Goal: Task Accomplishment & Management: Complete application form

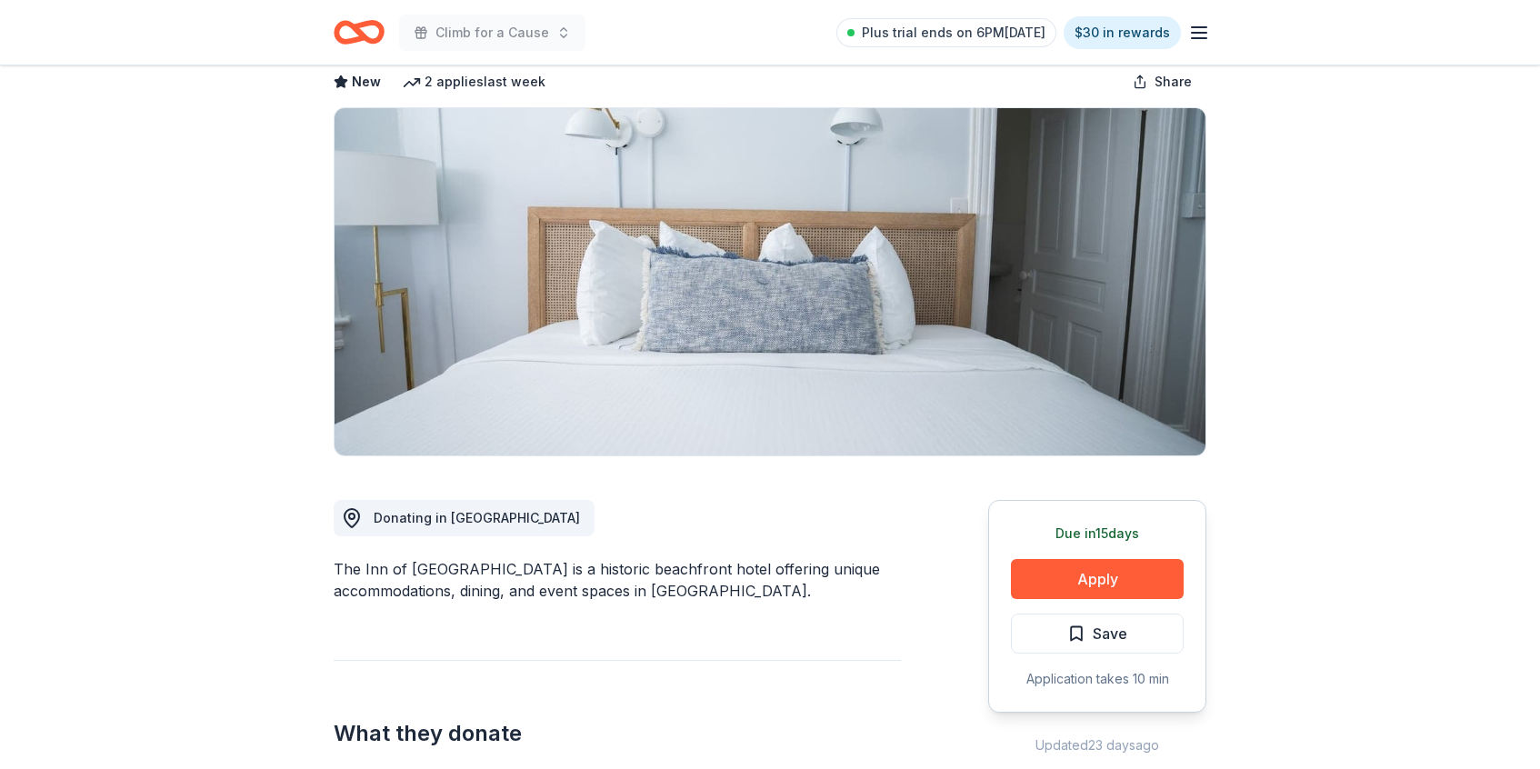
scroll to position [99, 0]
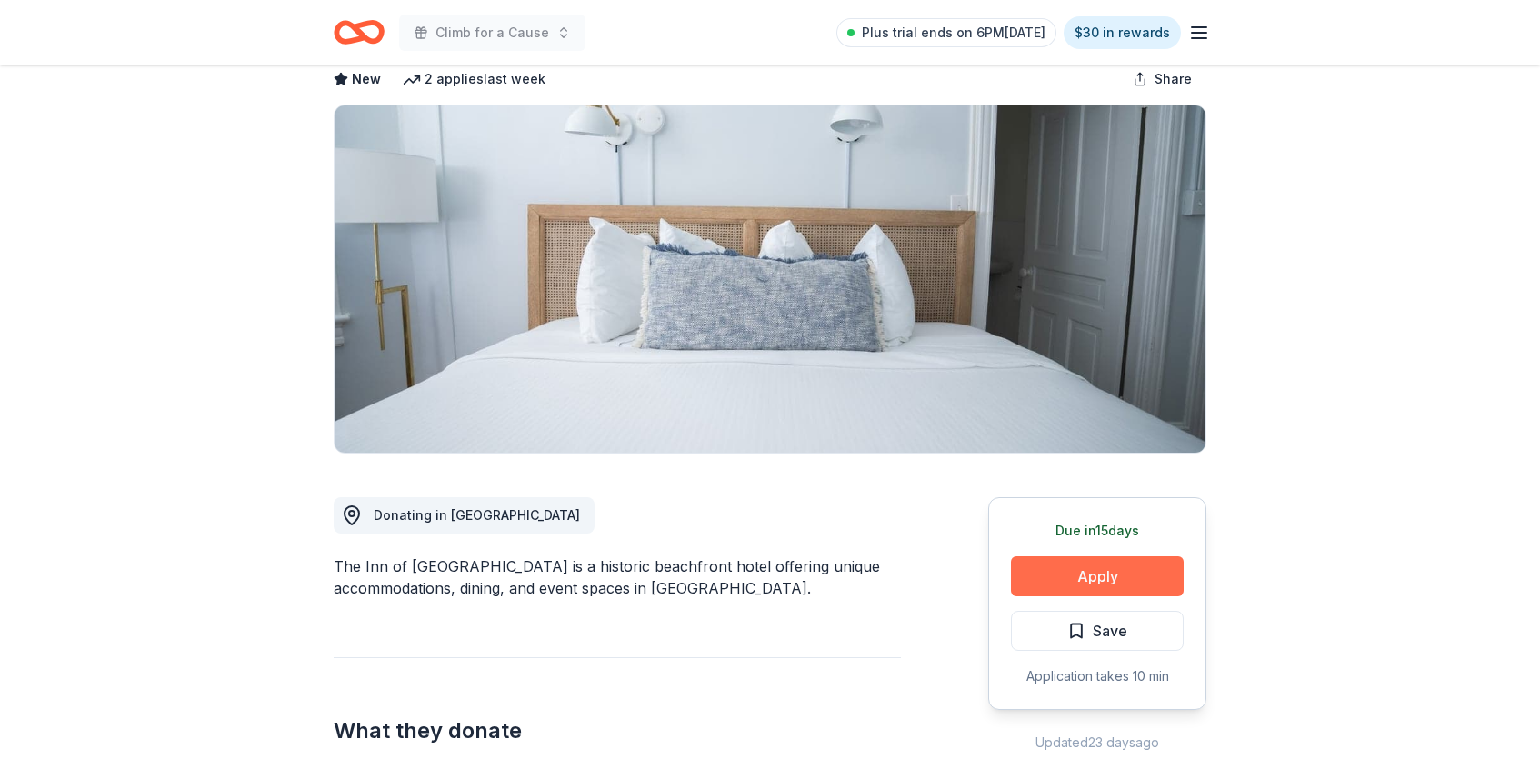
click at [1076, 588] on button "Apply" at bounding box center [1097, 576] width 173 height 40
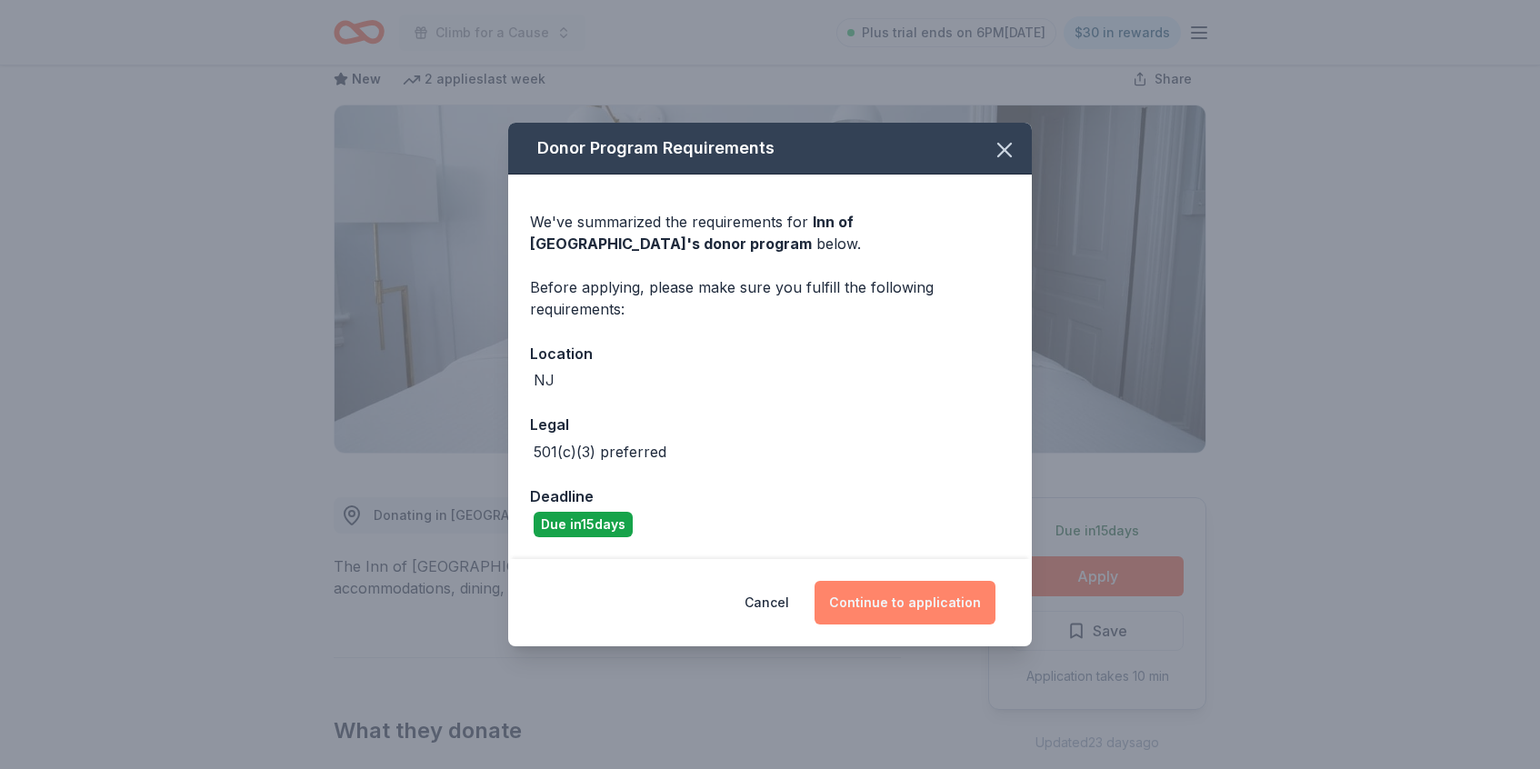
click at [927, 612] on button "Continue to application" at bounding box center [905, 603] width 181 height 44
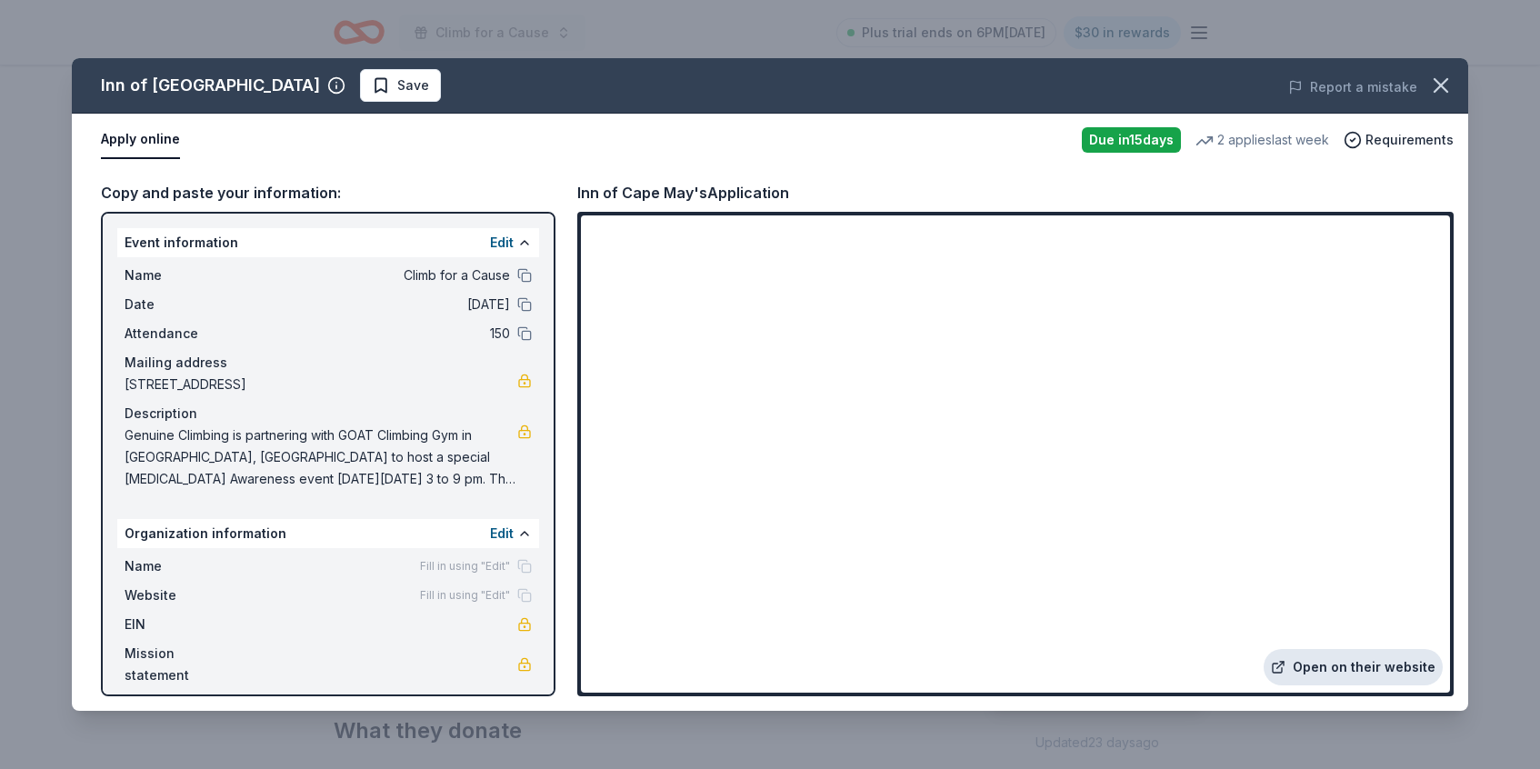
click at [1345, 672] on link "Open on their website" at bounding box center [1353, 667] width 179 height 36
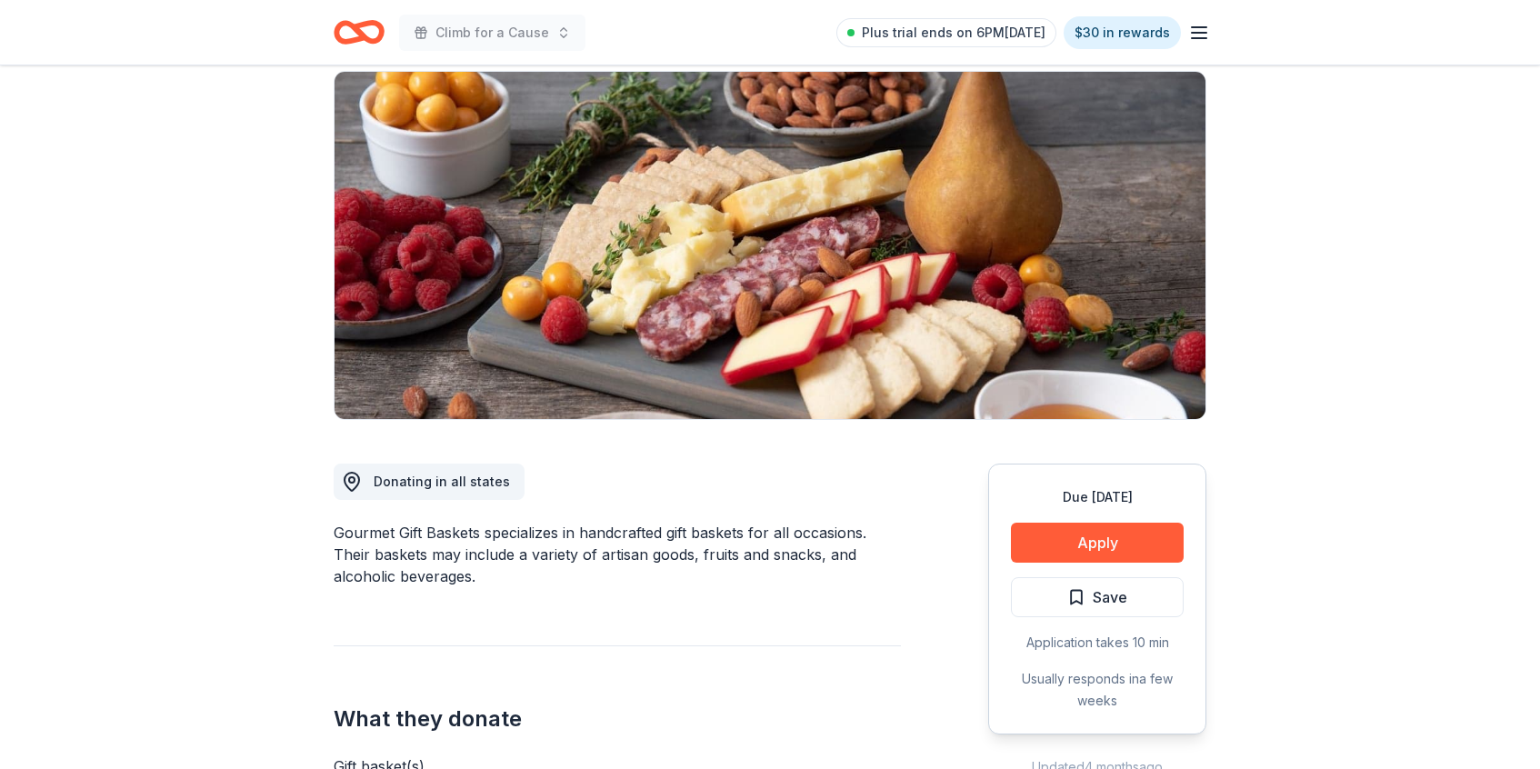
scroll to position [188, 0]
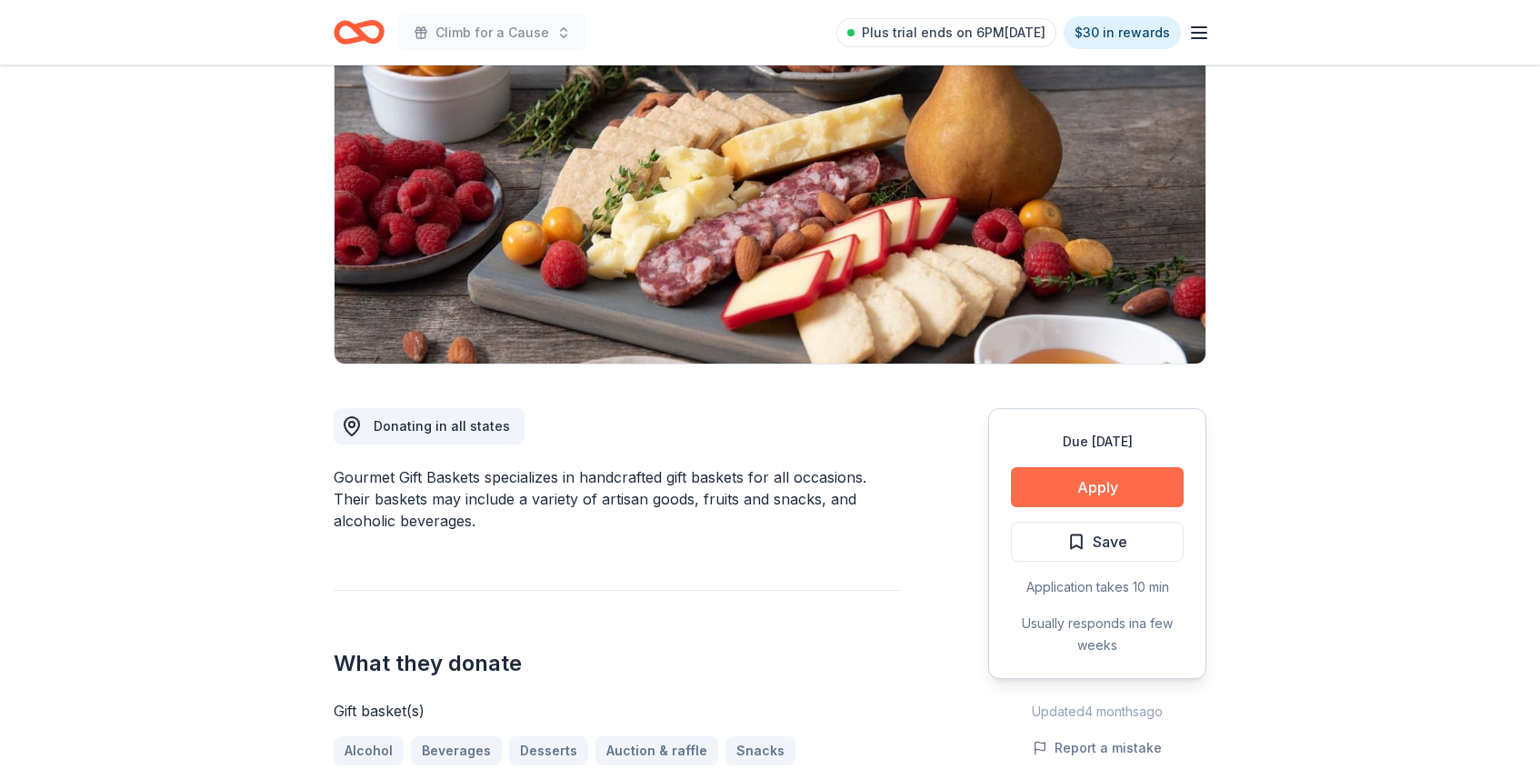
click at [1054, 493] on button "Apply" at bounding box center [1097, 487] width 173 height 40
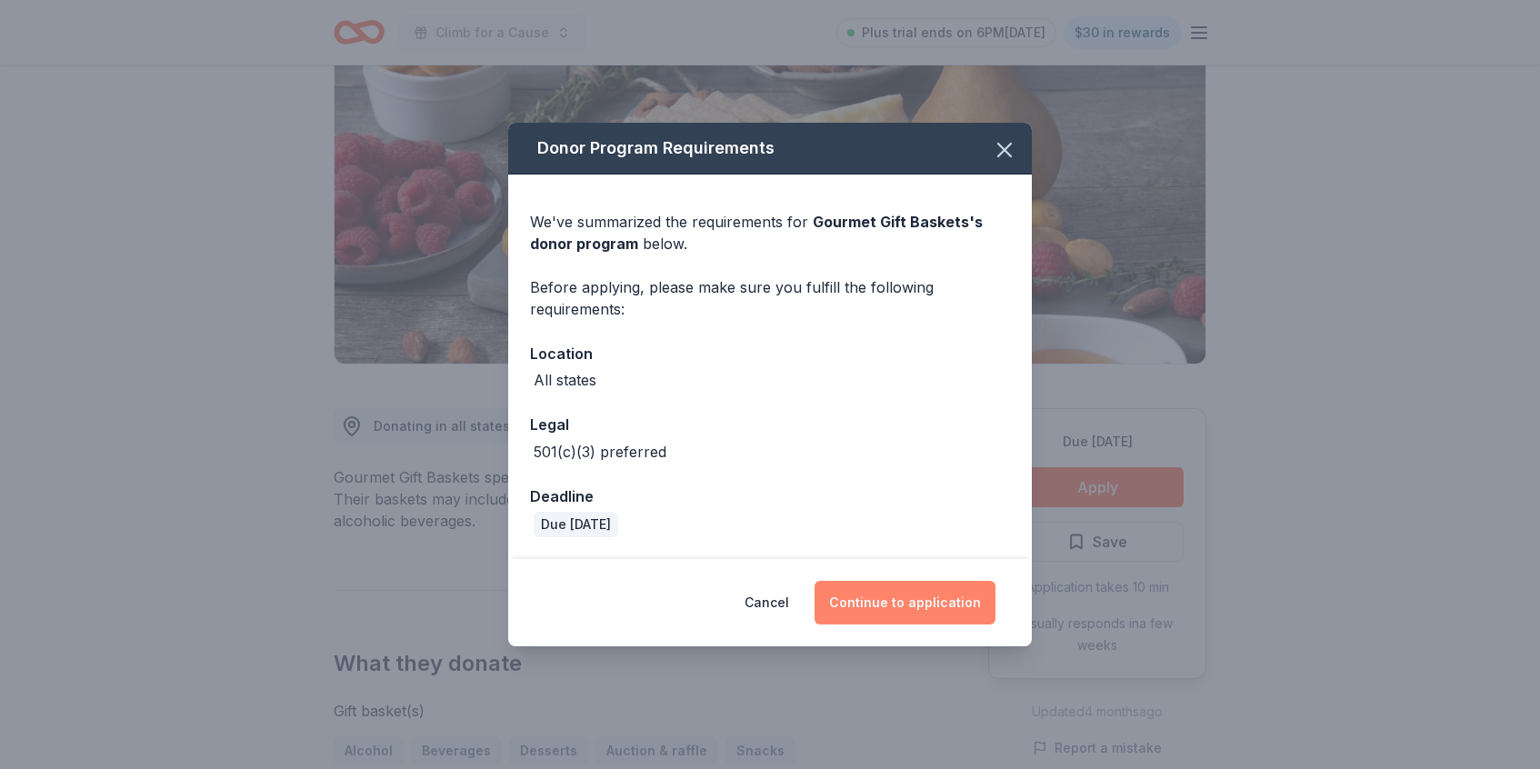
click at [896, 606] on button "Continue to application" at bounding box center [905, 603] width 181 height 44
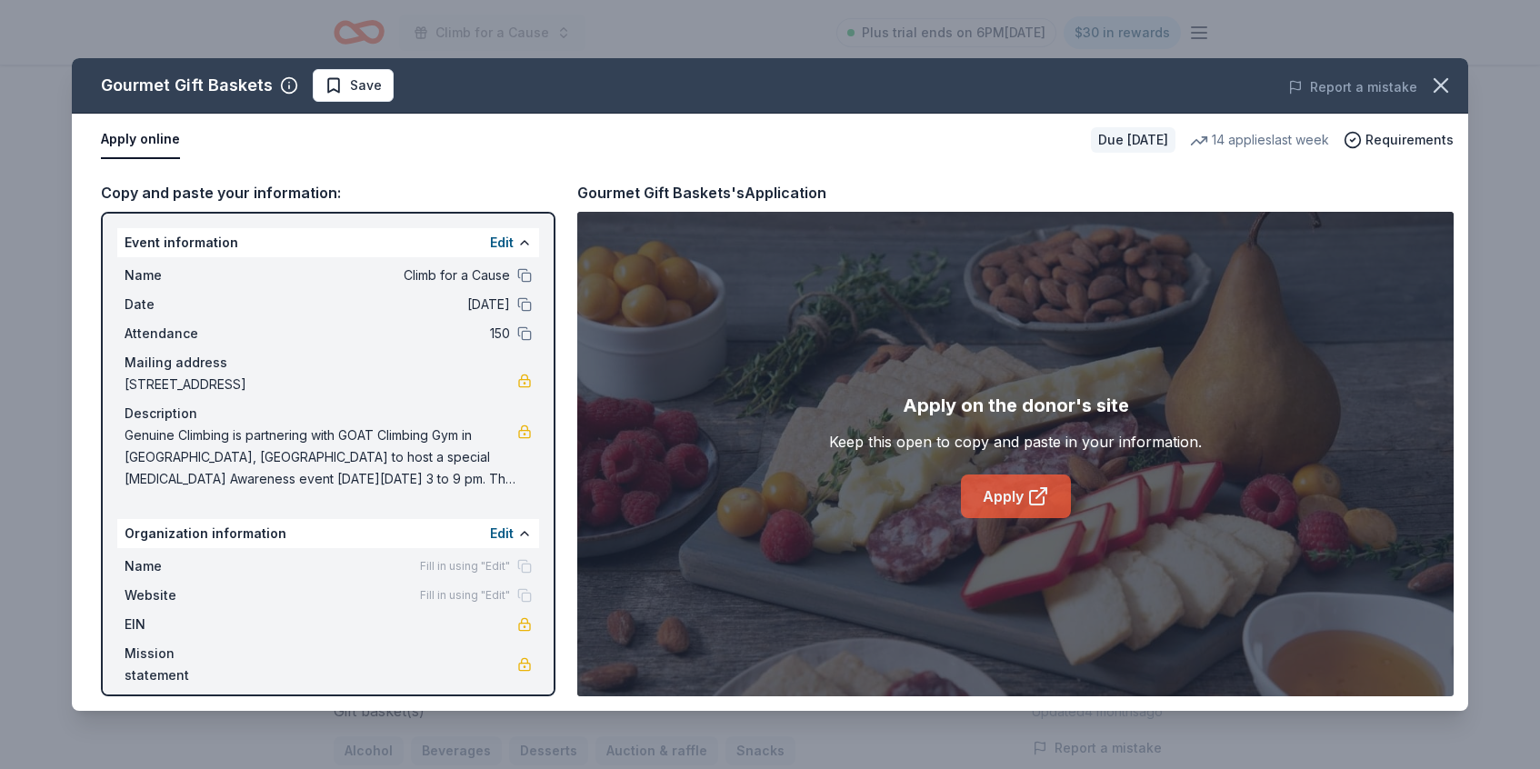
click at [1012, 508] on link "Apply" at bounding box center [1016, 497] width 110 height 44
click at [1443, 91] on icon "button" at bounding box center [1440, 85] width 25 height 25
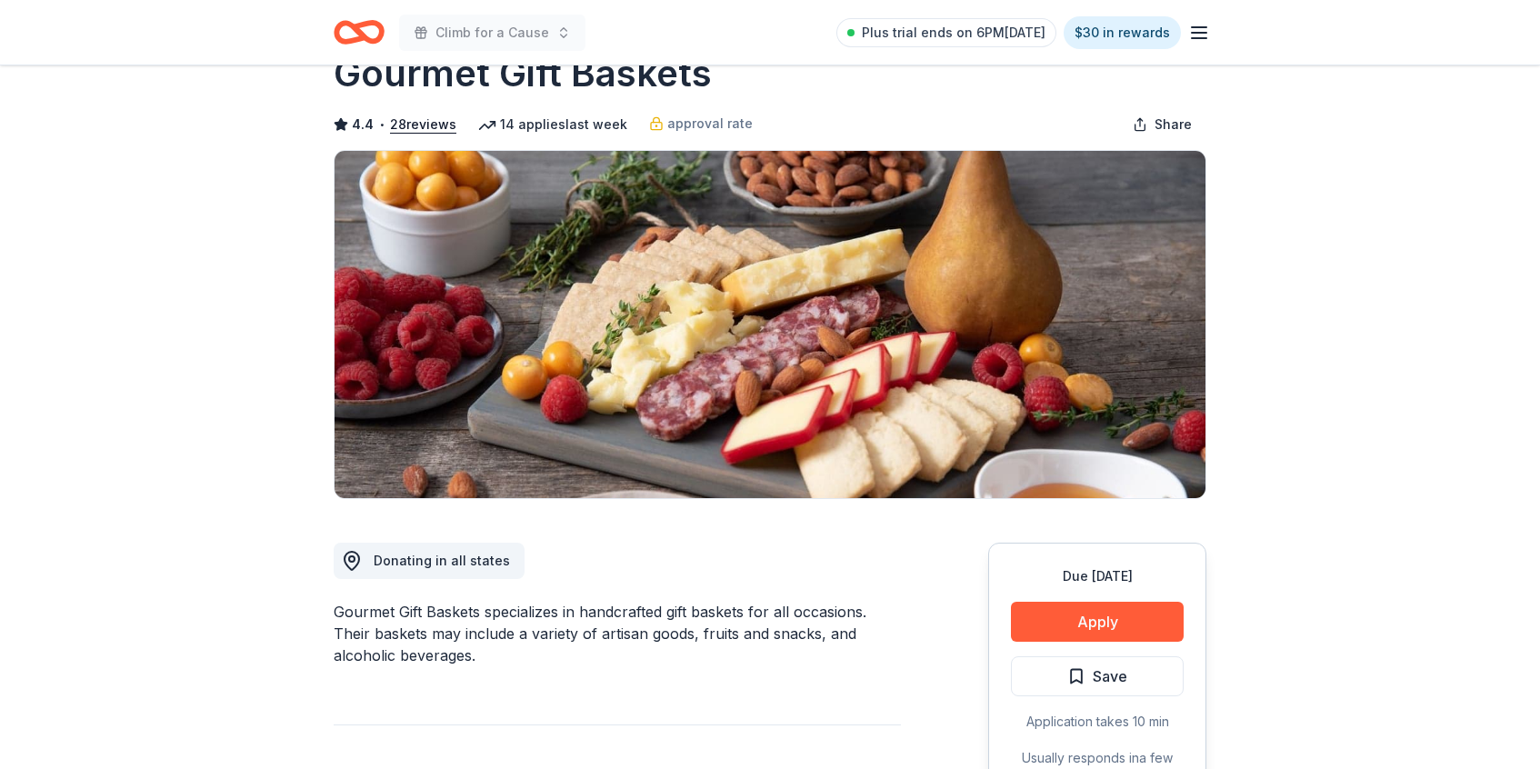
scroll to position [0, 0]
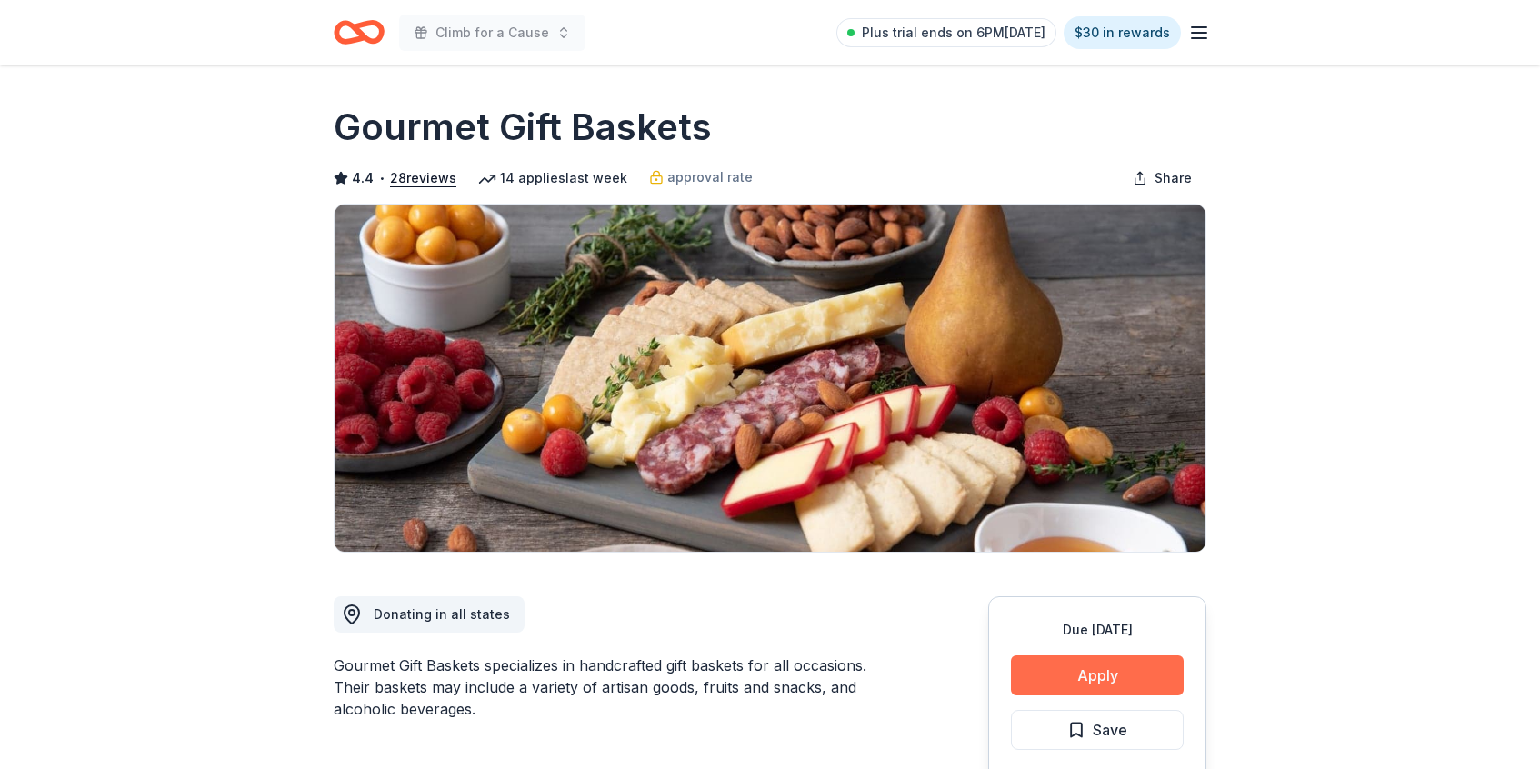
click at [1097, 677] on button "Apply" at bounding box center [1097, 676] width 173 height 40
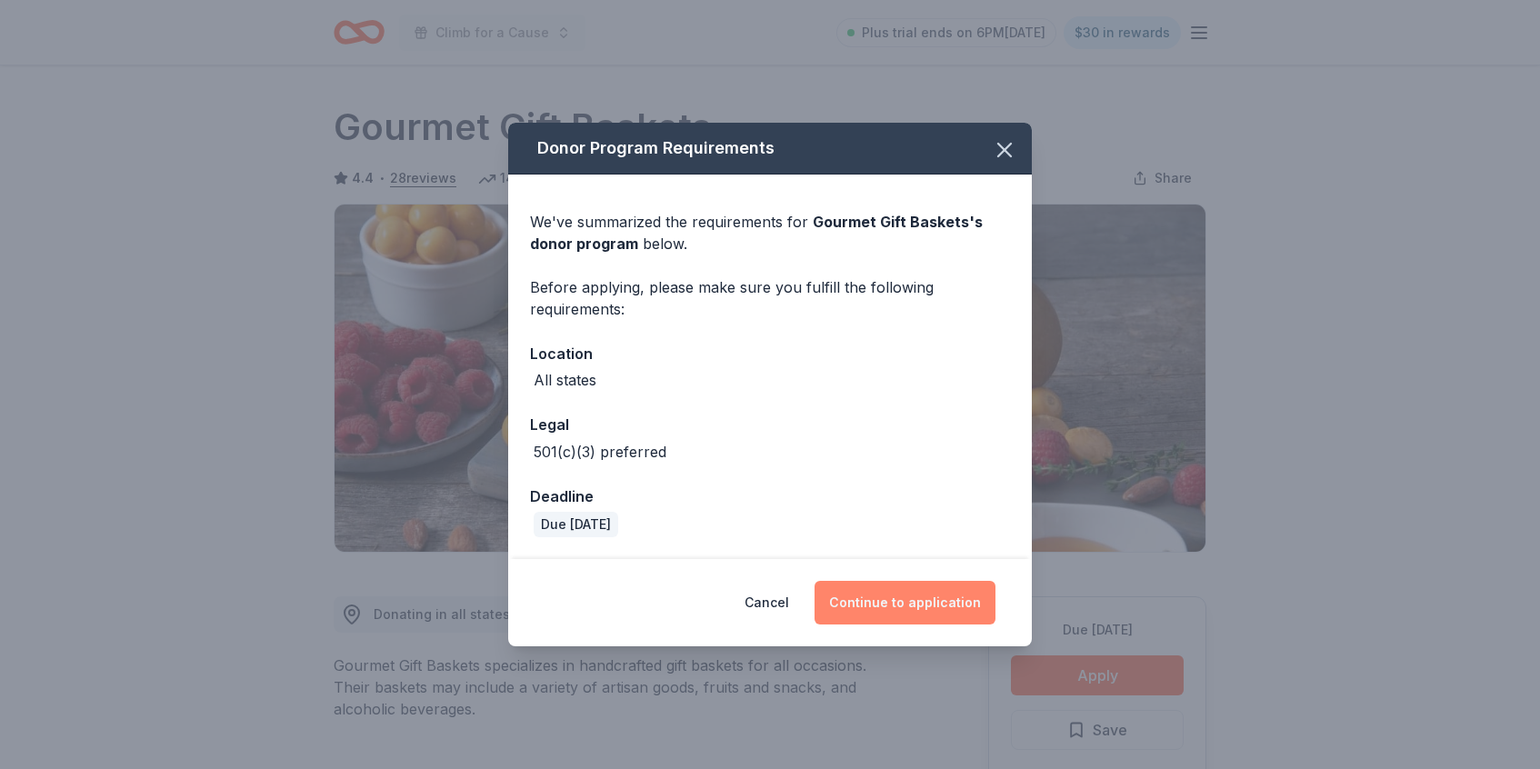
click at [892, 610] on button "Continue to application" at bounding box center [905, 603] width 181 height 44
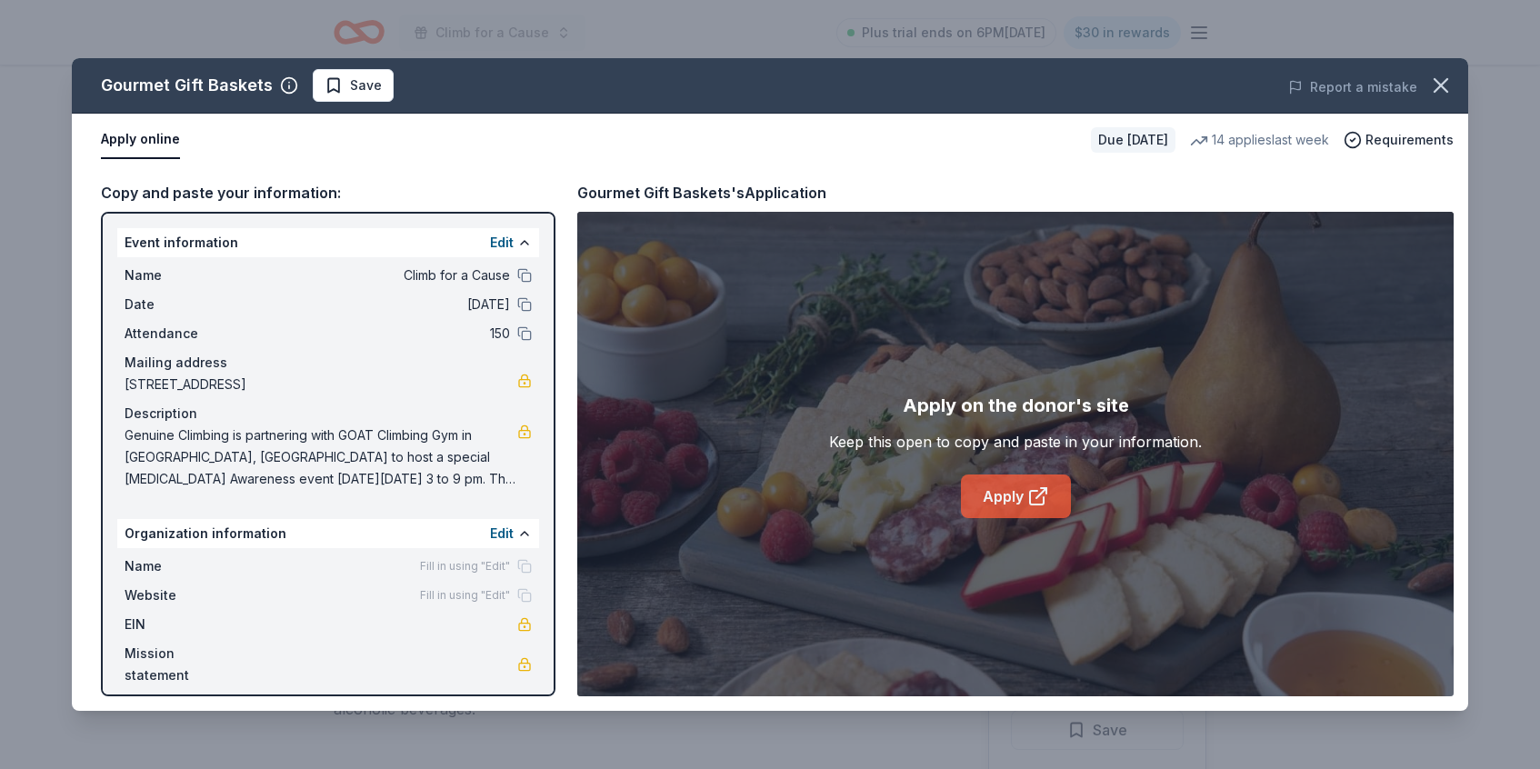
click at [1022, 495] on link "Apply" at bounding box center [1016, 497] width 110 height 44
click at [1448, 91] on icon "button" at bounding box center [1440, 85] width 25 height 25
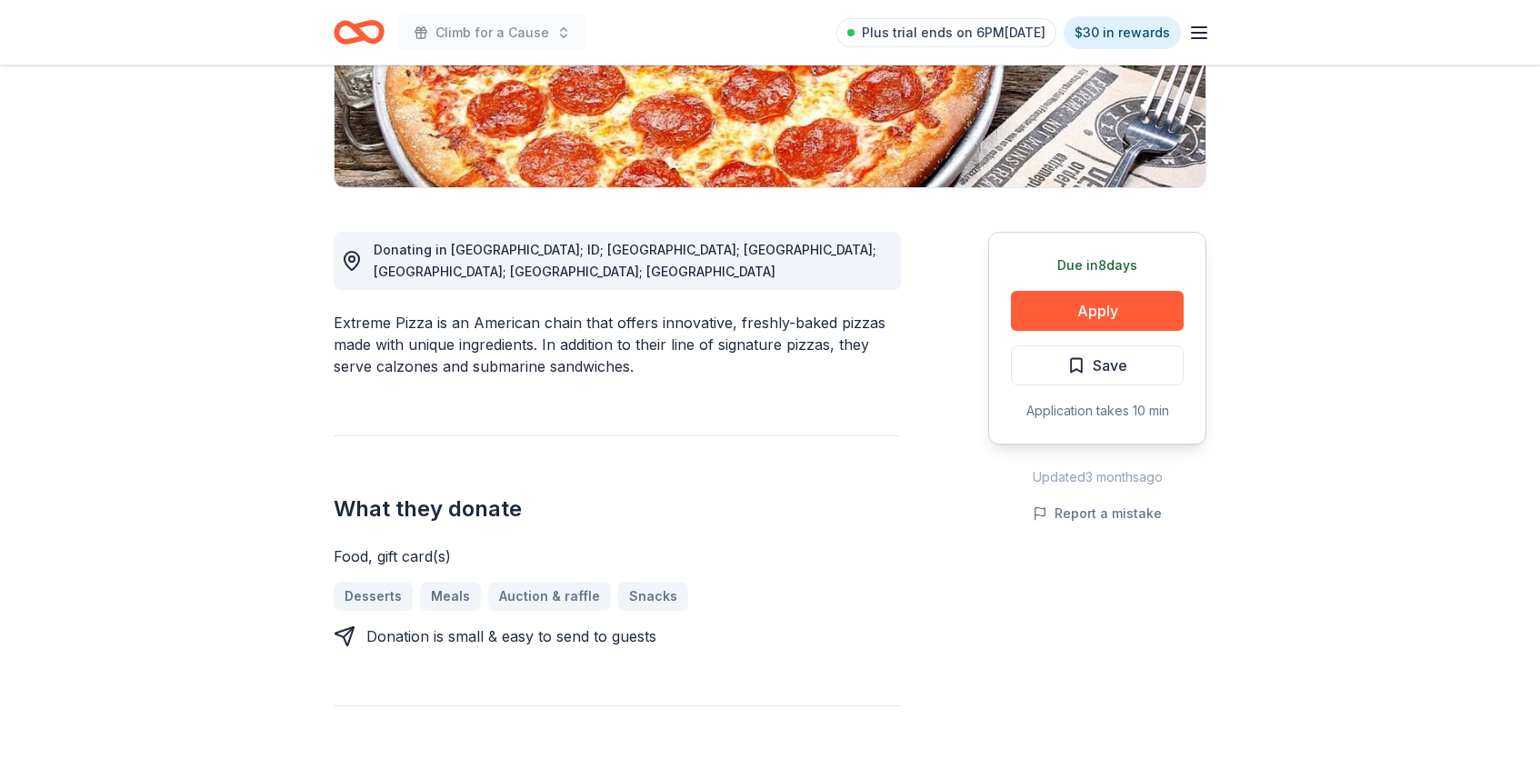
scroll to position [350, 0]
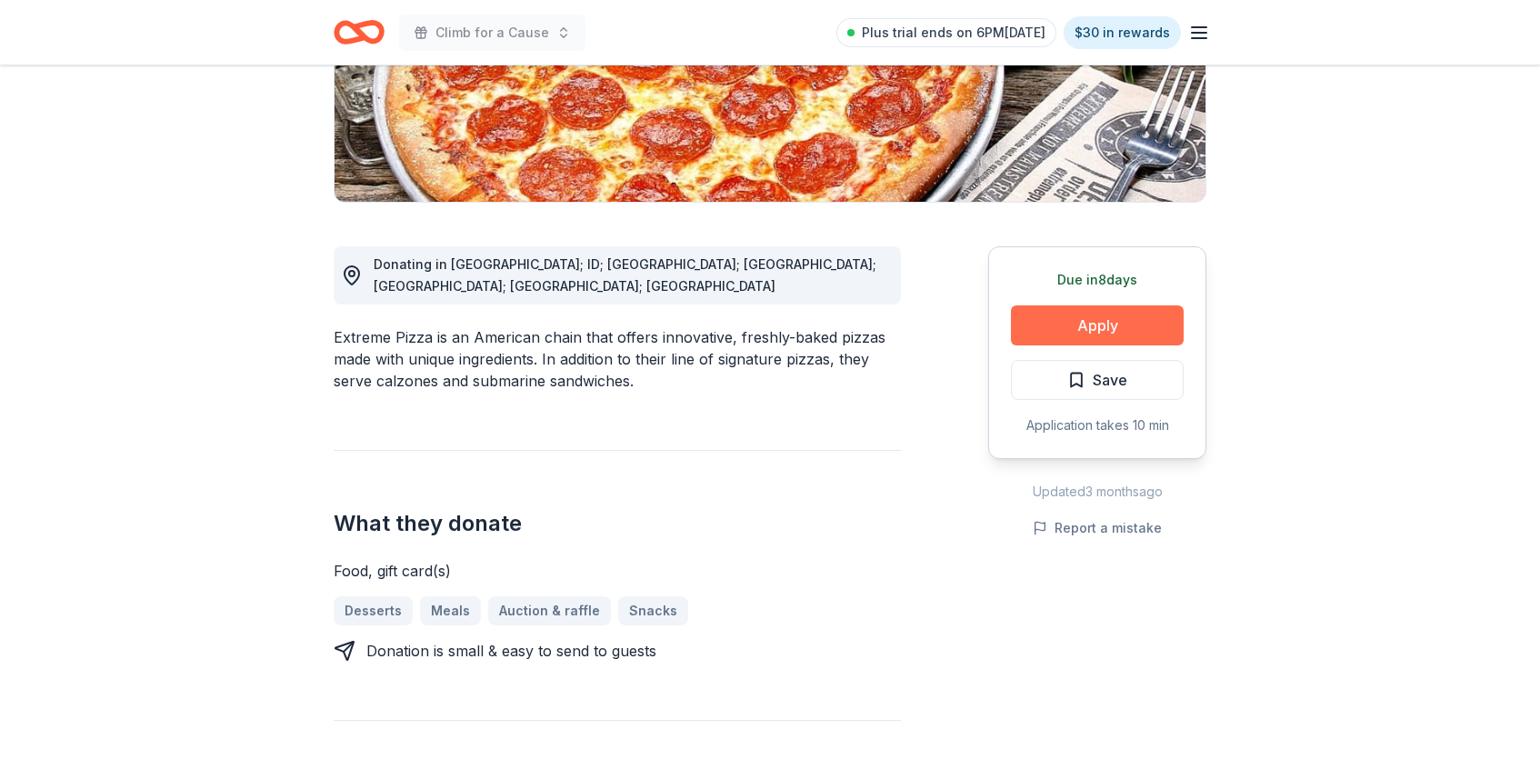
click at [1103, 332] on button "Apply" at bounding box center [1097, 326] width 173 height 40
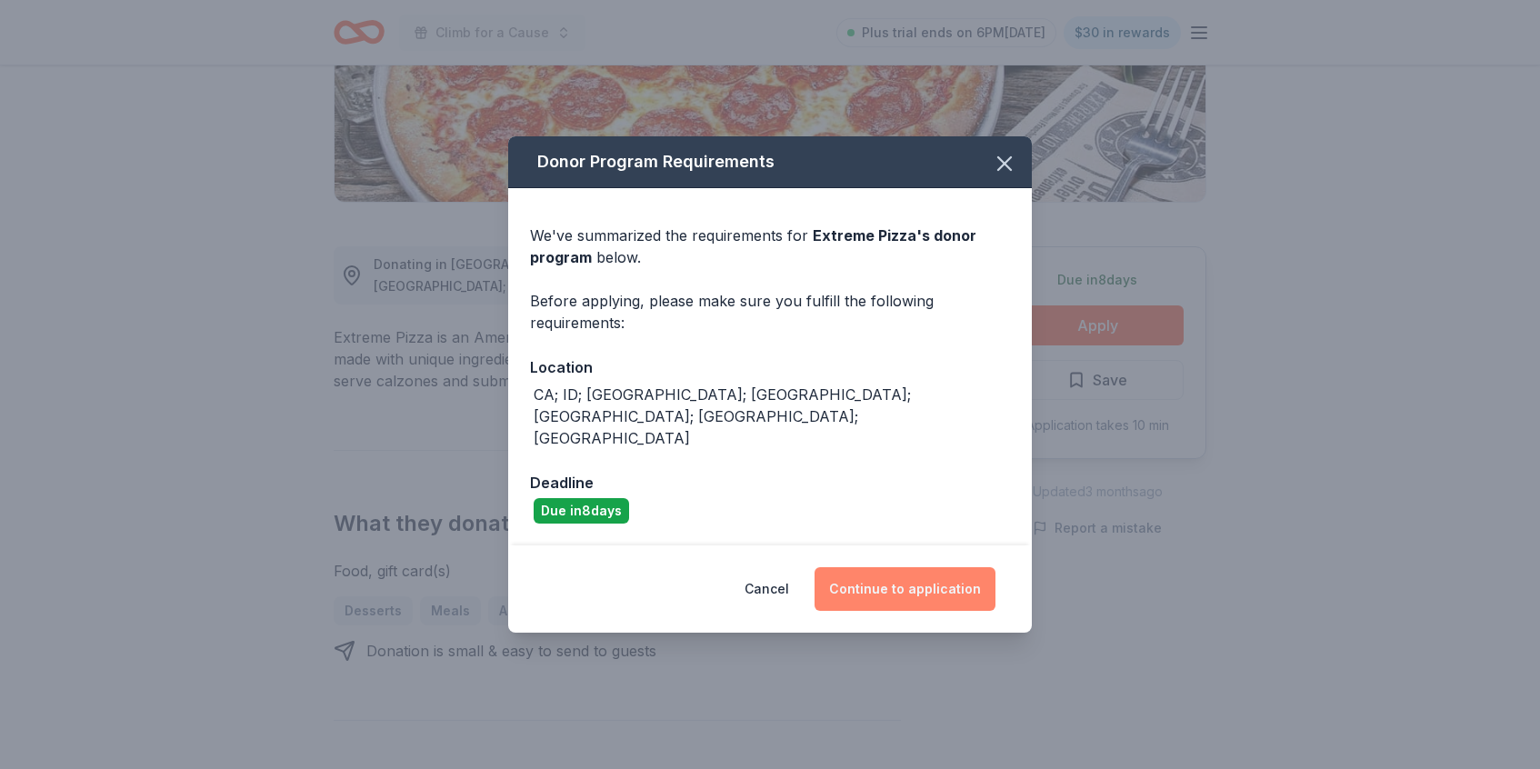
click at [884, 572] on button "Continue to application" at bounding box center [905, 589] width 181 height 44
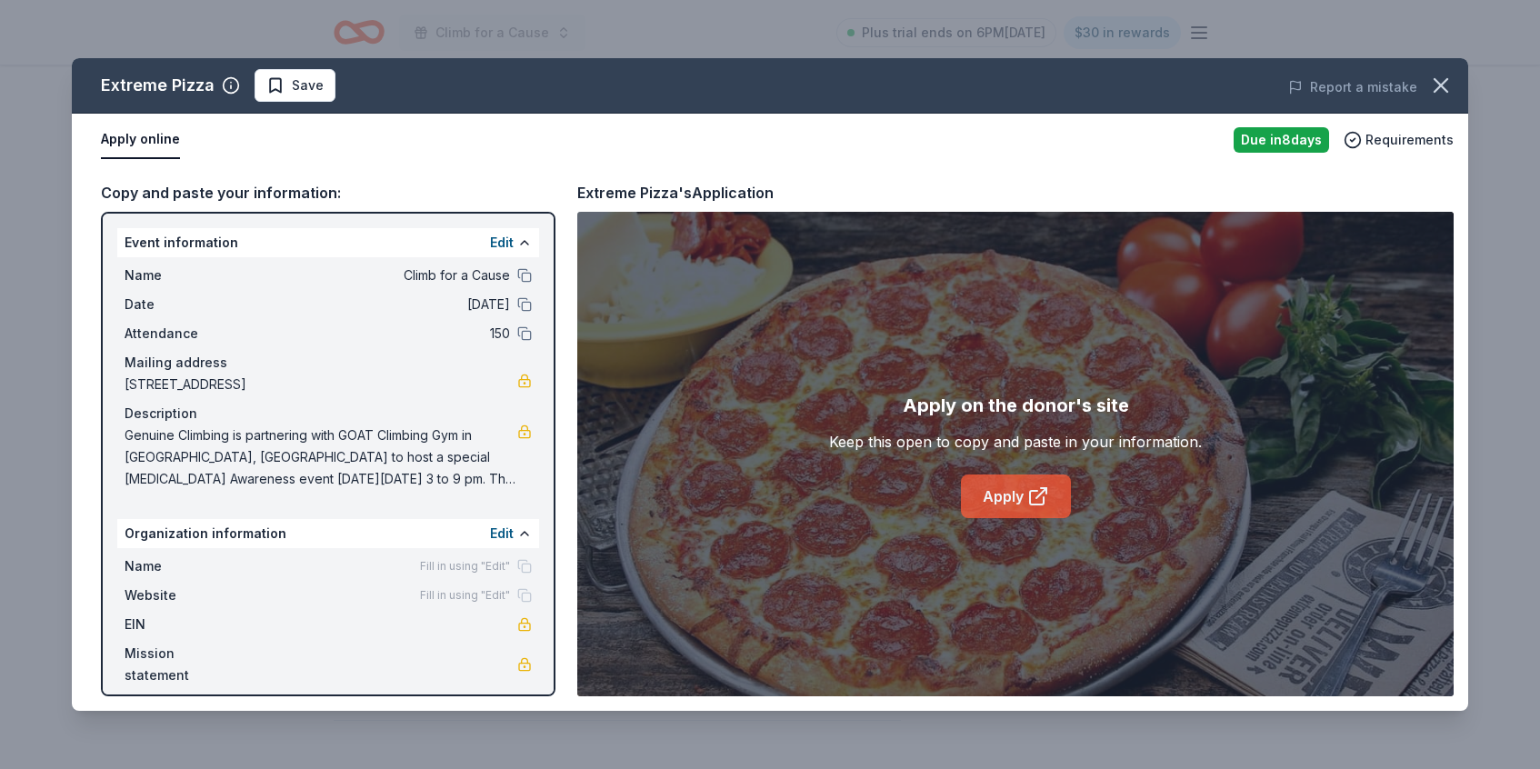
click at [1009, 504] on link "Apply" at bounding box center [1016, 497] width 110 height 44
click at [1446, 85] on icon "button" at bounding box center [1440, 85] width 25 height 25
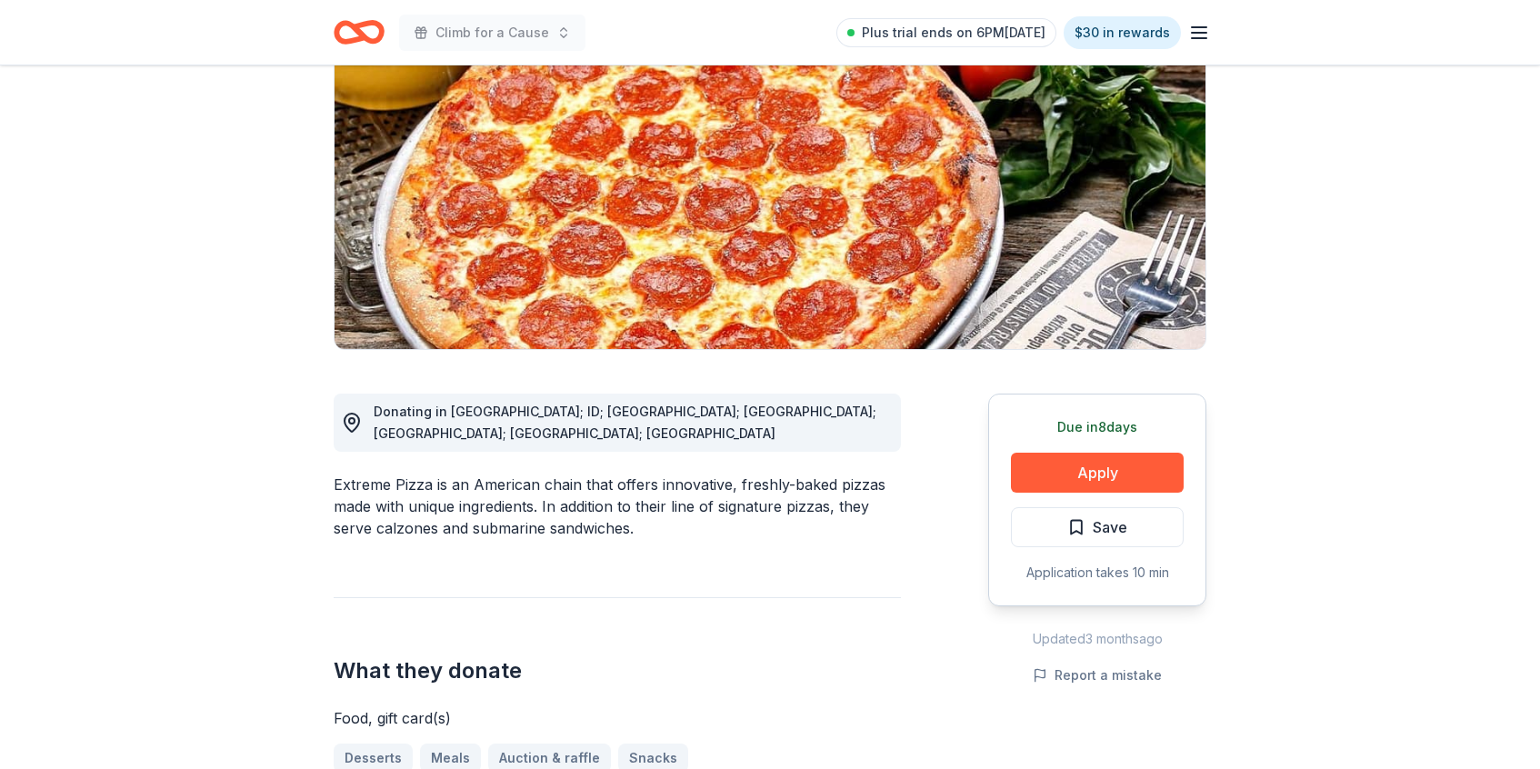
scroll to position [0, 0]
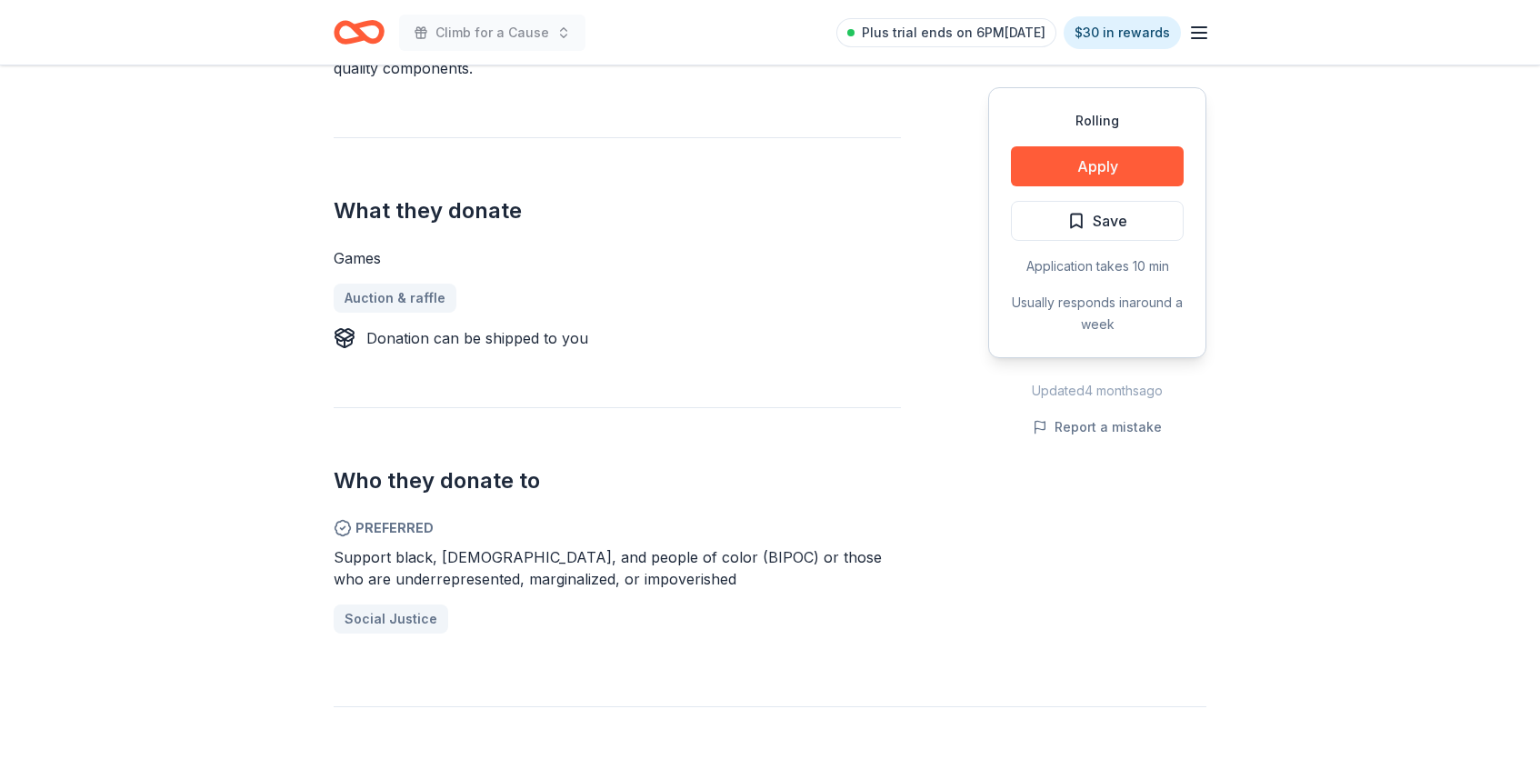
scroll to position [690, 0]
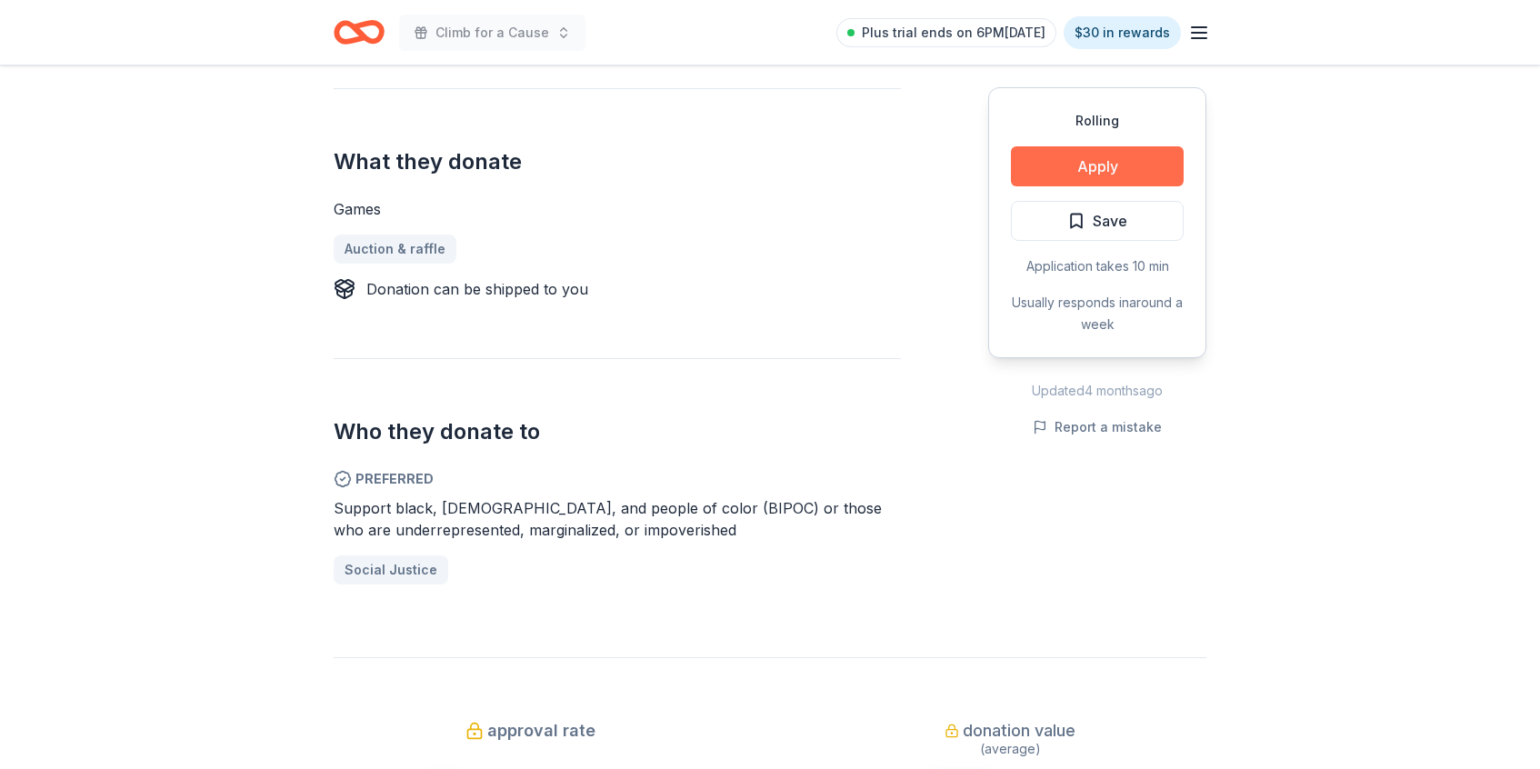
click at [1092, 173] on button "Apply" at bounding box center [1097, 166] width 173 height 40
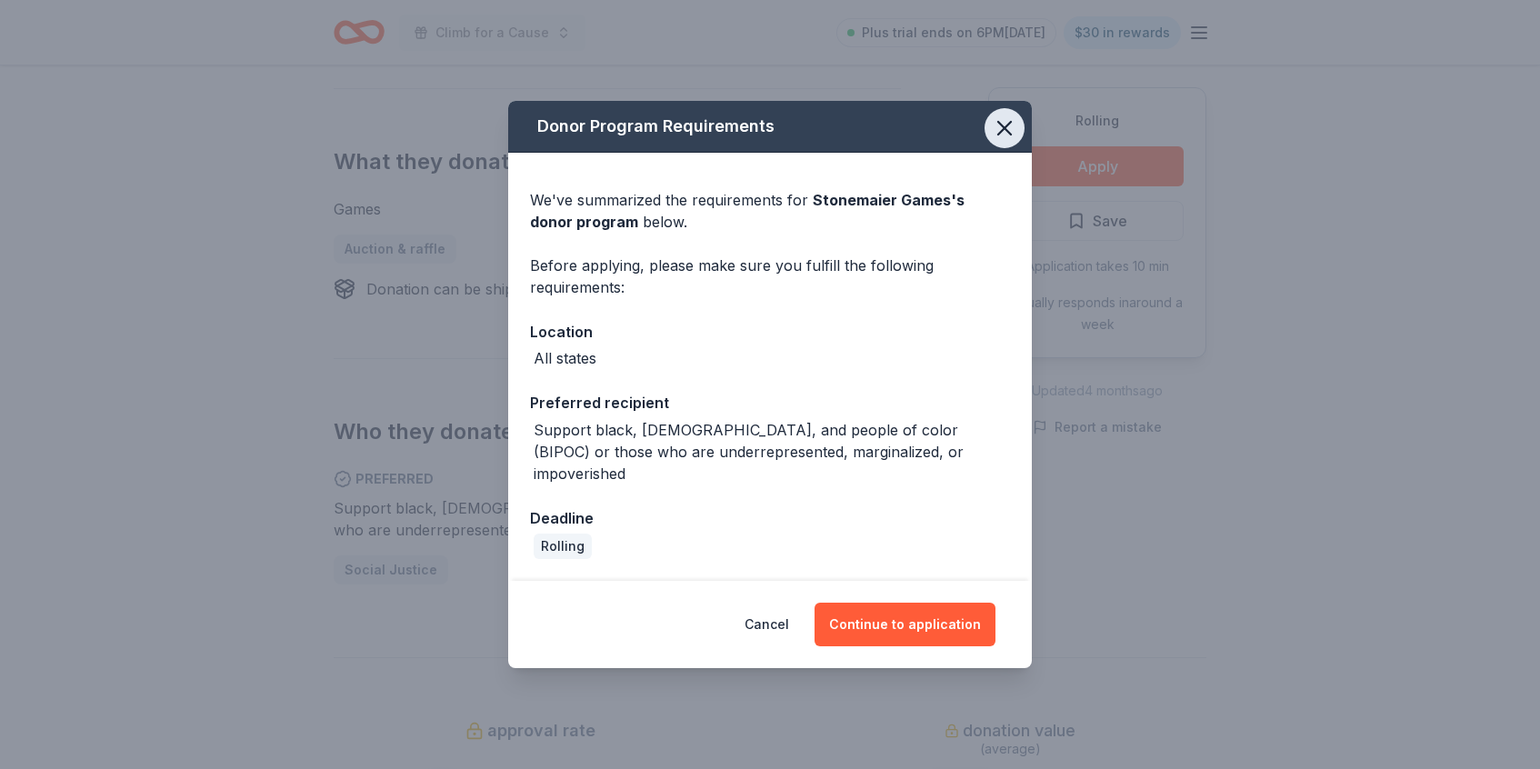
click at [1010, 135] on icon "button" at bounding box center [1004, 128] width 13 height 13
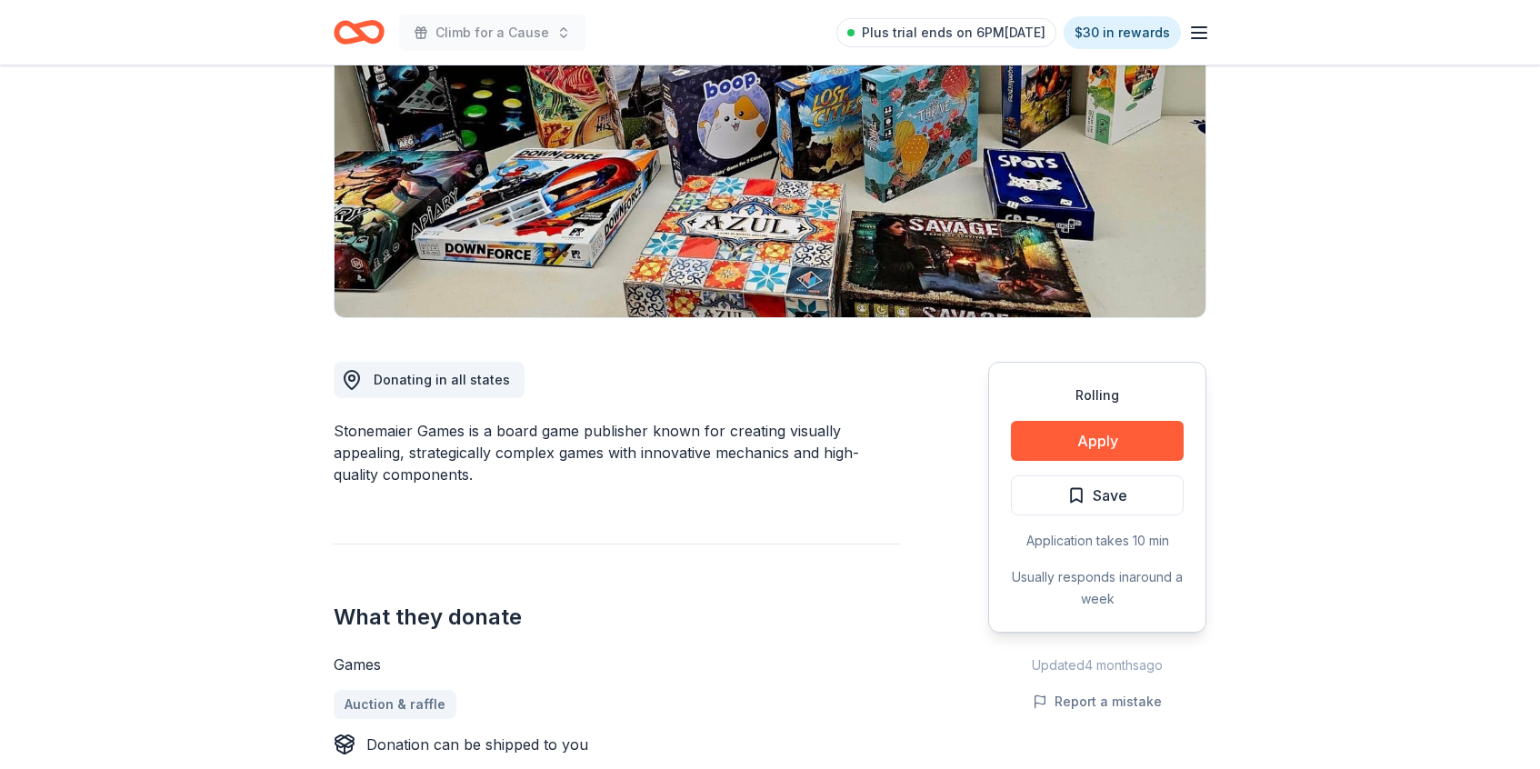
scroll to position [230, 0]
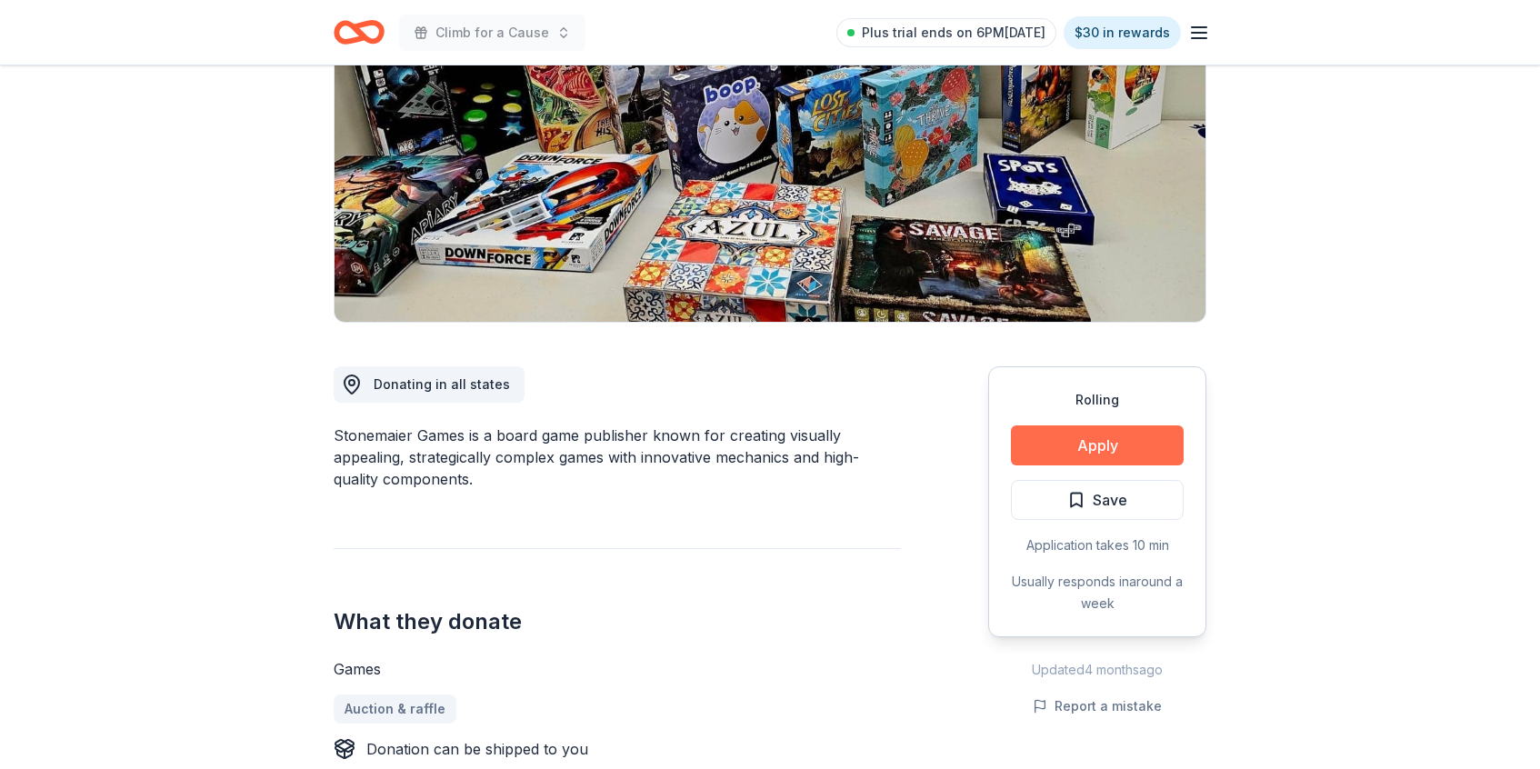
click at [1077, 452] on button "Apply" at bounding box center [1097, 446] width 173 height 40
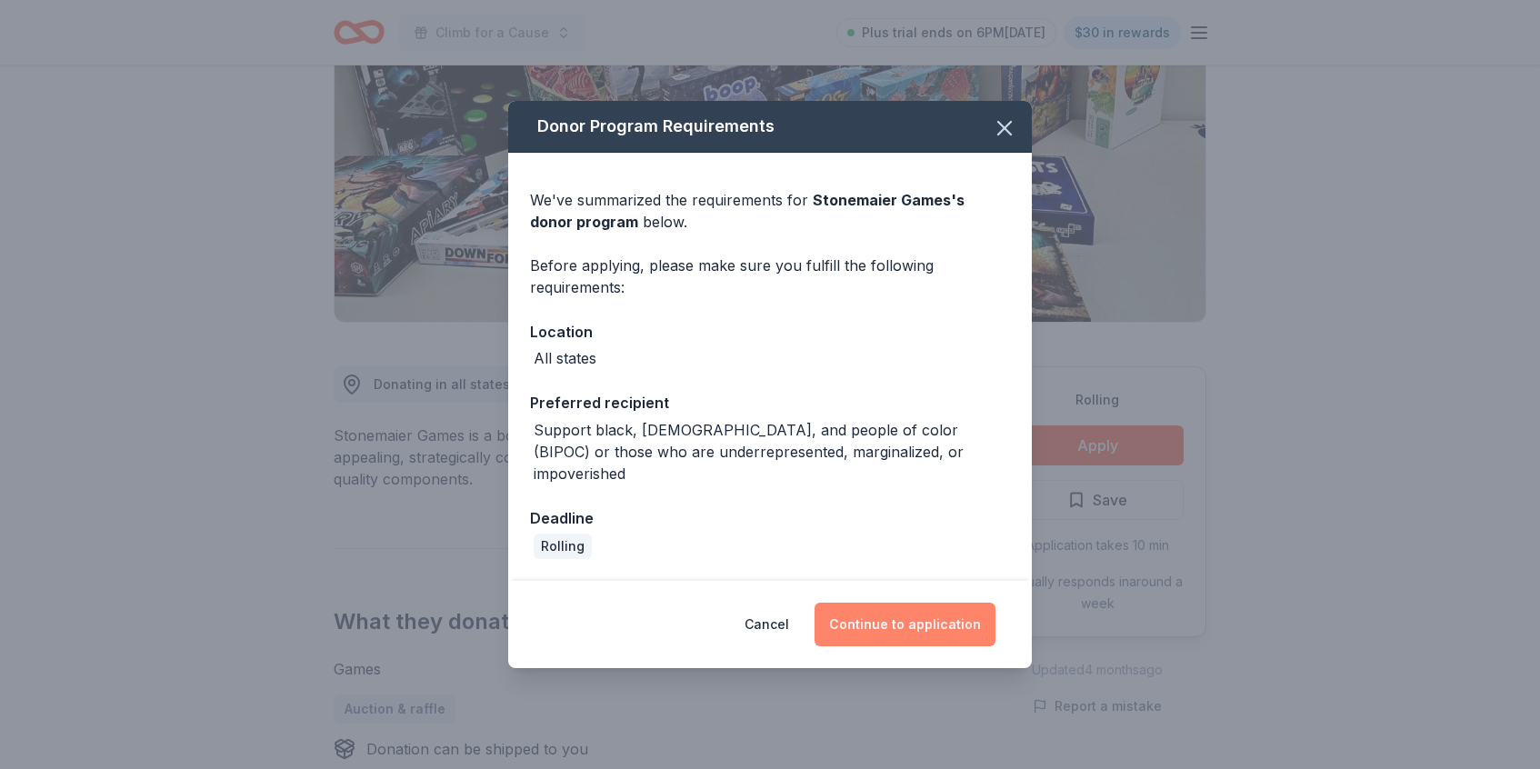
click at [924, 616] on button "Continue to application" at bounding box center [905, 625] width 181 height 44
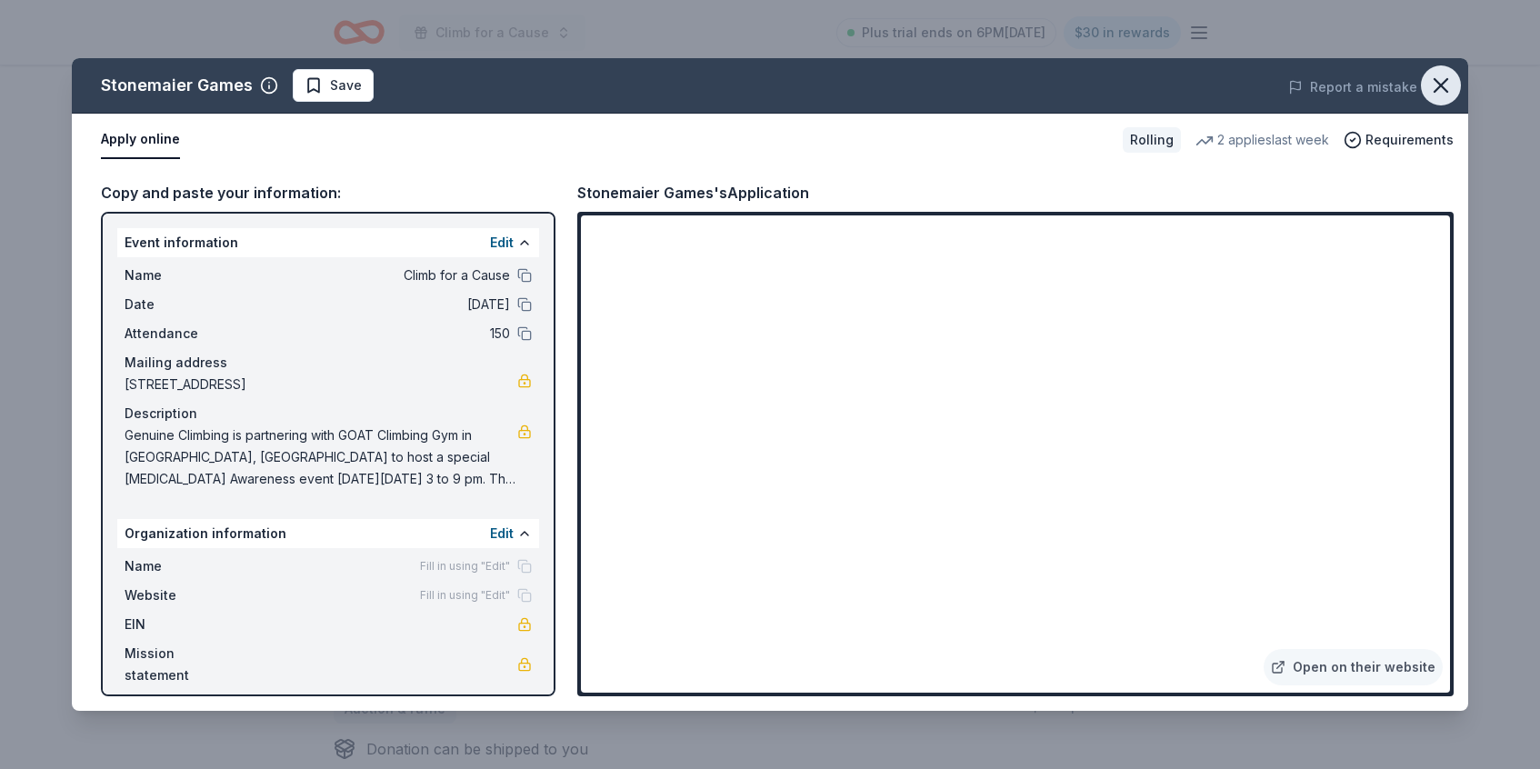
click at [1451, 83] on icon "button" at bounding box center [1440, 85] width 25 height 25
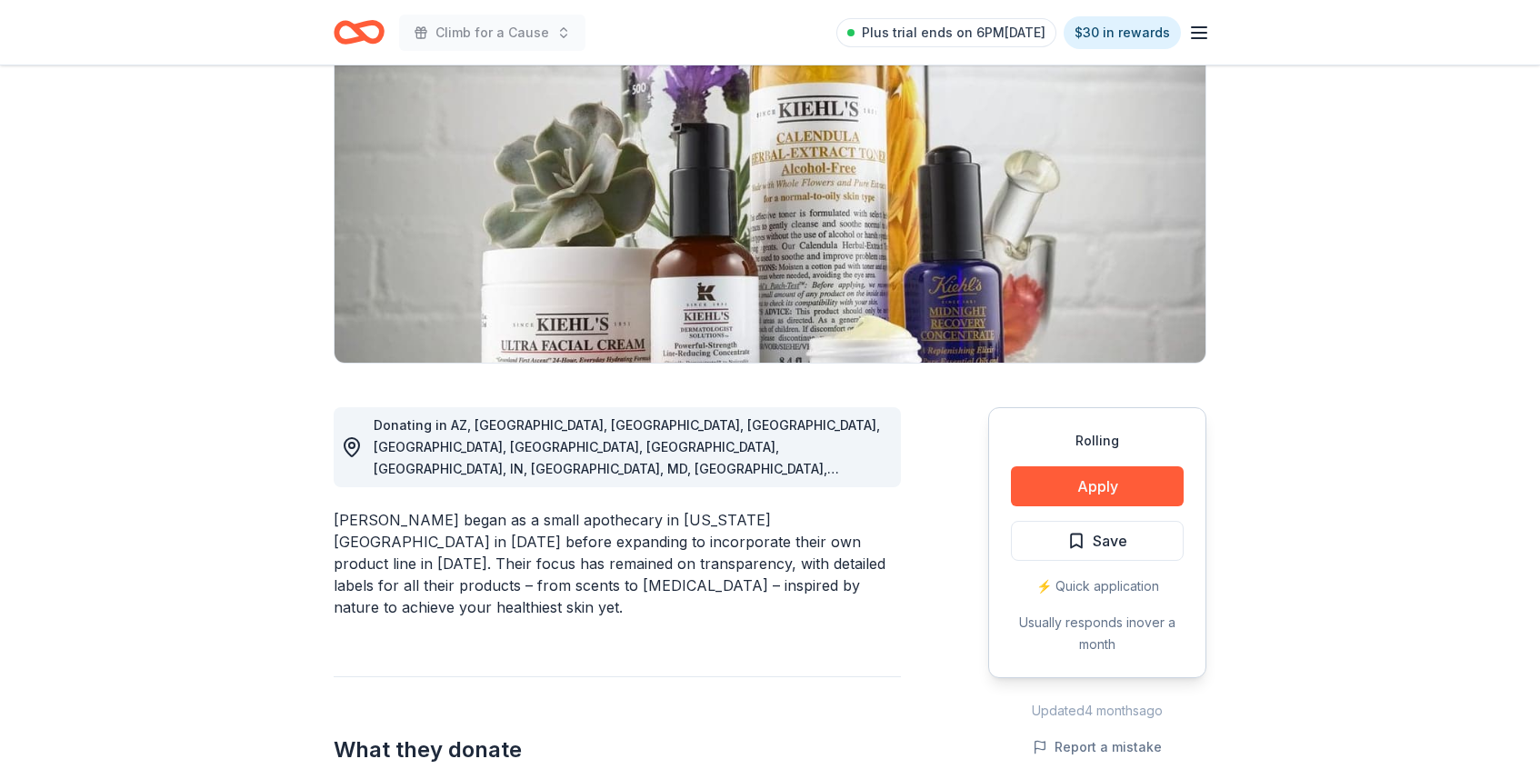
scroll to position [204, 0]
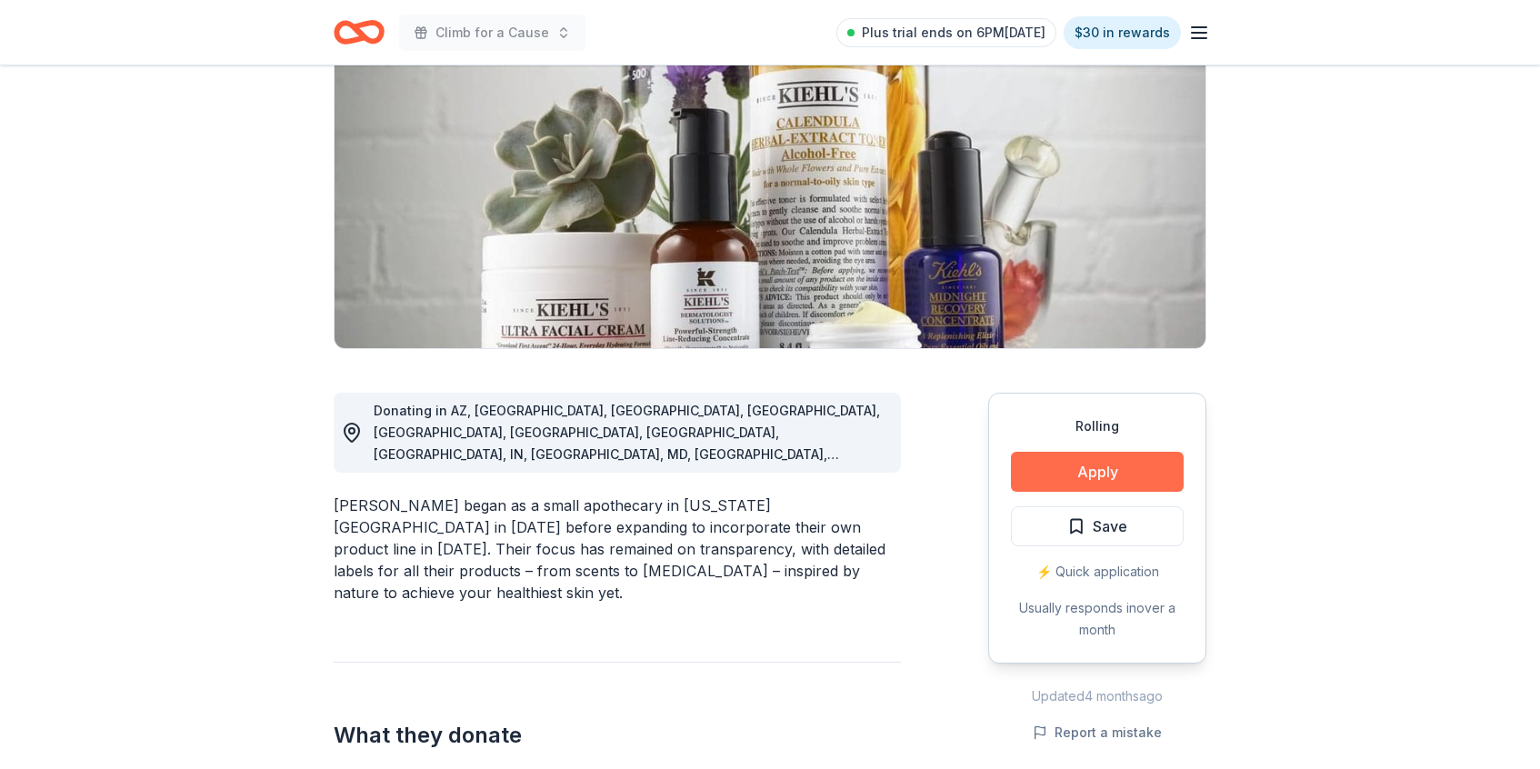
click at [1077, 482] on button "Apply" at bounding box center [1097, 472] width 173 height 40
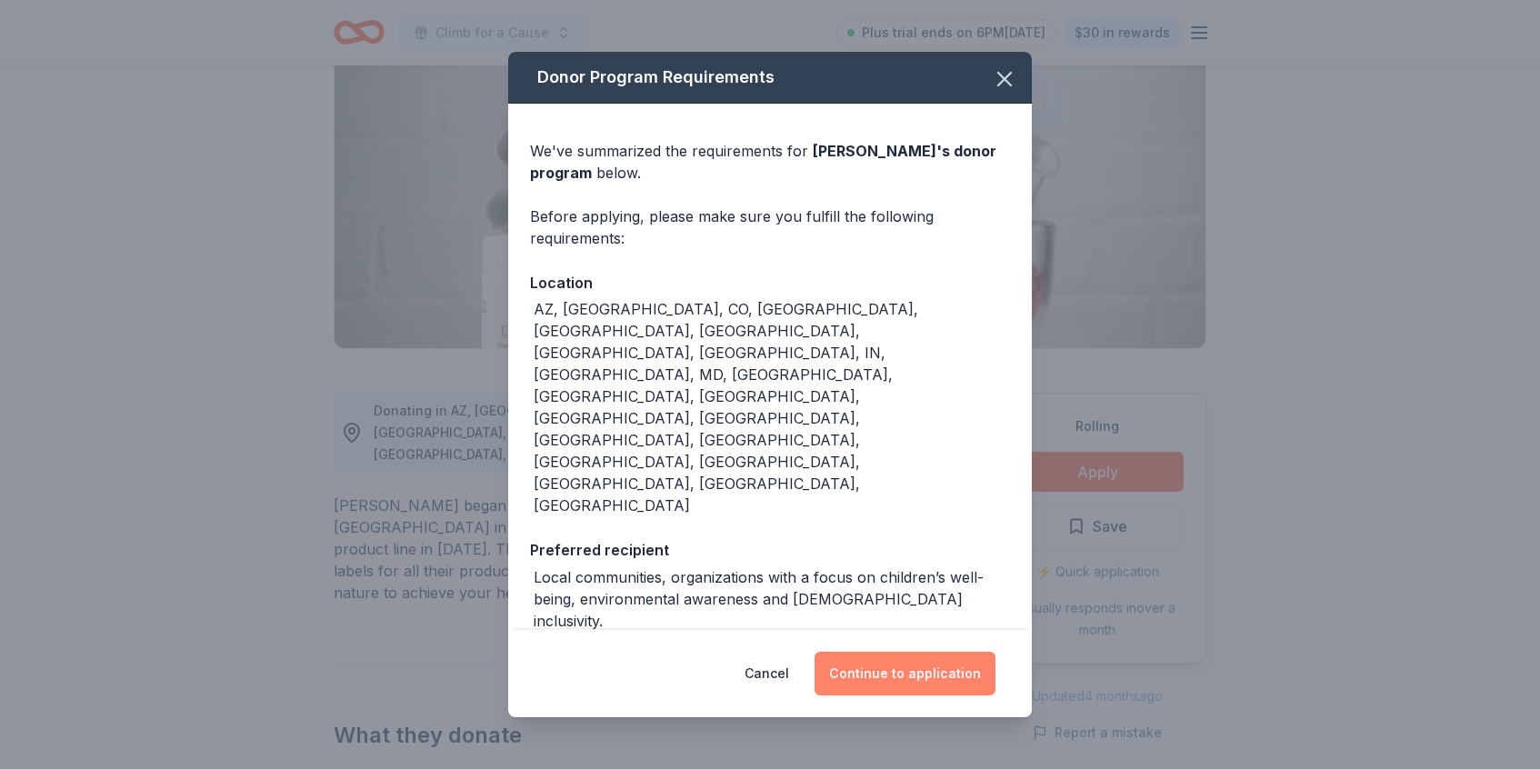
click at [949, 652] on button "Continue to application" at bounding box center [905, 674] width 181 height 44
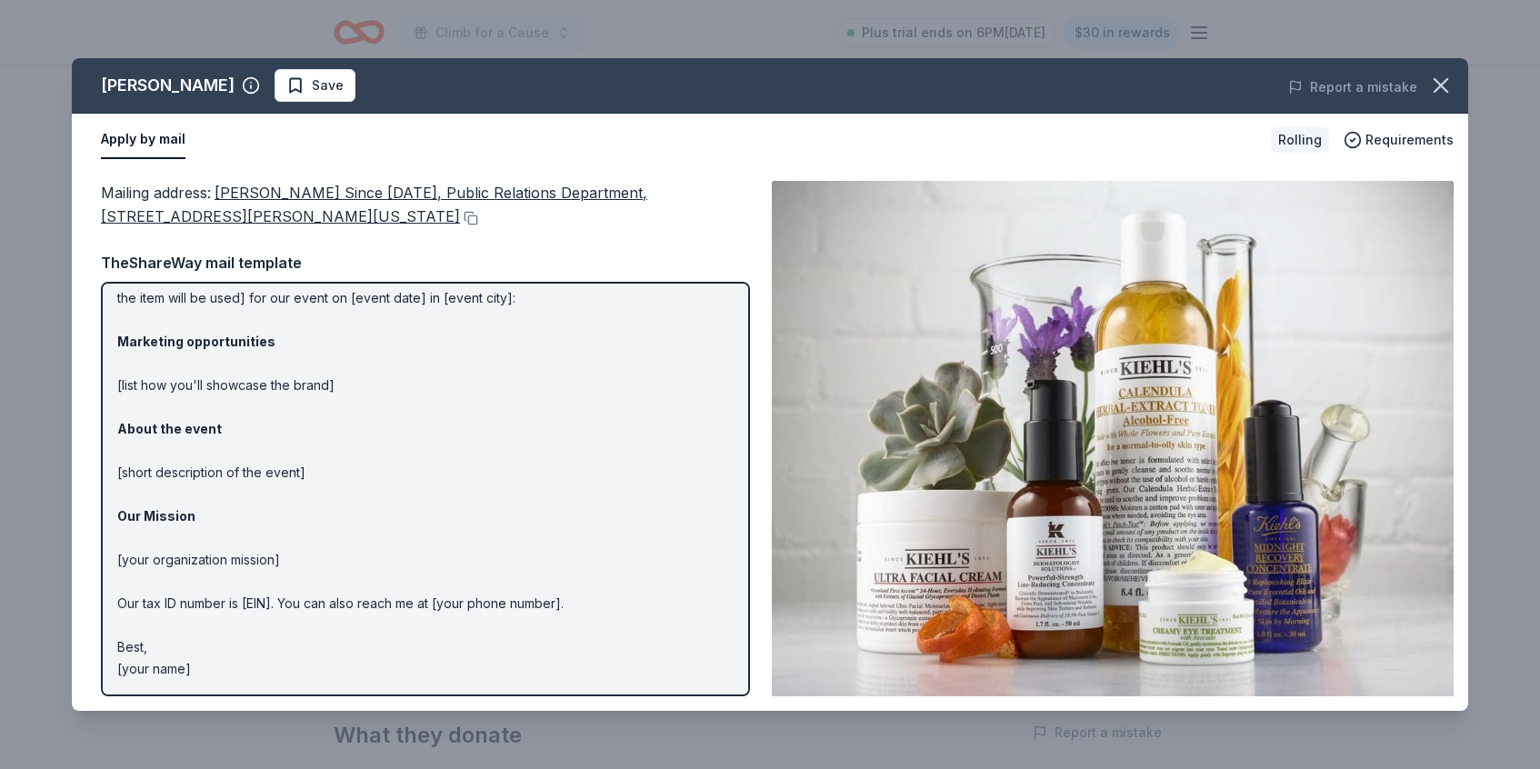
scroll to position [0, 0]
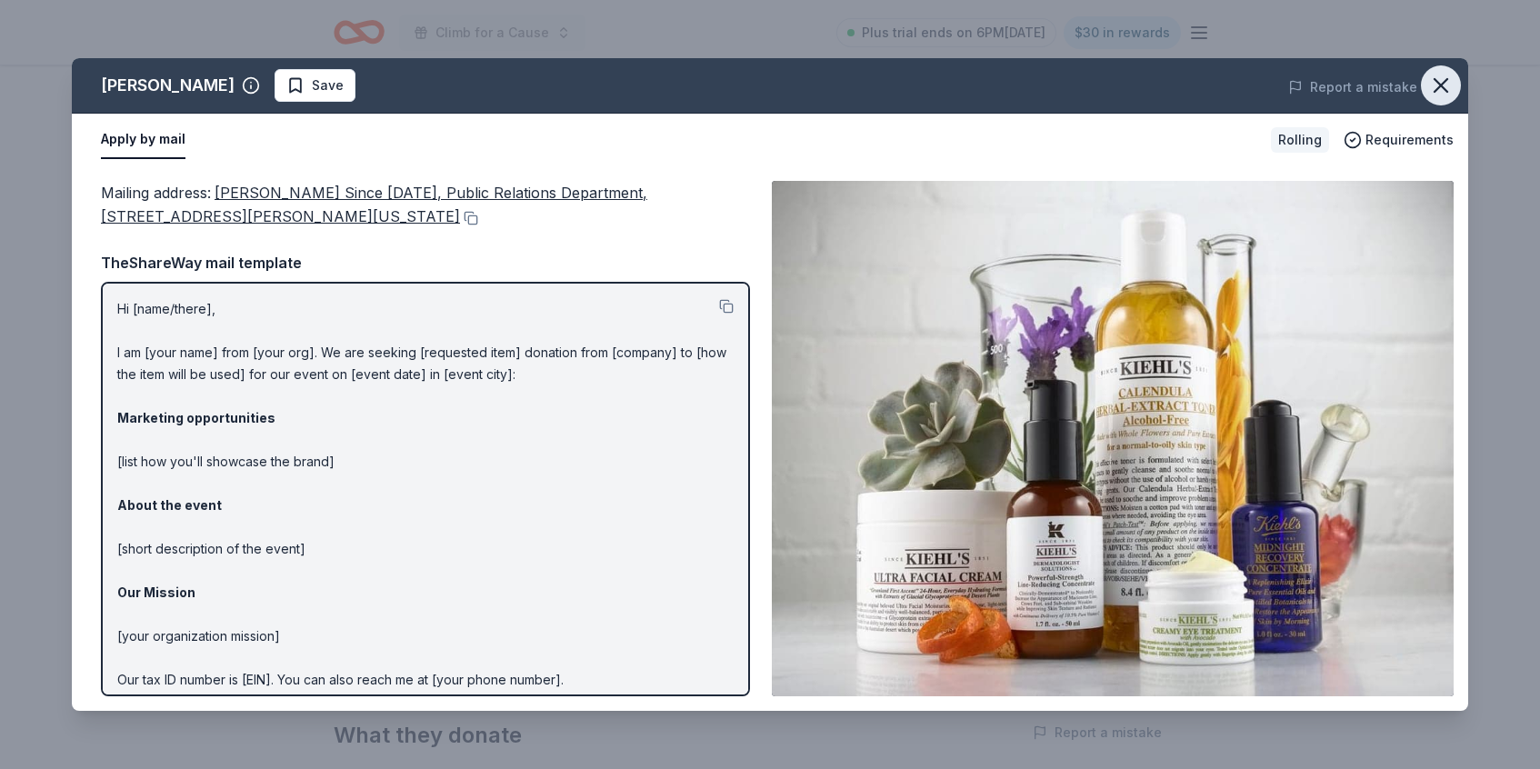
click at [1449, 86] on icon "button" at bounding box center [1440, 85] width 25 height 25
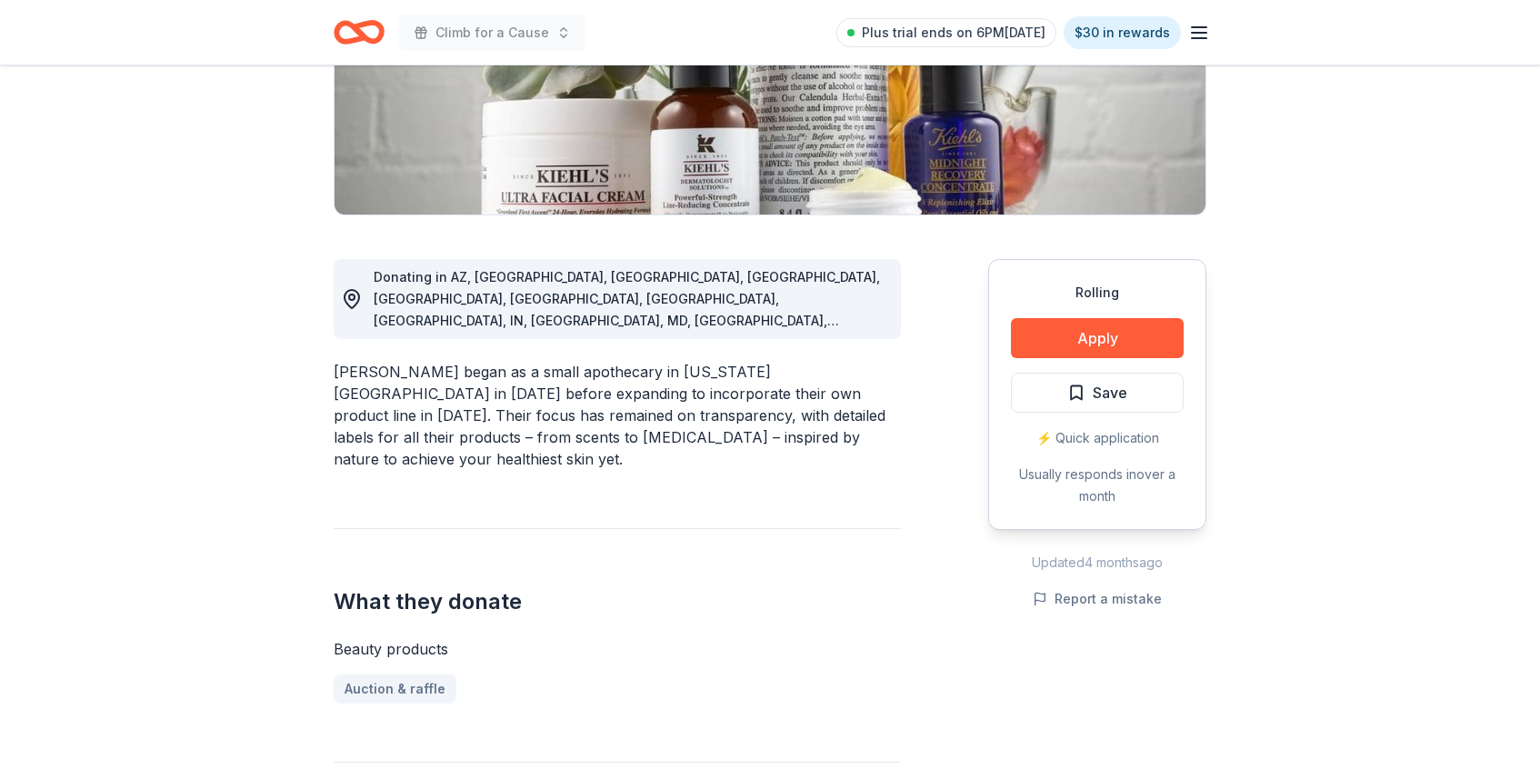
scroll to position [275, 0]
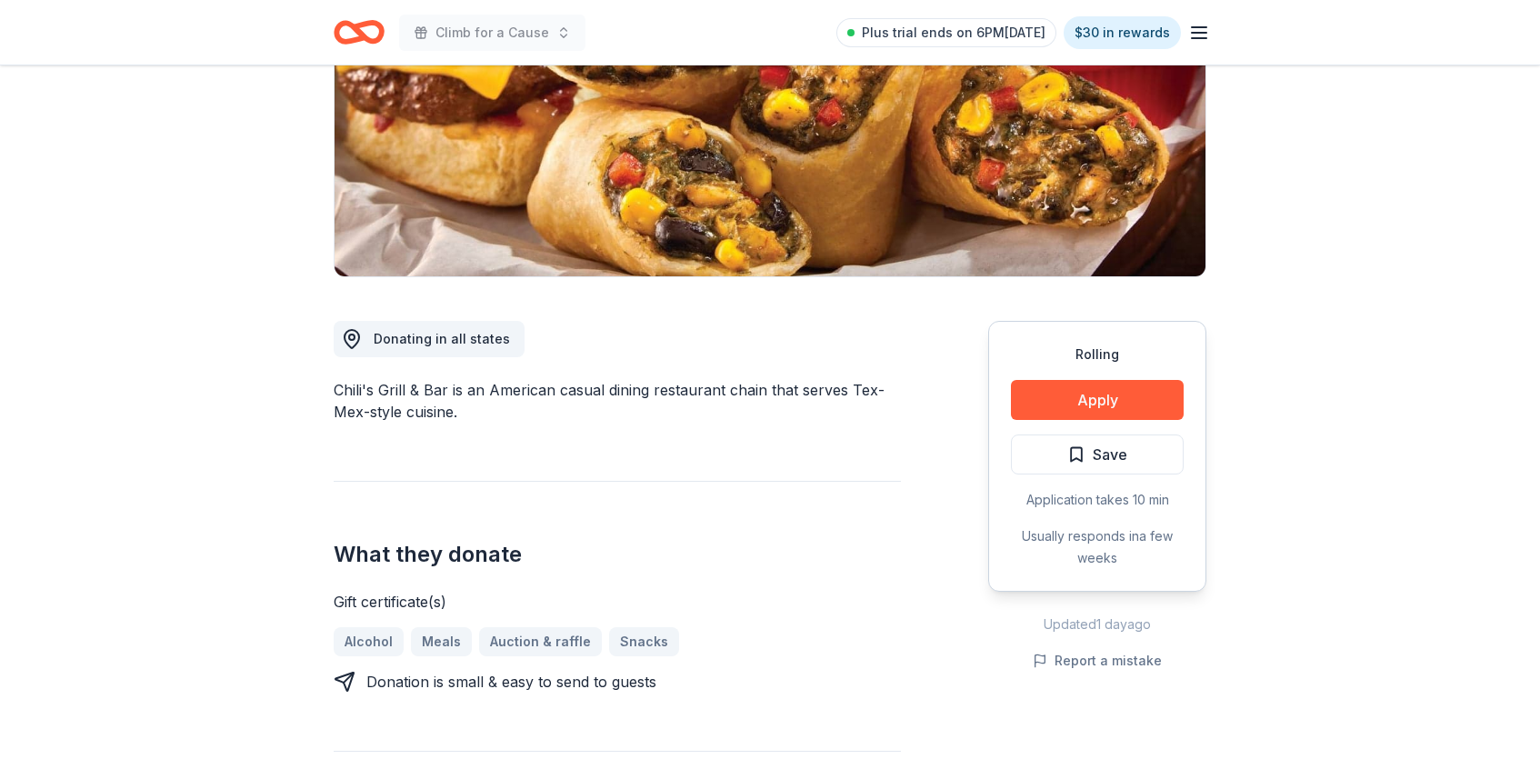
scroll to position [291, 0]
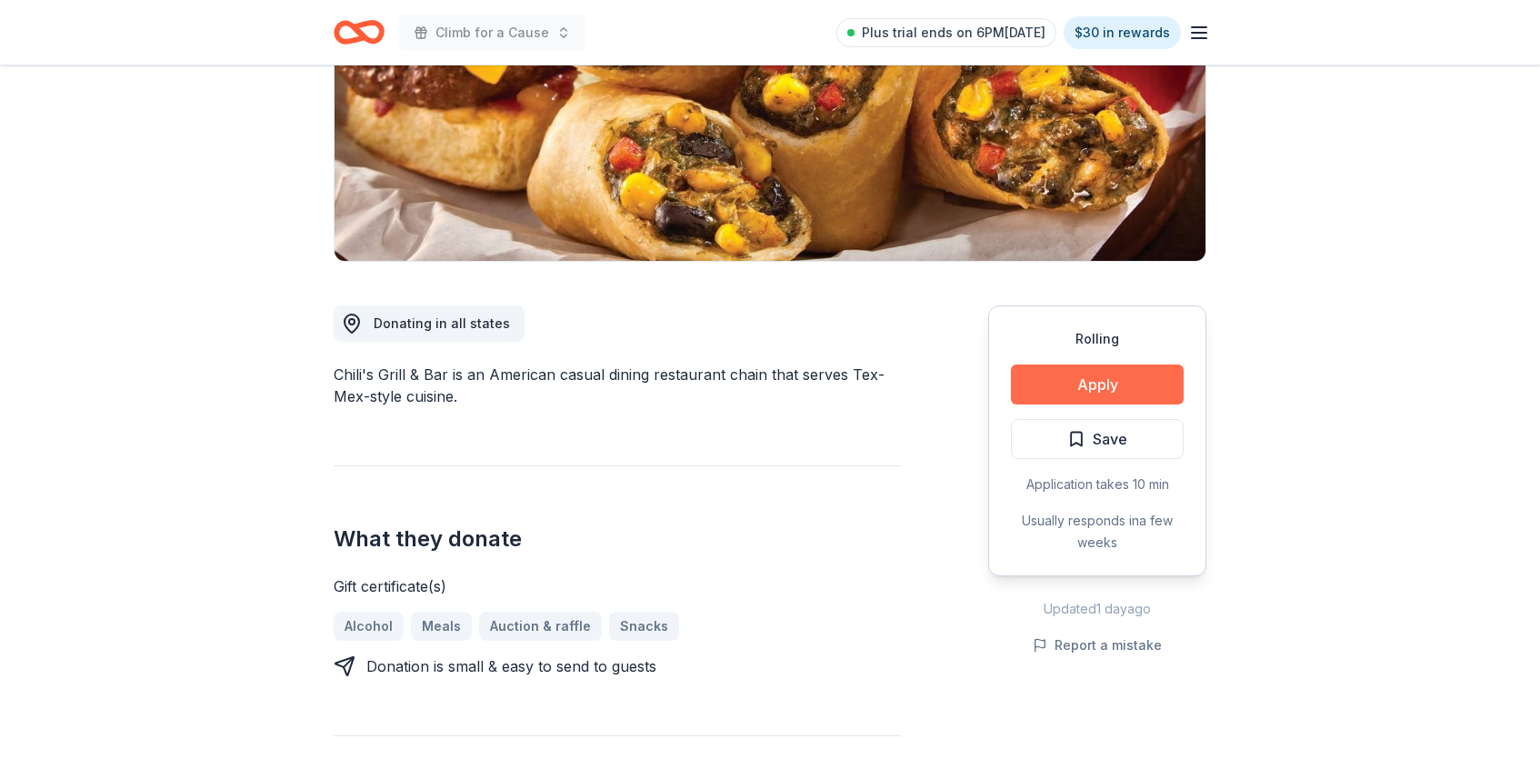
click at [1117, 383] on button "Apply" at bounding box center [1097, 385] width 173 height 40
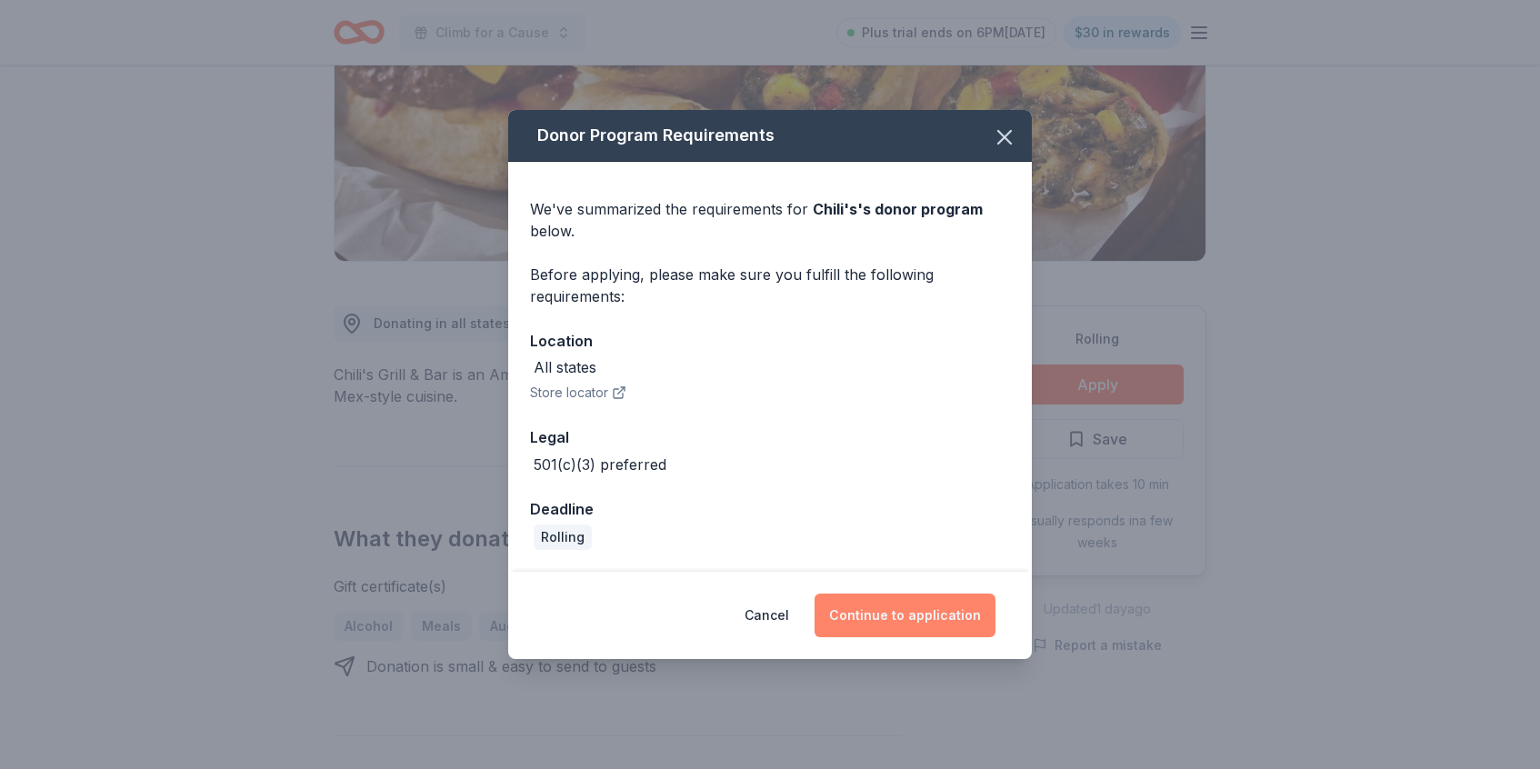
click at [927, 614] on button "Continue to application" at bounding box center [905, 616] width 181 height 44
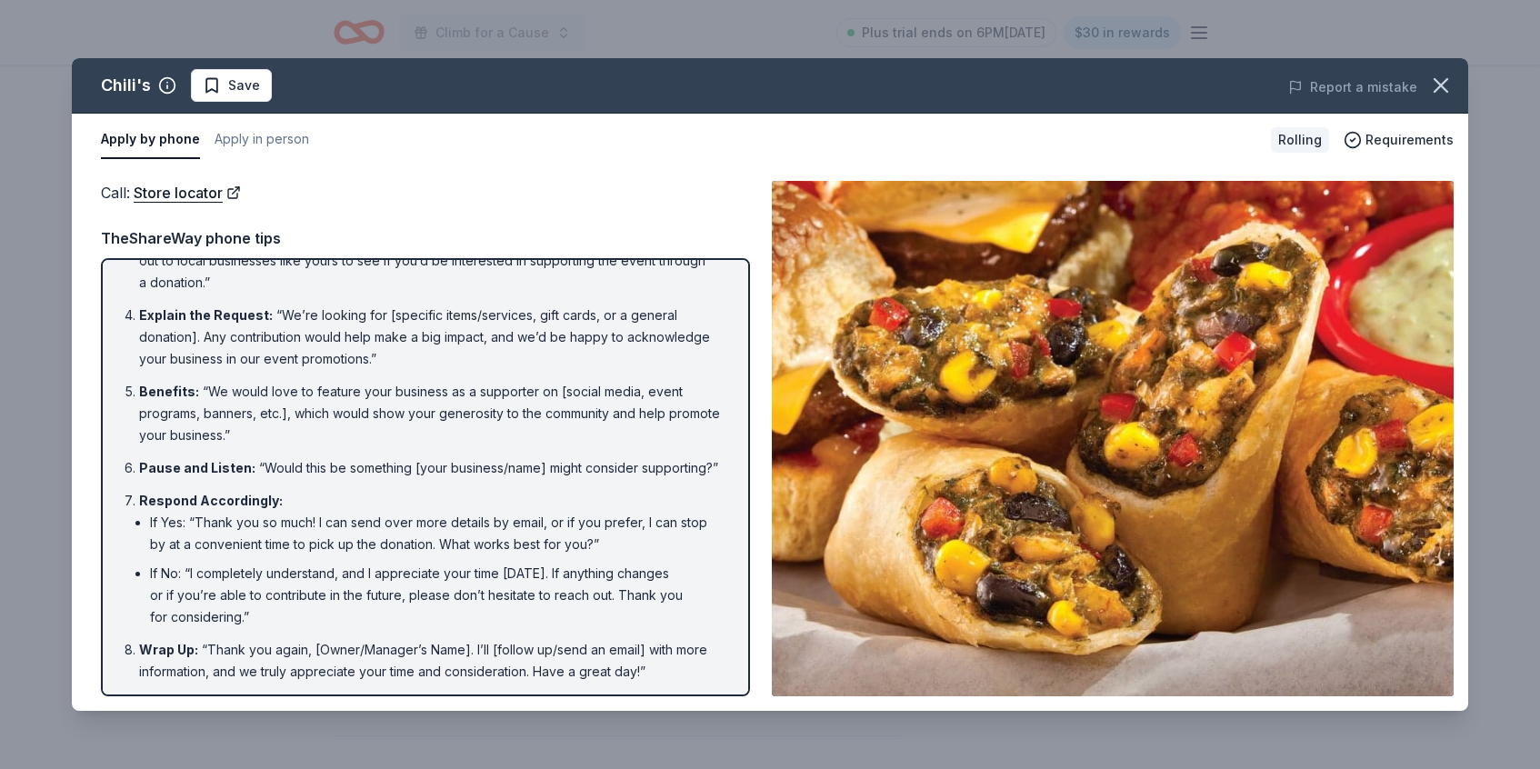
scroll to position [180, 0]
click at [1443, 93] on icon "button" at bounding box center [1440, 85] width 25 height 25
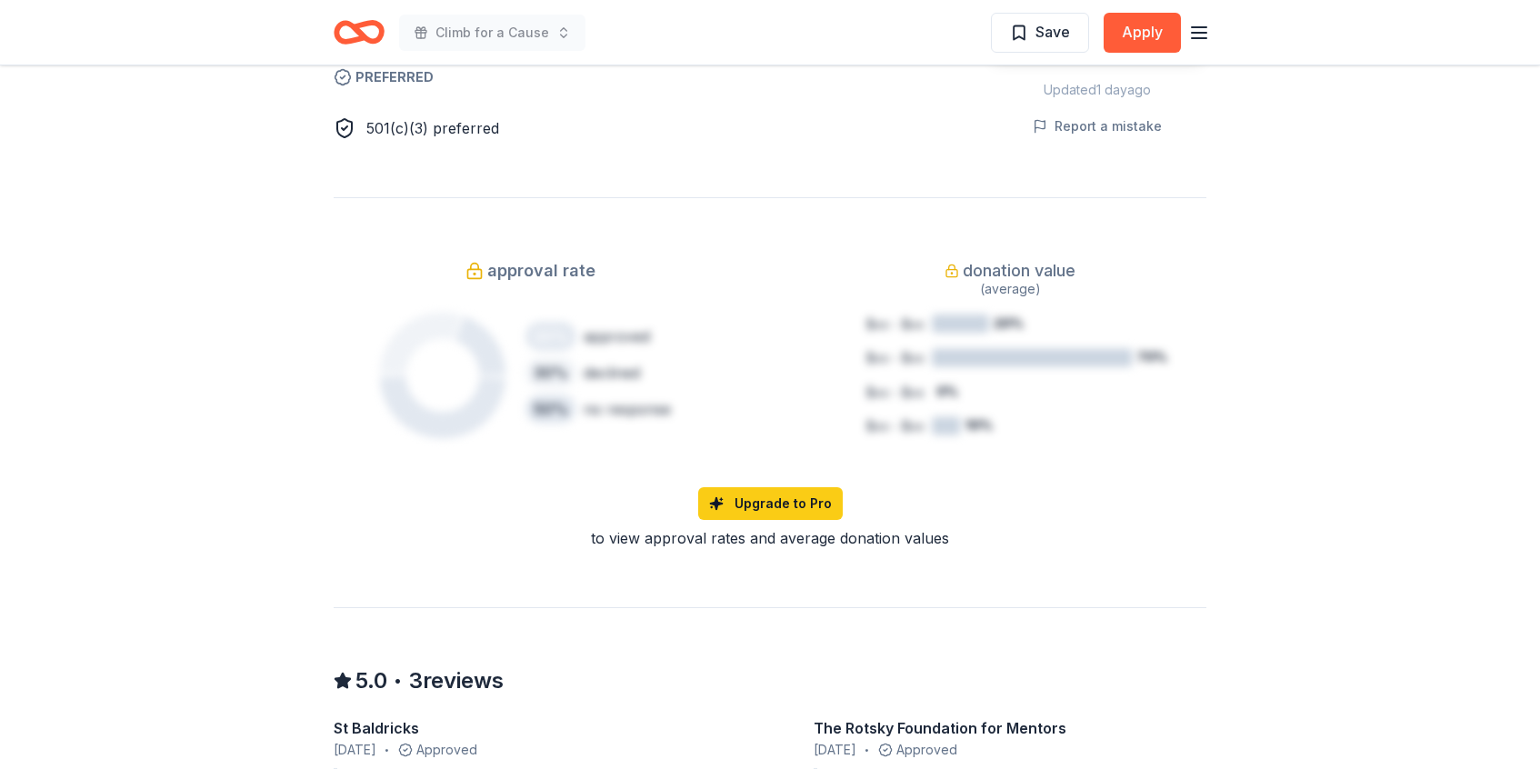
scroll to position [1082, 0]
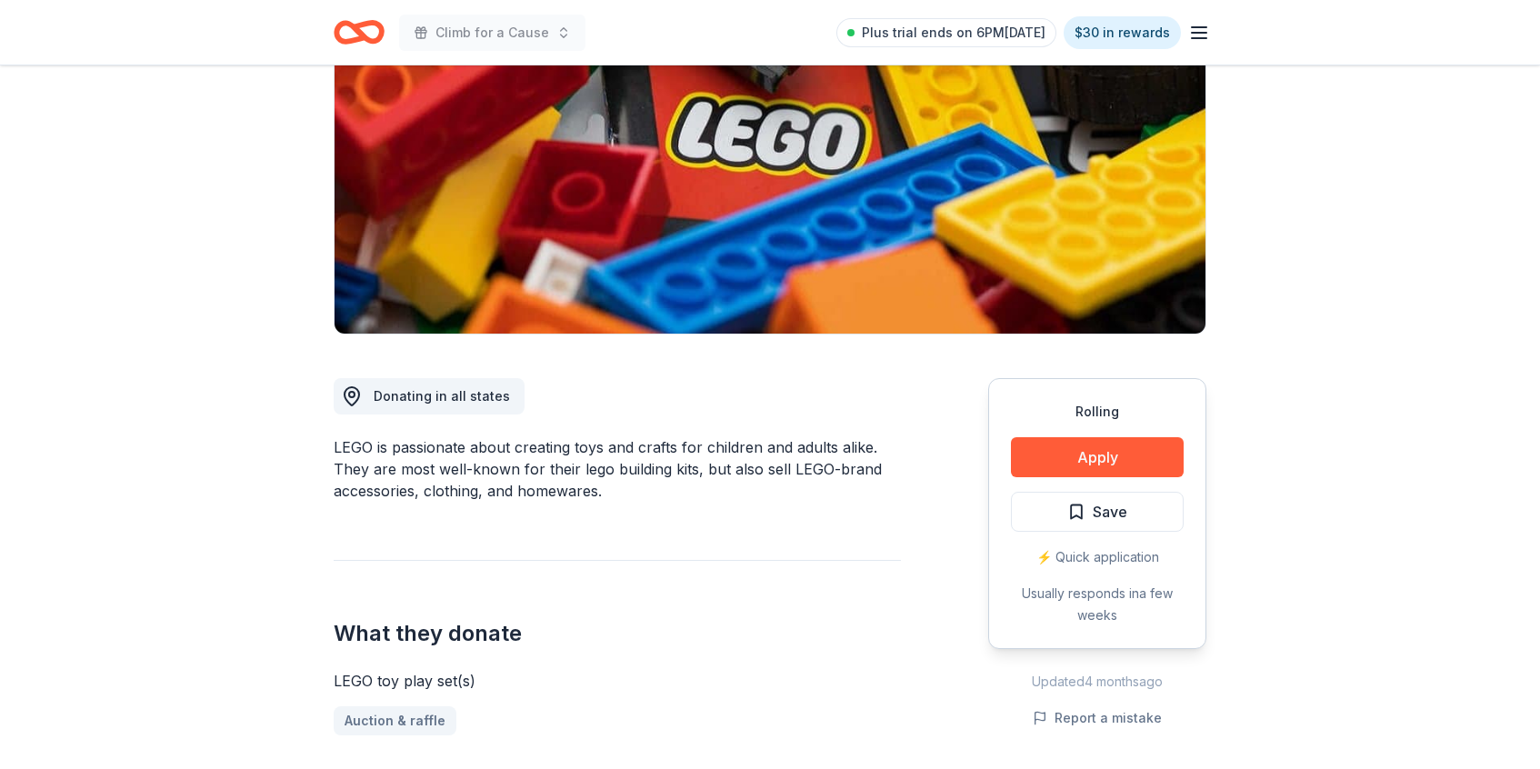
scroll to position [310, 0]
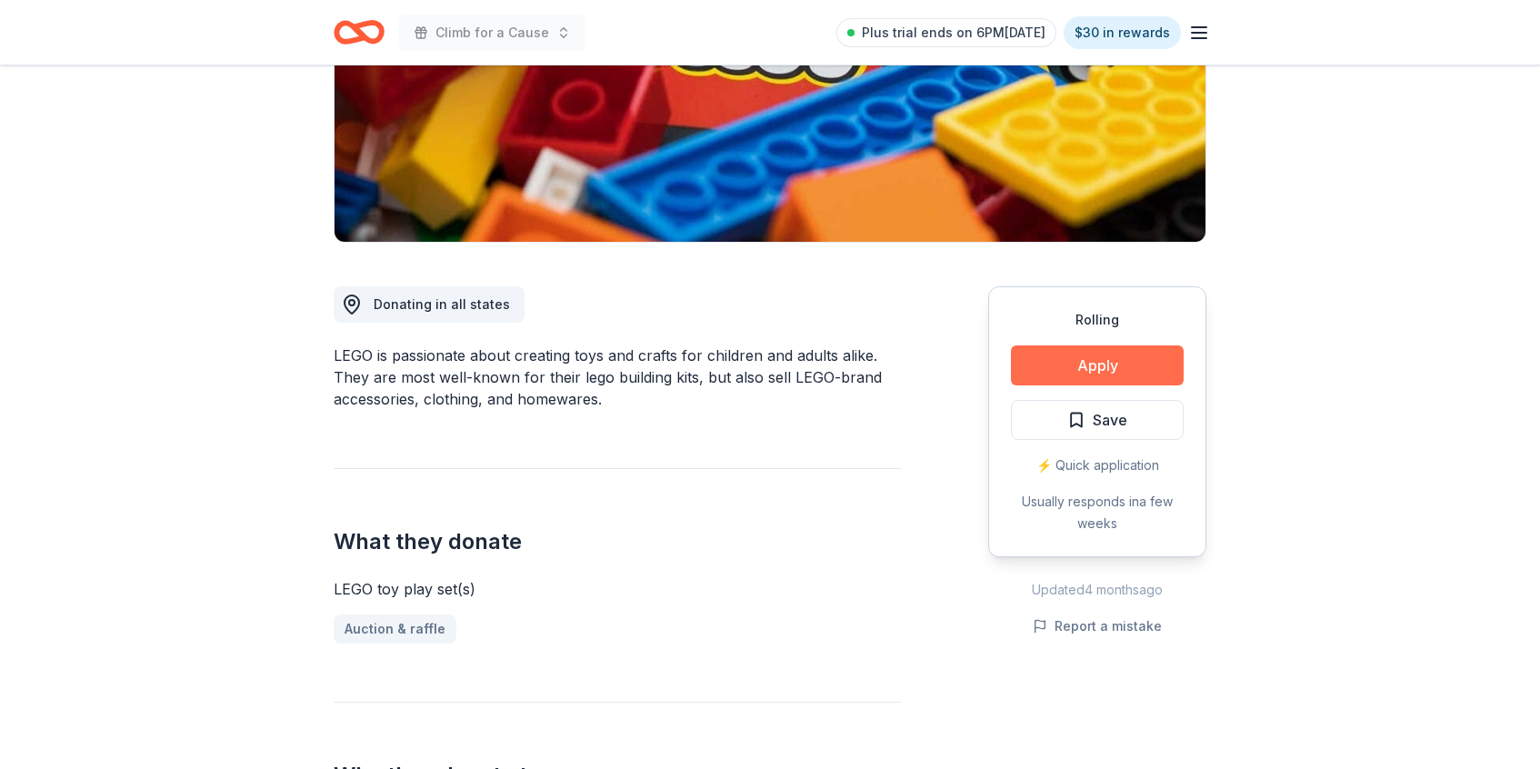
click at [1111, 372] on button "Apply" at bounding box center [1097, 366] width 173 height 40
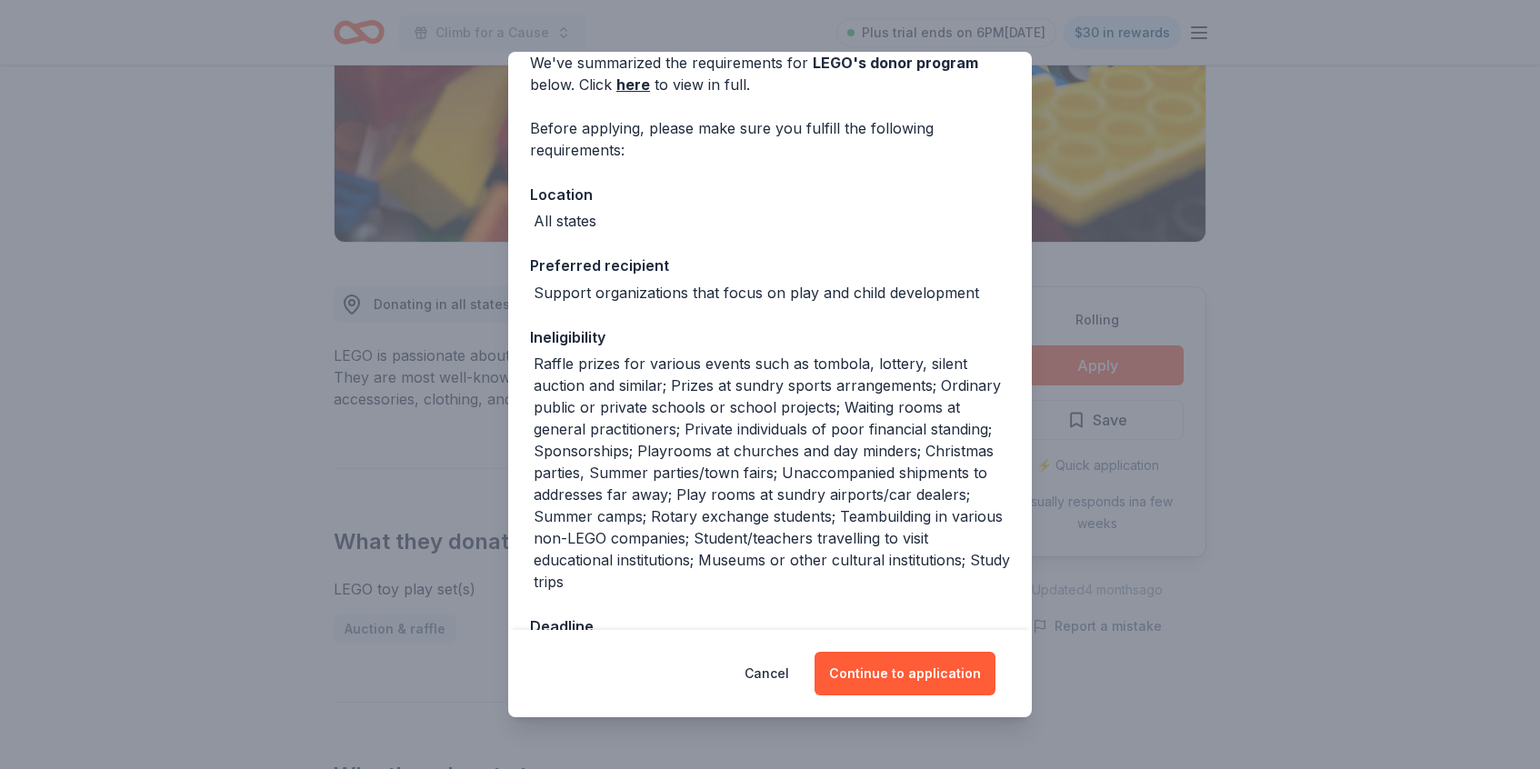
scroll to position [86, 0]
click at [772, 676] on button "Cancel" at bounding box center [767, 674] width 45 height 44
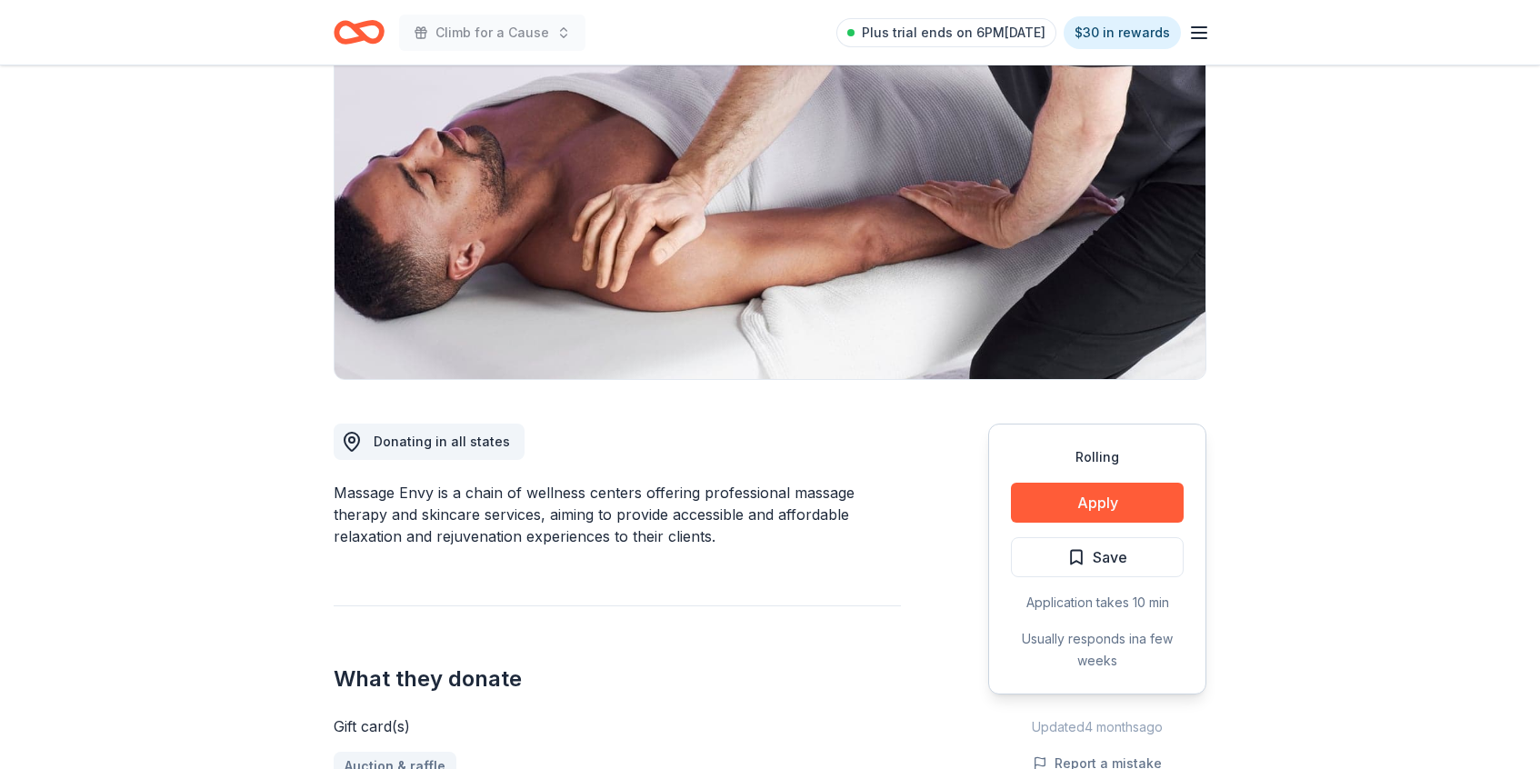
scroll to position [283, 0]
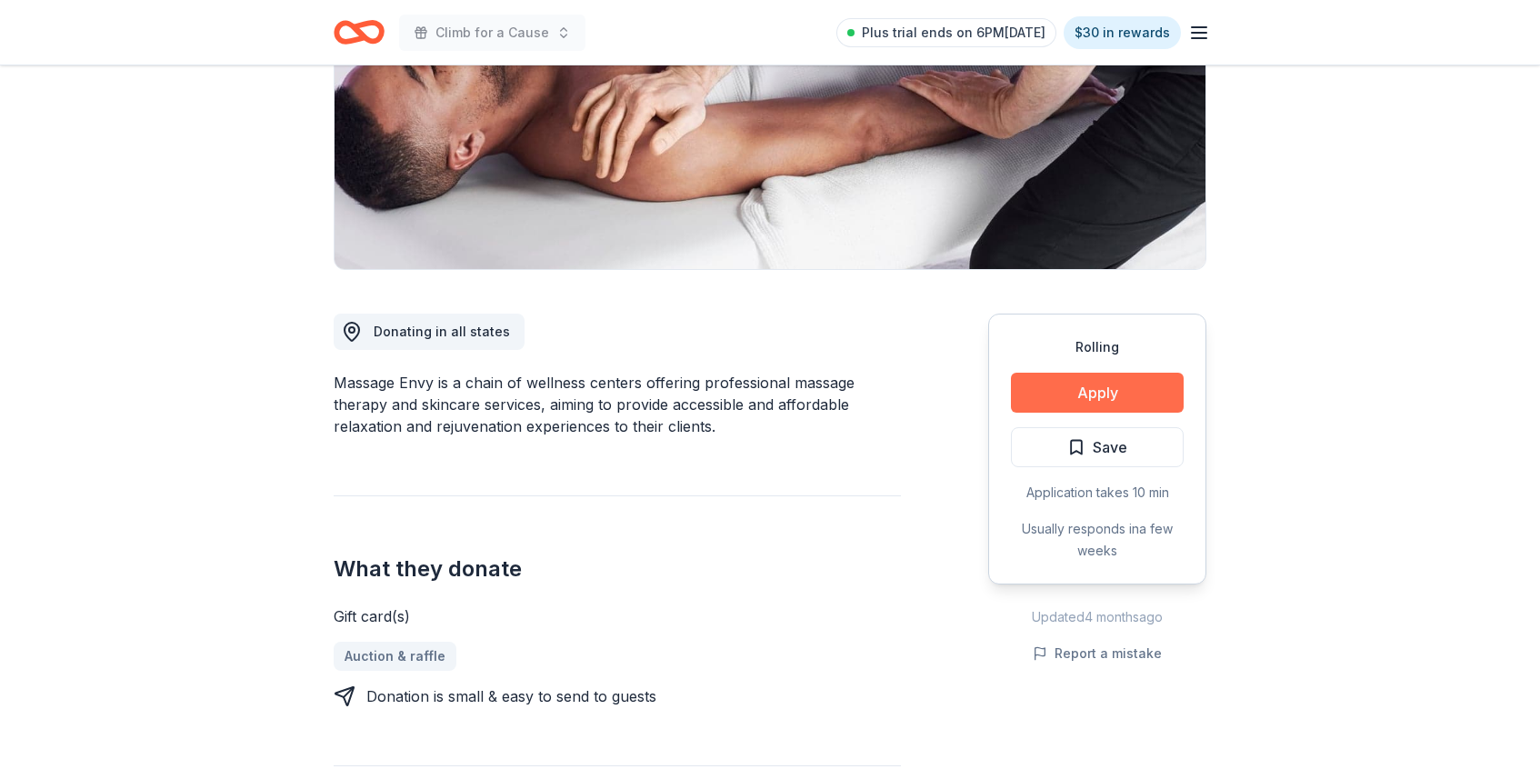
click at [1078, 396] on button "Apply" at bounding box center [1097, 393] width 173 height 40
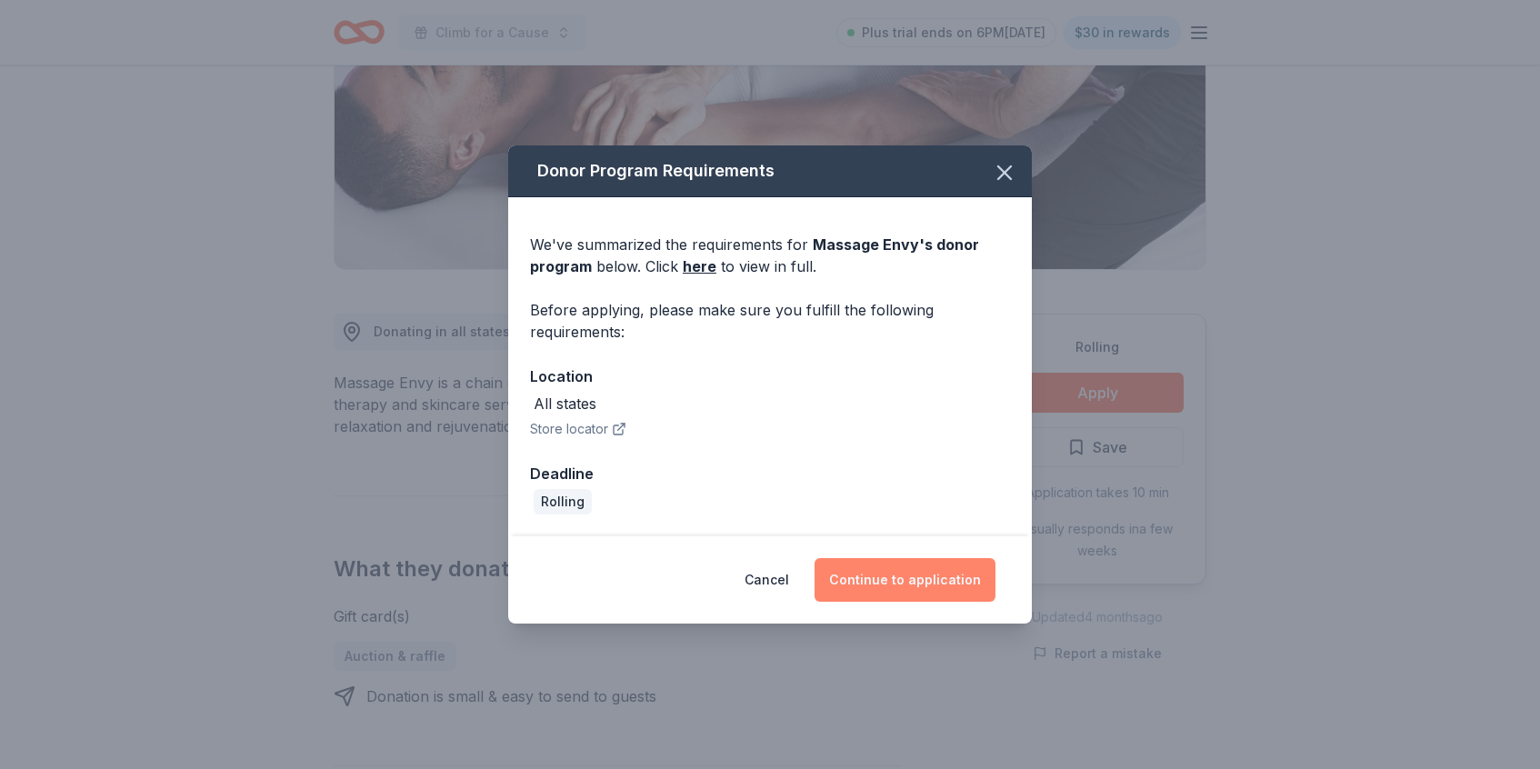
click at [881, 594] on button "Continue to application" at bounding box center [905, 580] width 181 height 44
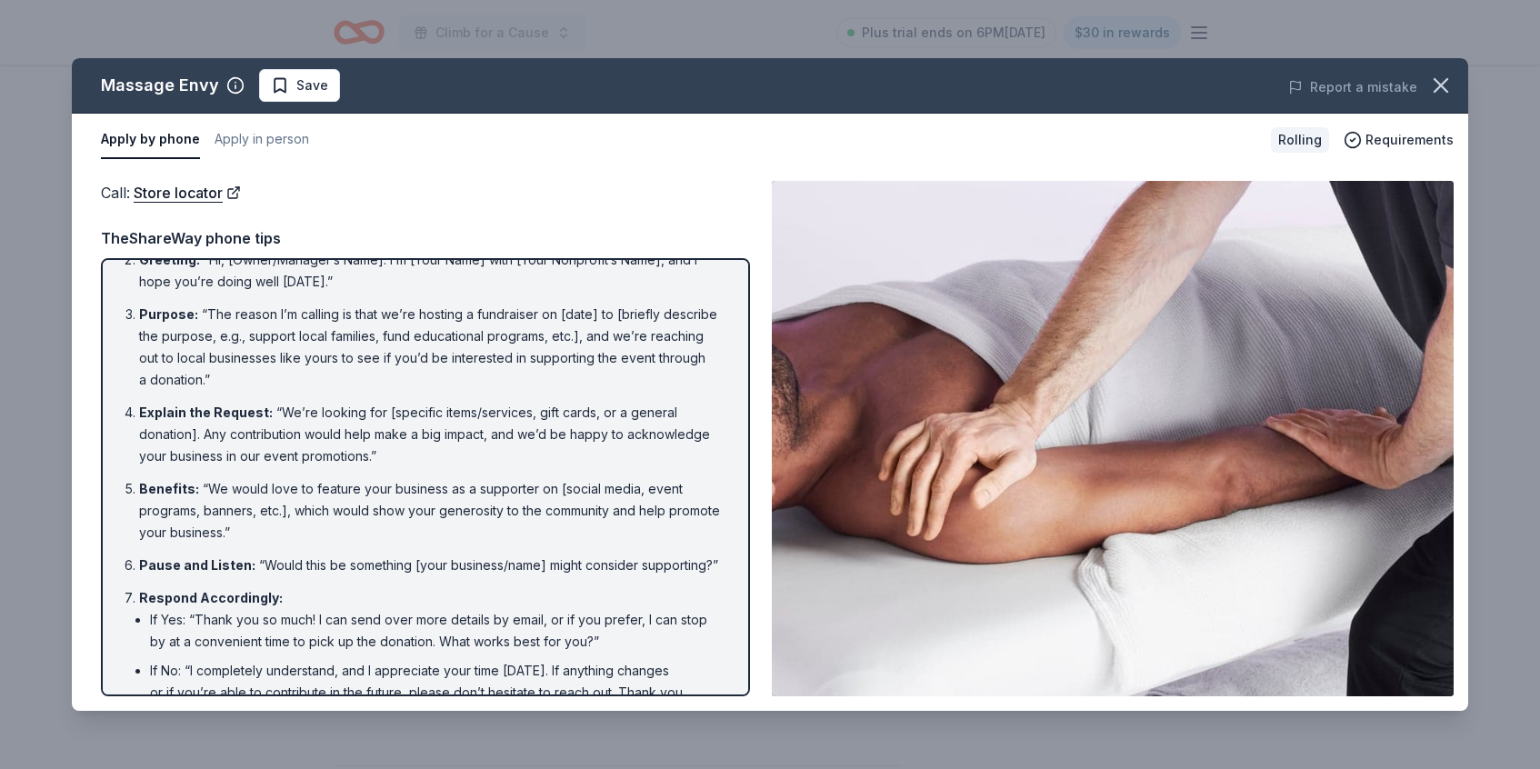
scroll to position [180, 0]
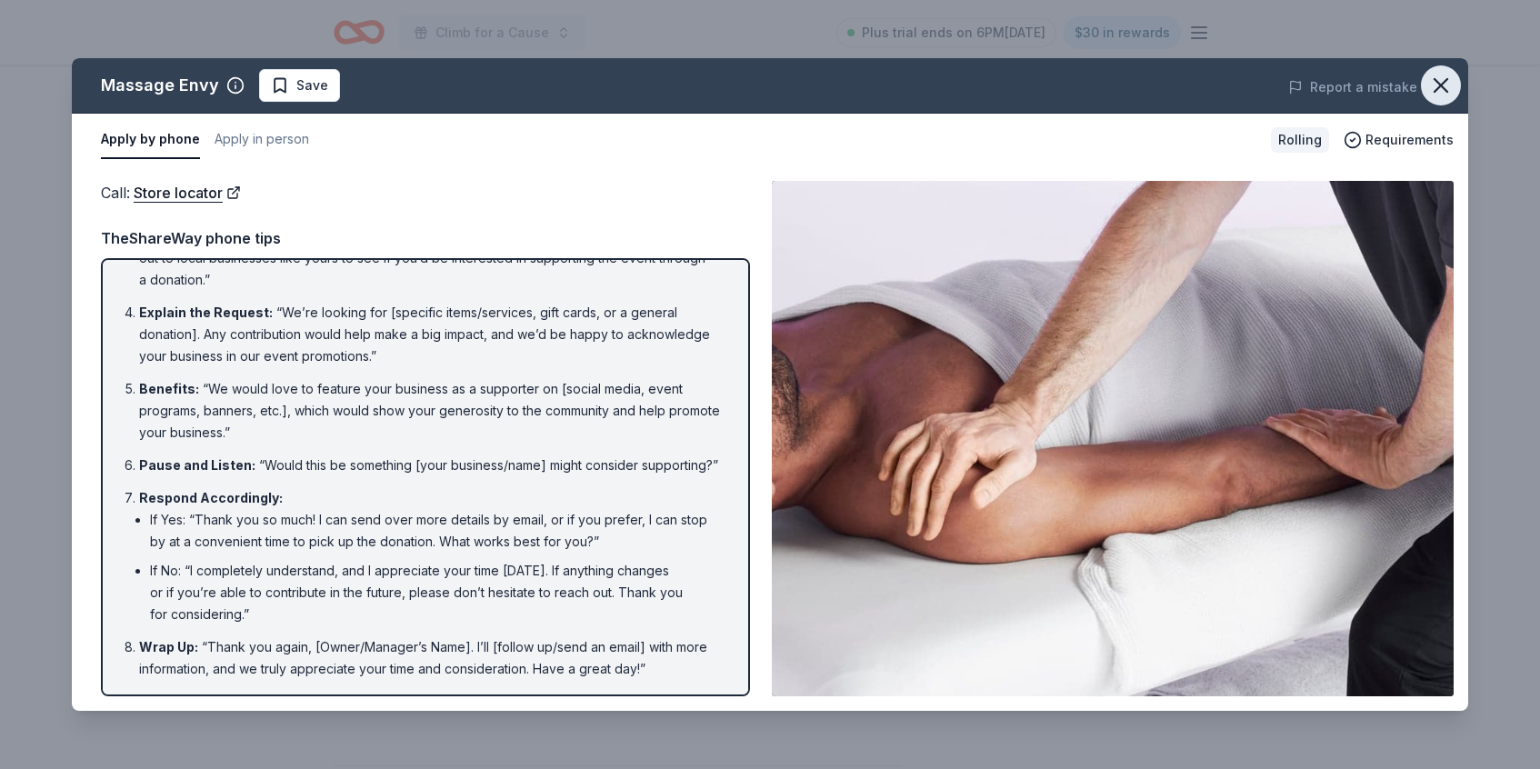
click at [1440, 92] on icon "button" at bounding box center [1440, 85] width 25 height 25
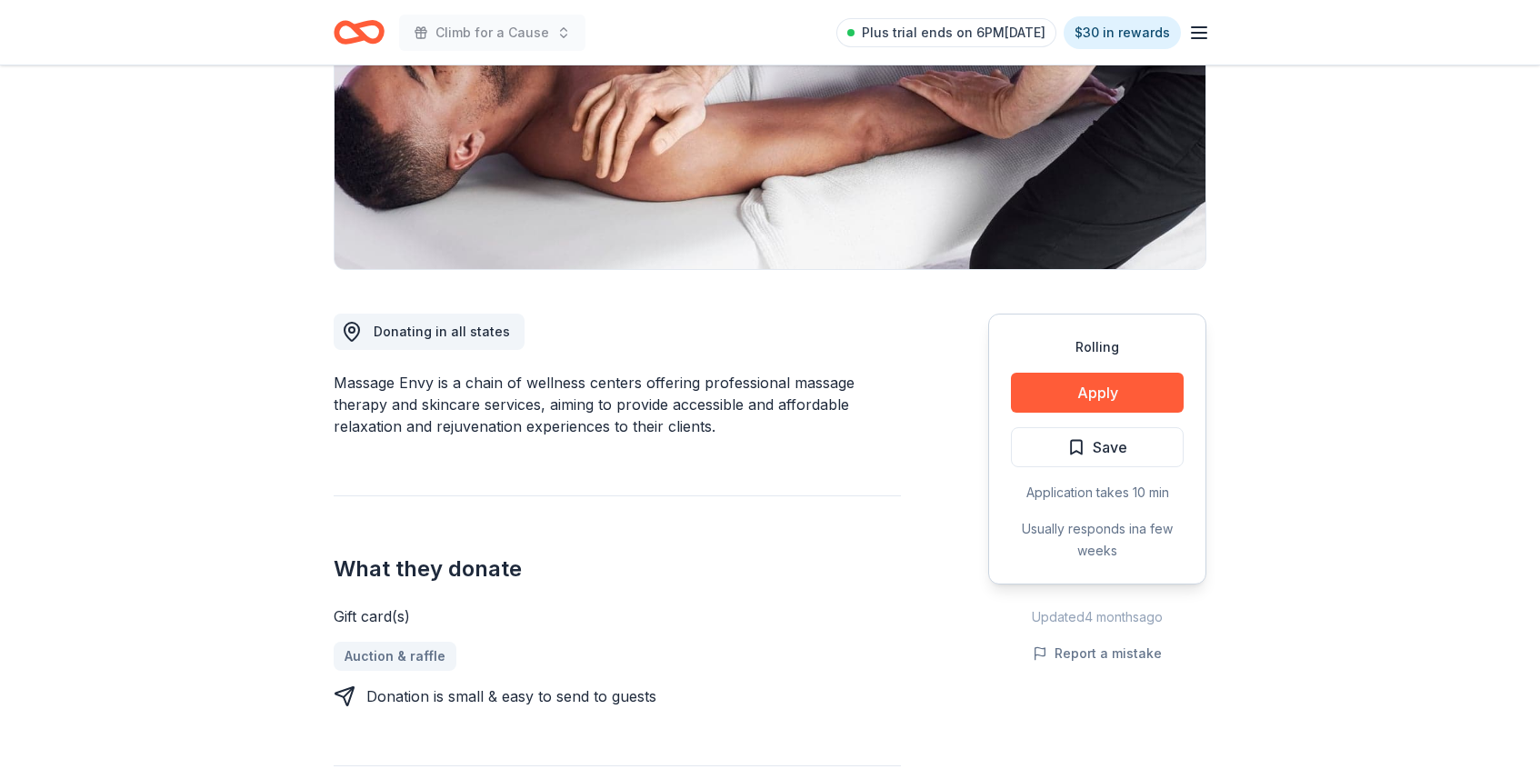
scroll to position [286, 0]
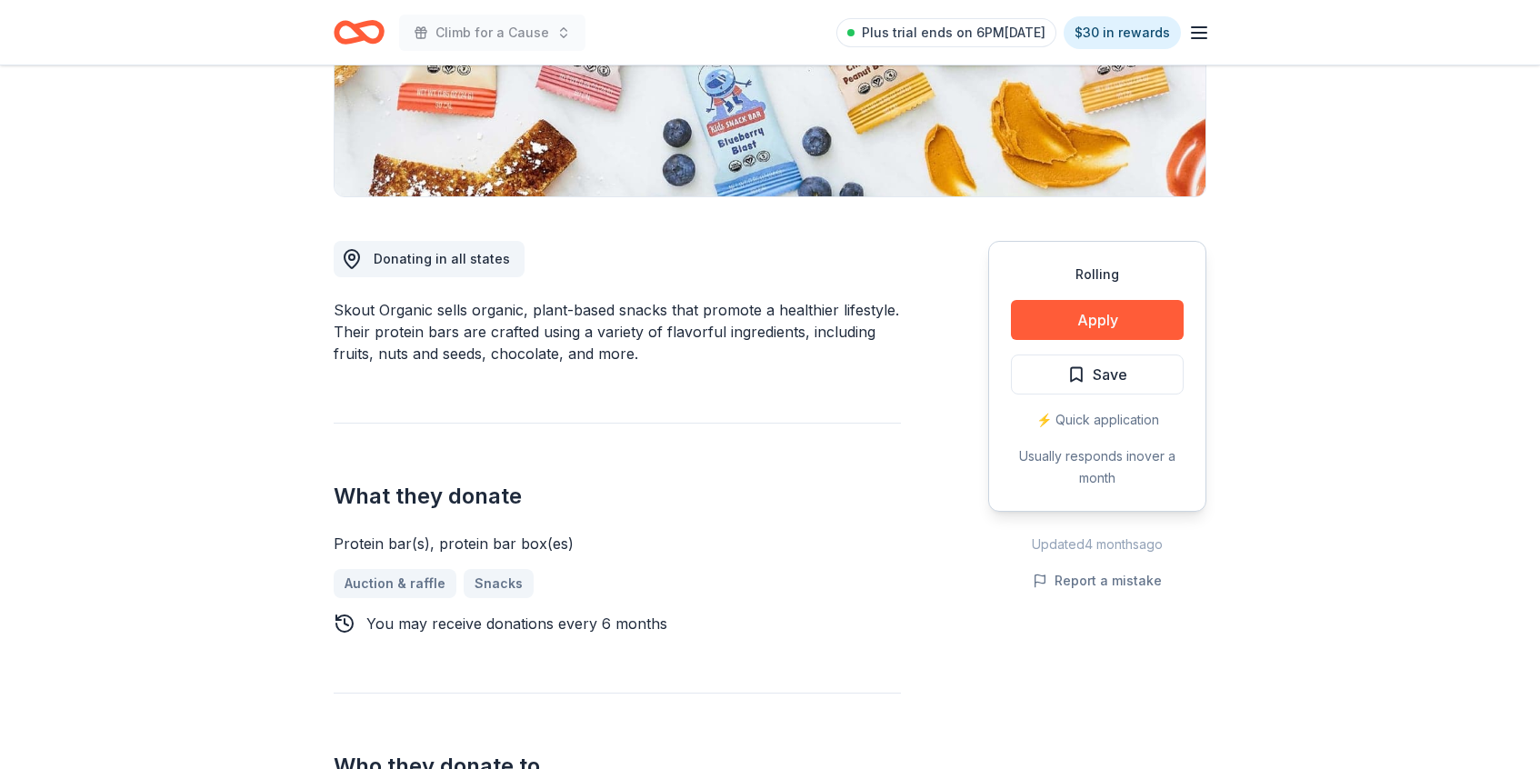
scroll to position [348, 0]
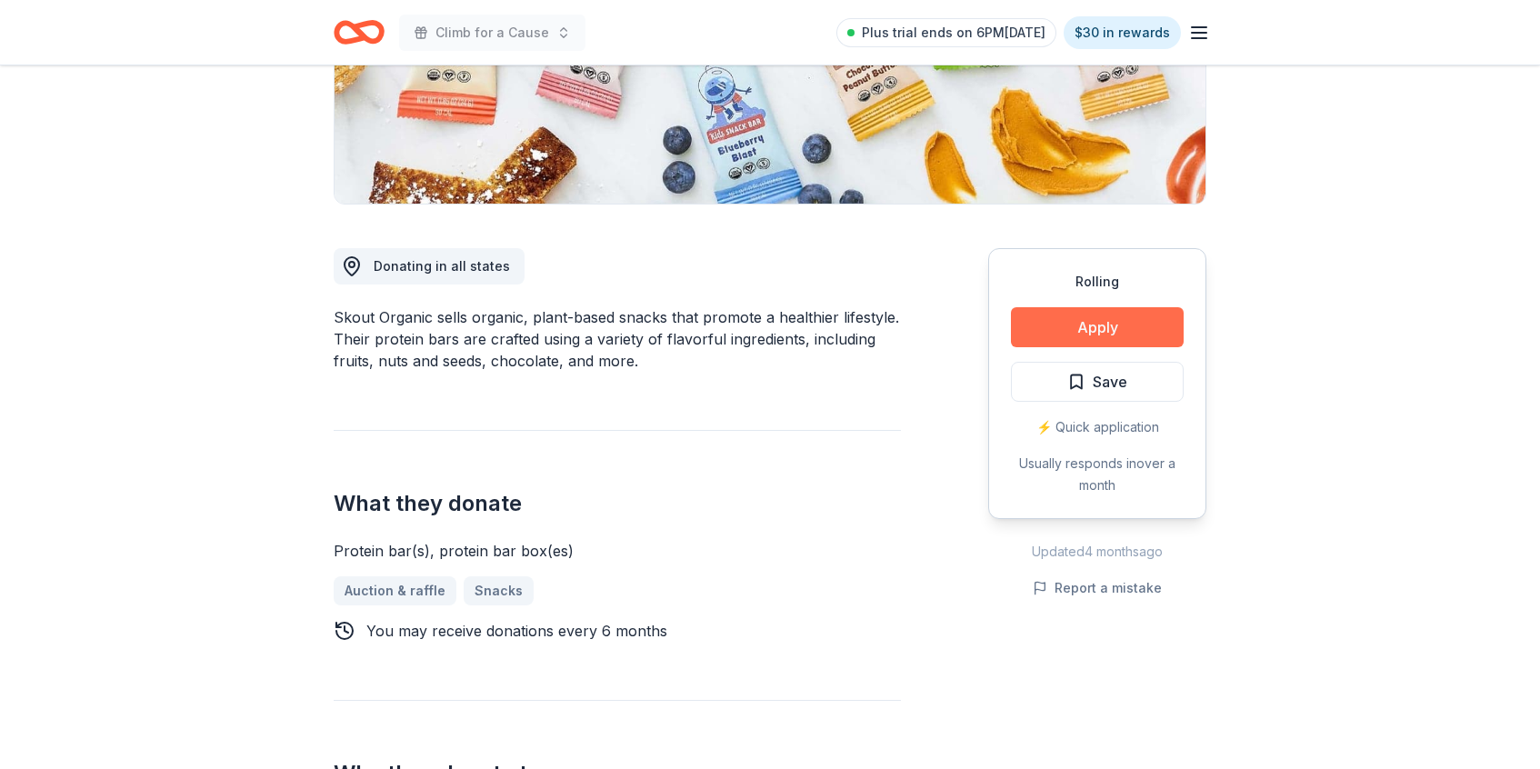
click at [1078, 336] on button "Apply" at bounding box center [1097, 327] width 173 height 40
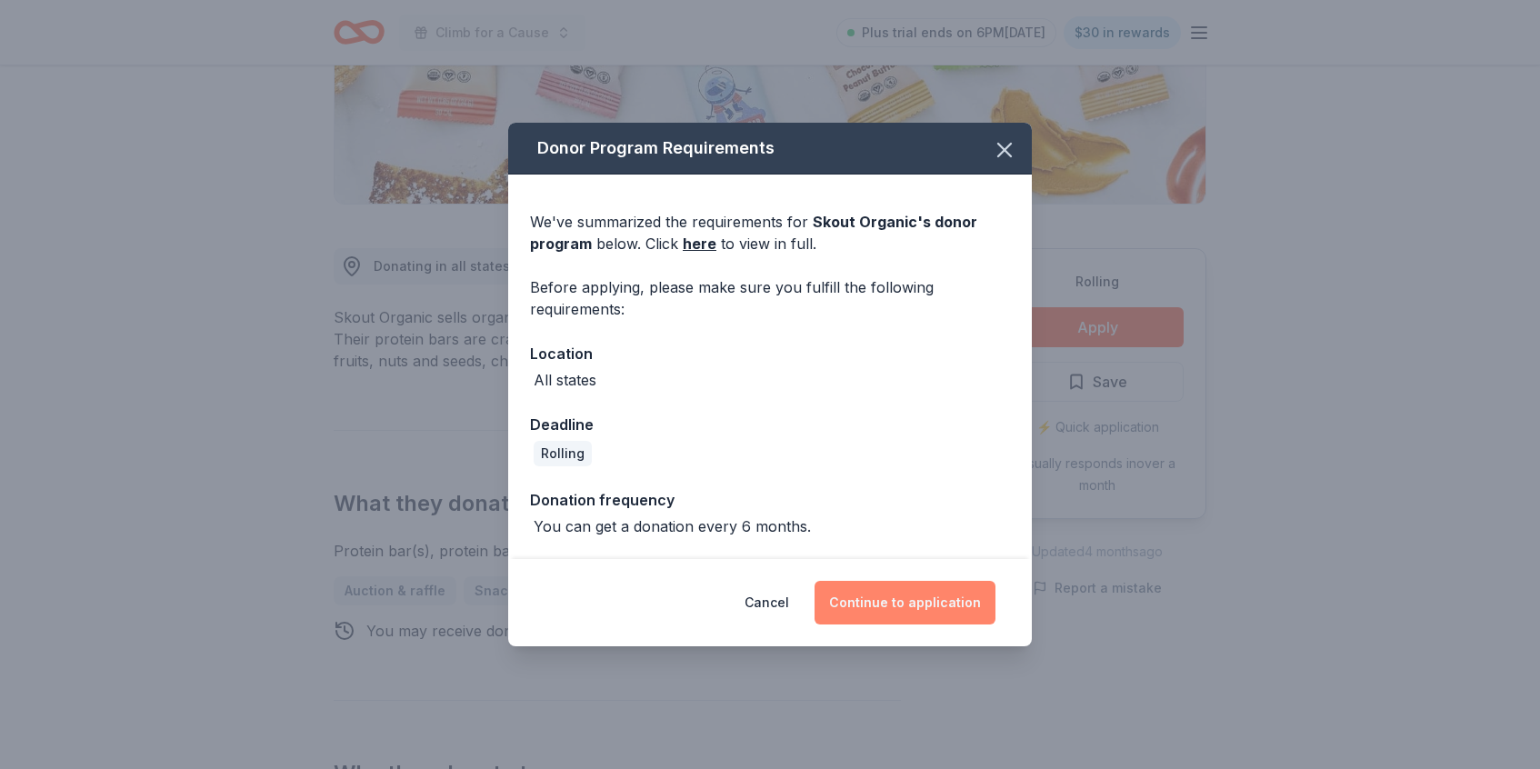
click at [892, 597] on button "Continue to application" at bounding box center [905, 603] width 181 height 44
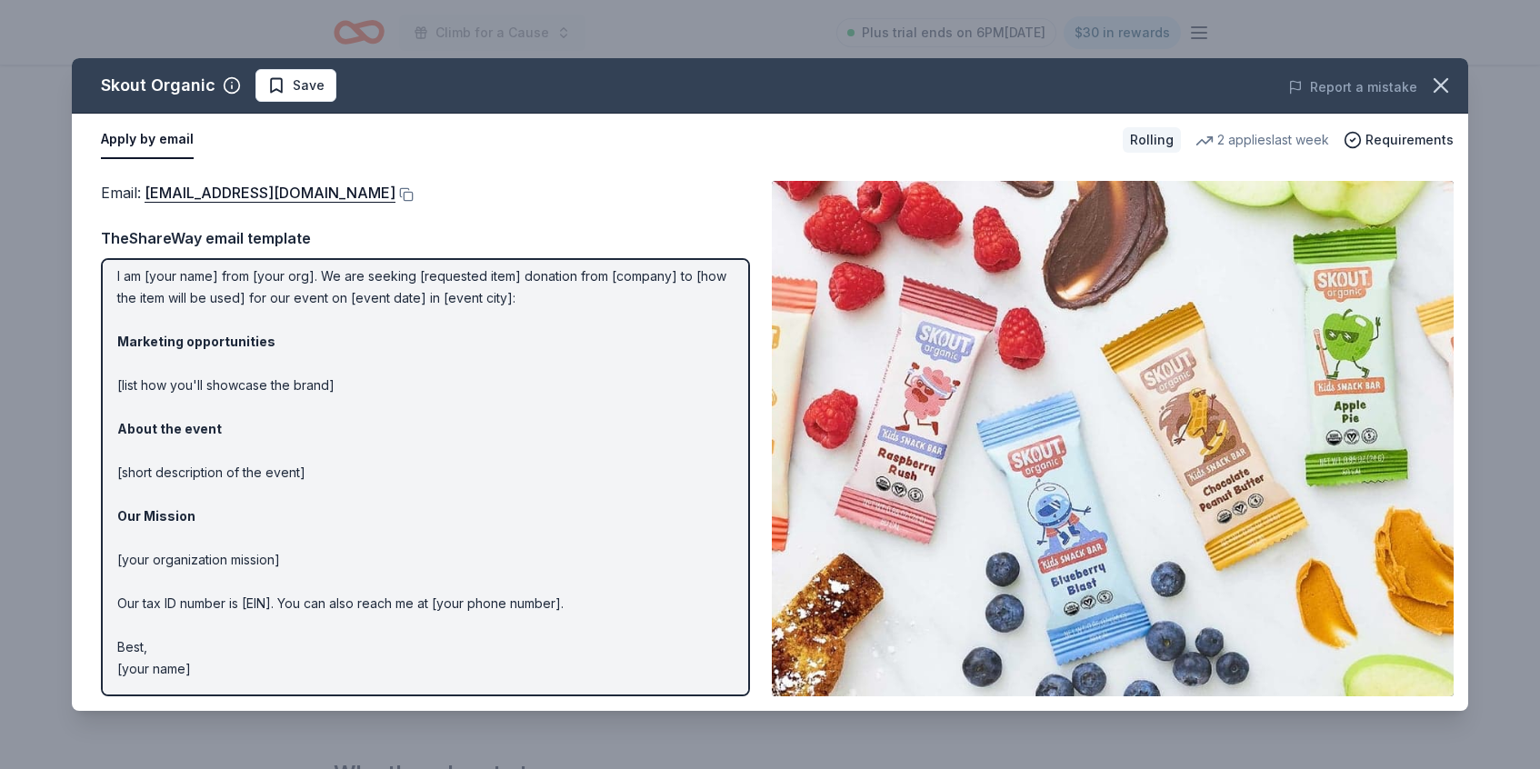
scroll to position [0, 0]
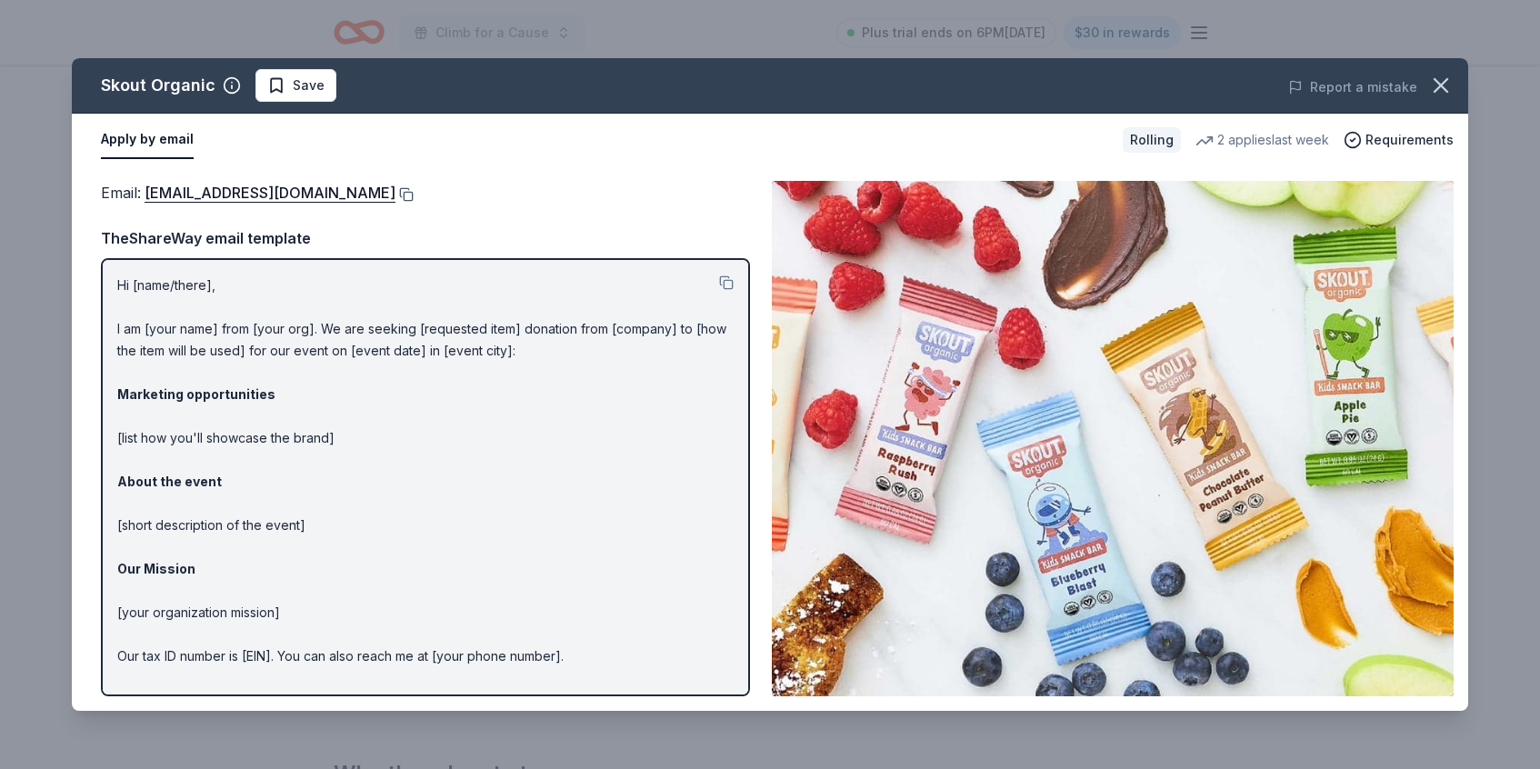
click at [396, 196] on button at bounding box center [405, 194] width 18 height 15
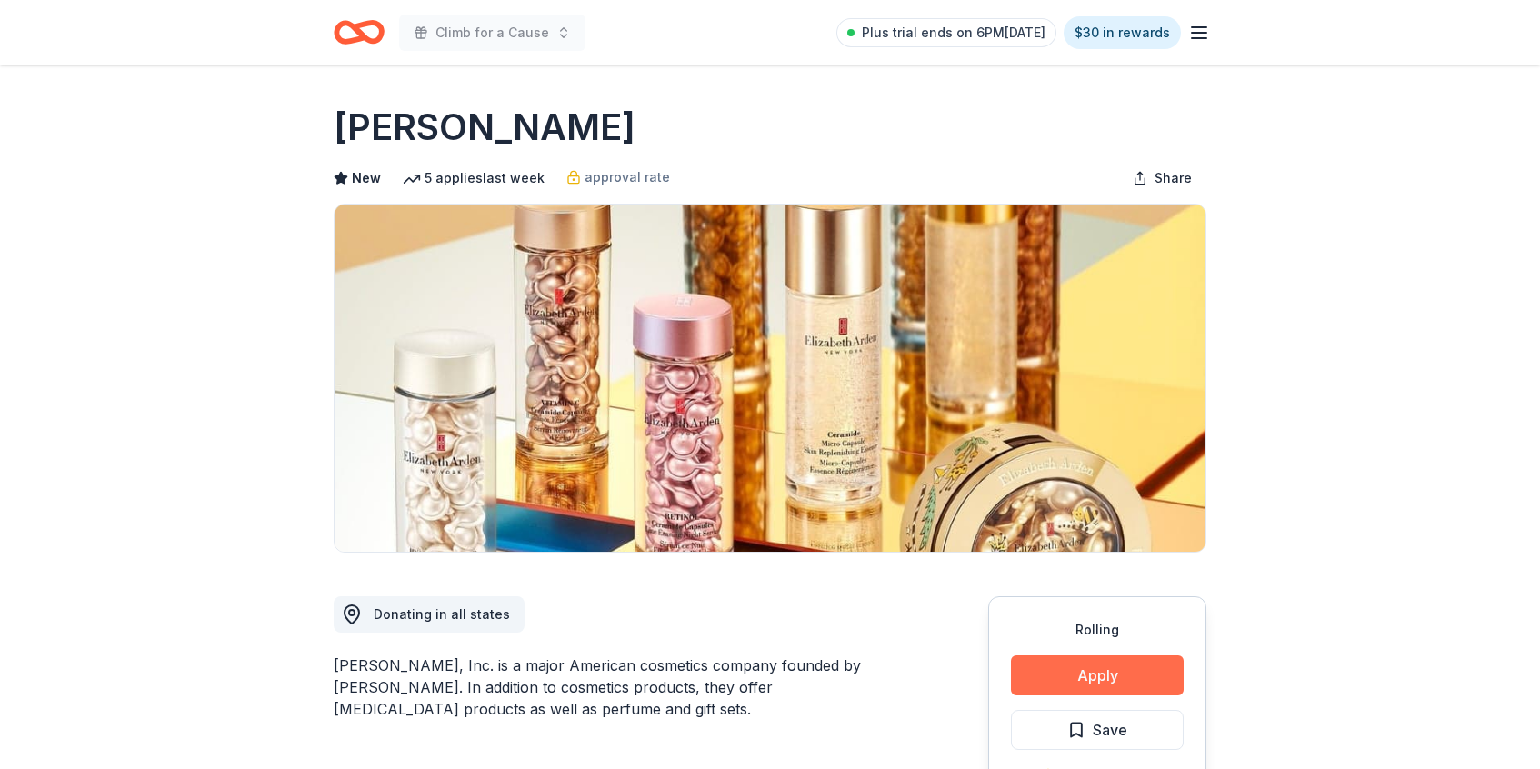
click at [1081, 668] on button "Apply" at bounding box center [1097, 676] width 173 height 40
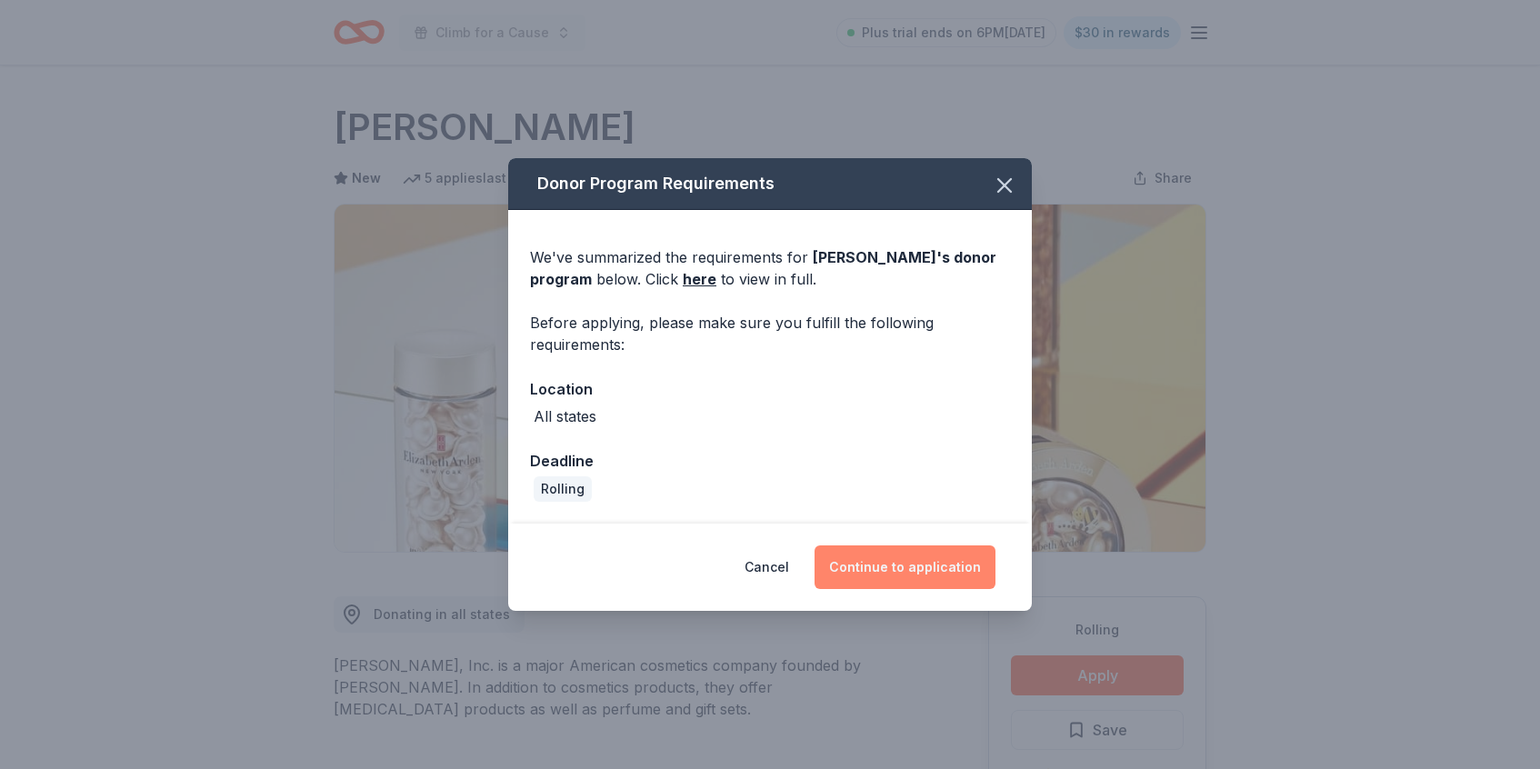
click at [895, 567] on button "Continue to application" at bounding box center [905, 568] width 181 height 44
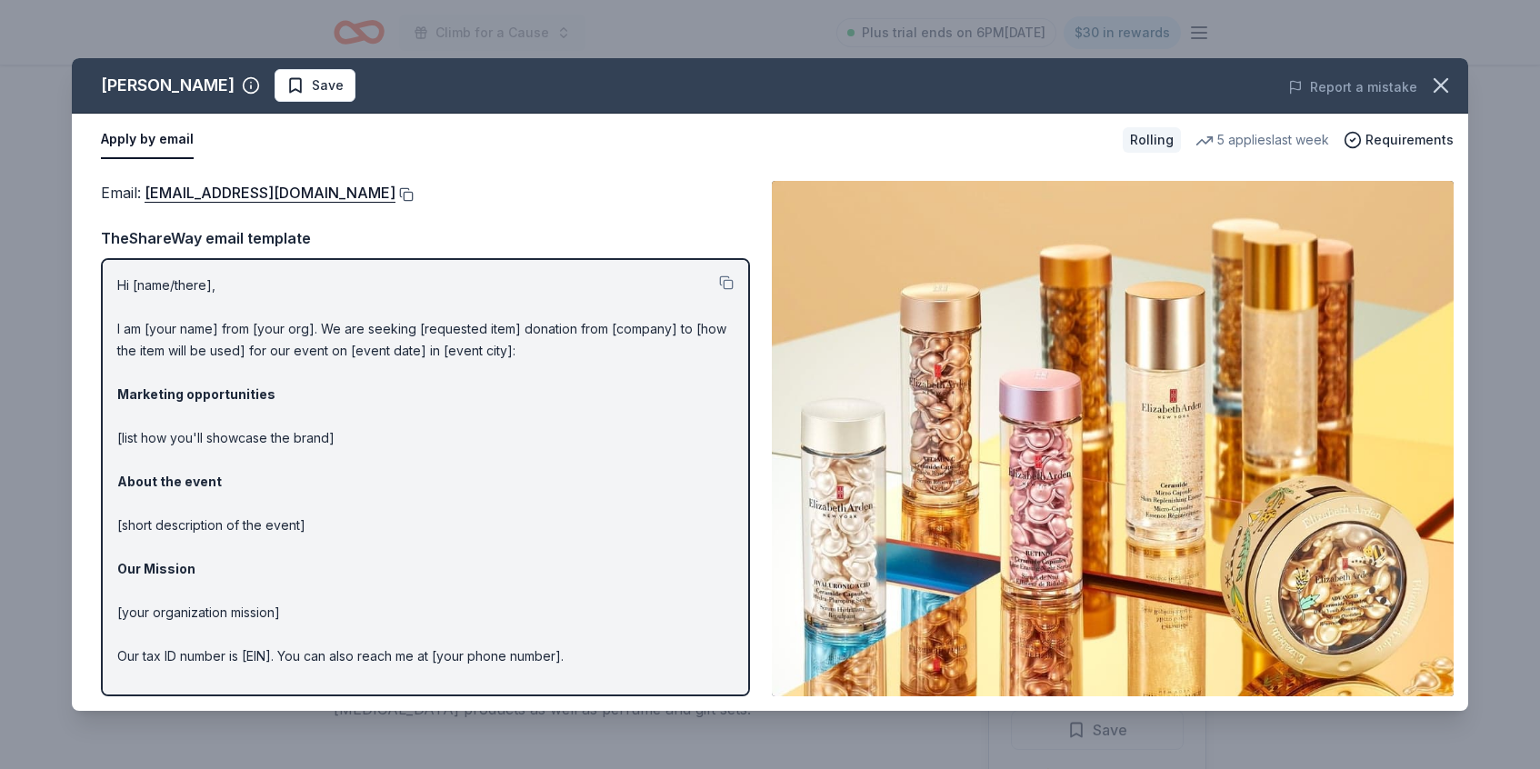
click at [413, 195] on button at bounding box center [405, 194] width 18 height 15
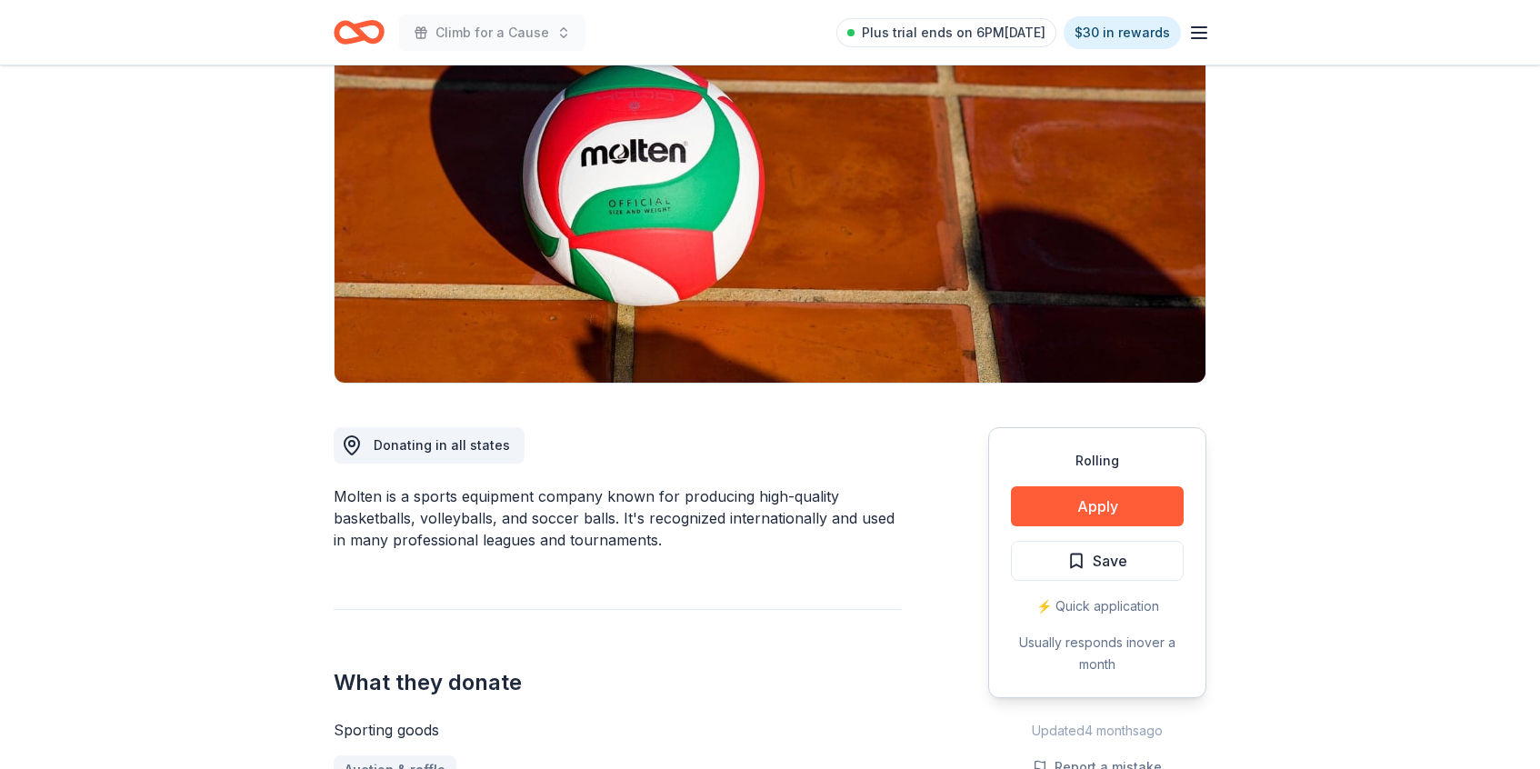
scroll to position [245, 0]
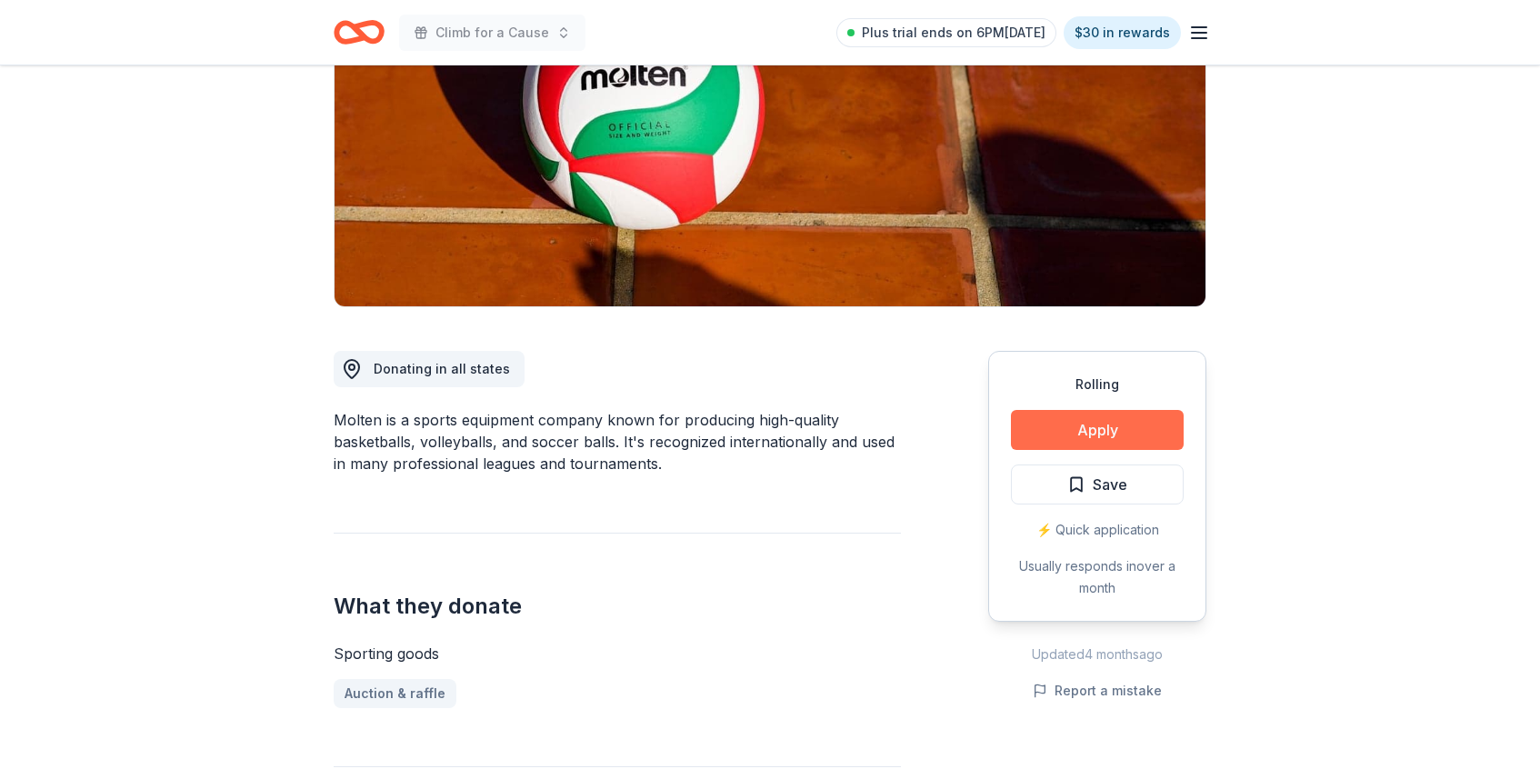
click at [1082, 438] on button "Apply" at bounding box center [1097, 430] width 173 height 40
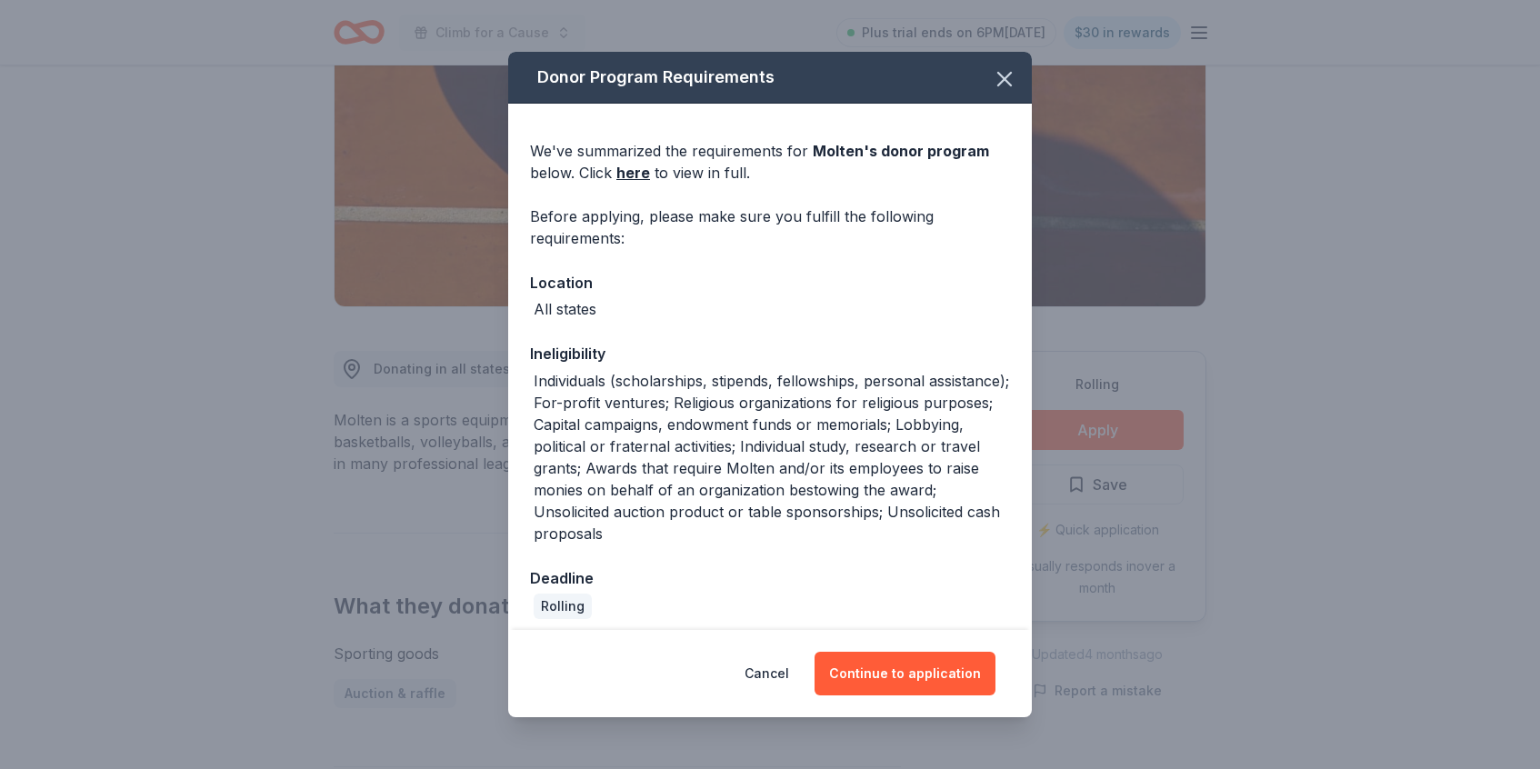
scroll to position [10, 0]
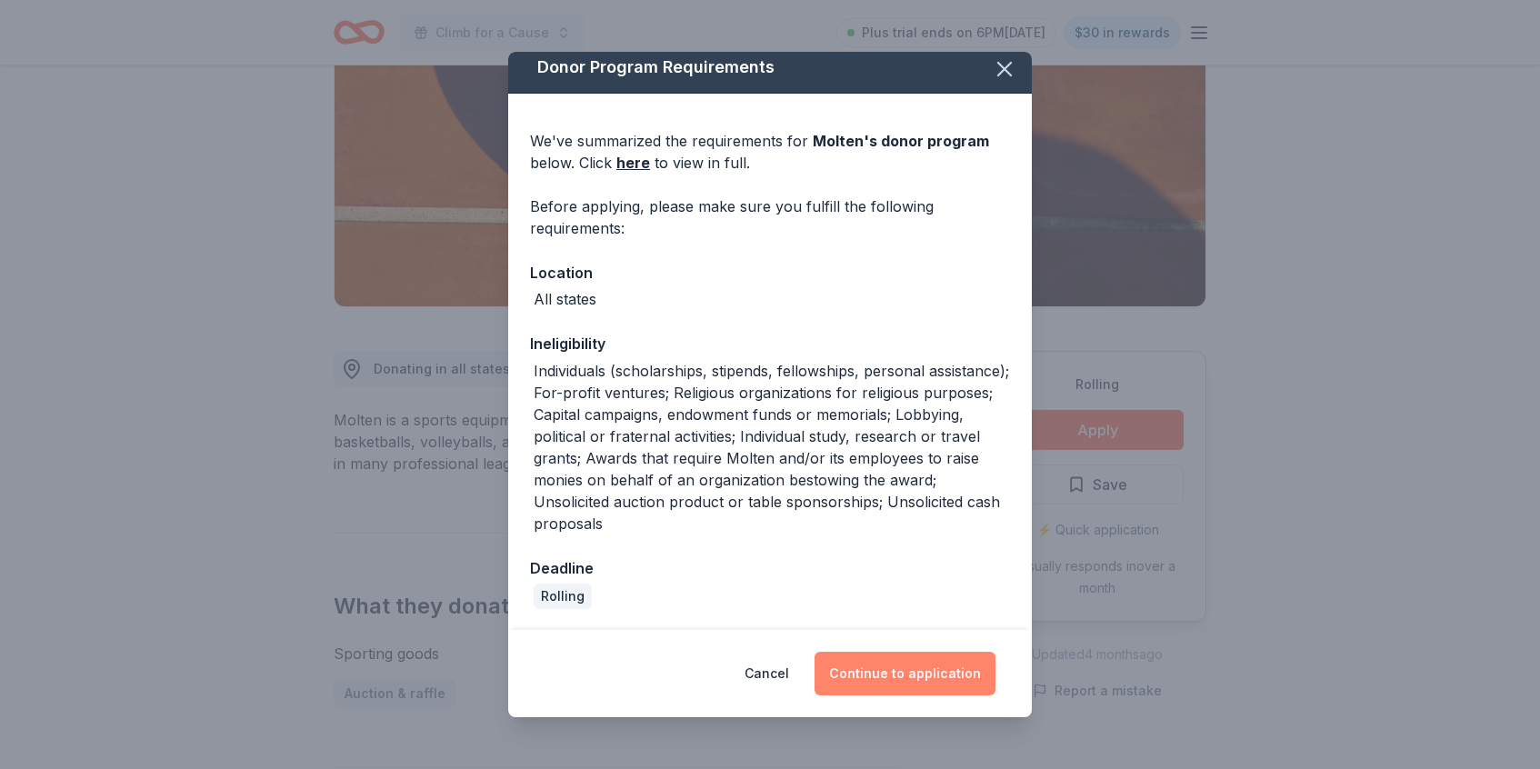
click at [906, 676] on button "Continue to application" at bounding box center [905, 674] width 181 height 44
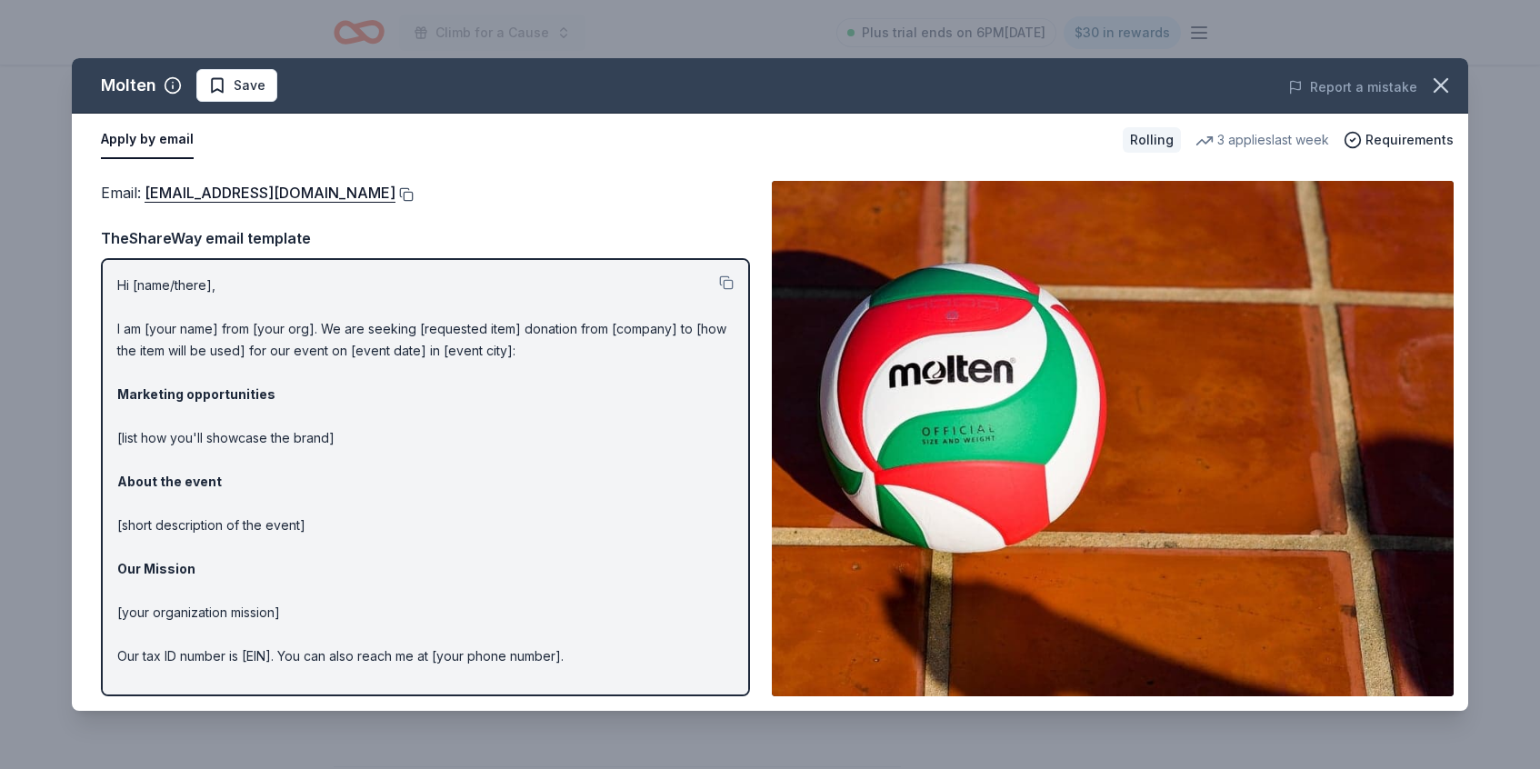
click at [396, 196] on button at bounding box center [405, 194] width 18 height 15
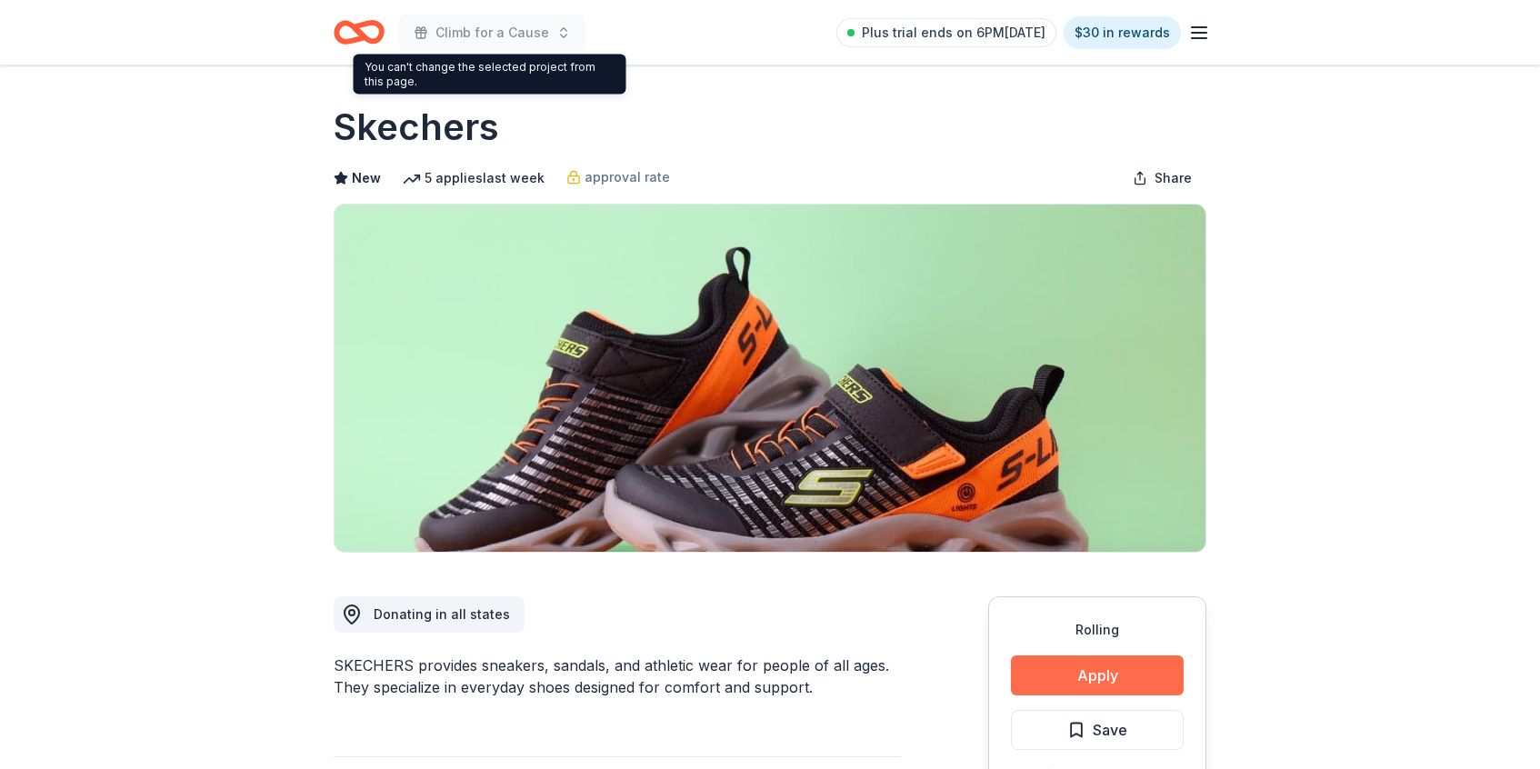
click at [1109, 684] on button "Apply" at bounding box center [1097, 676] width 173 height 40
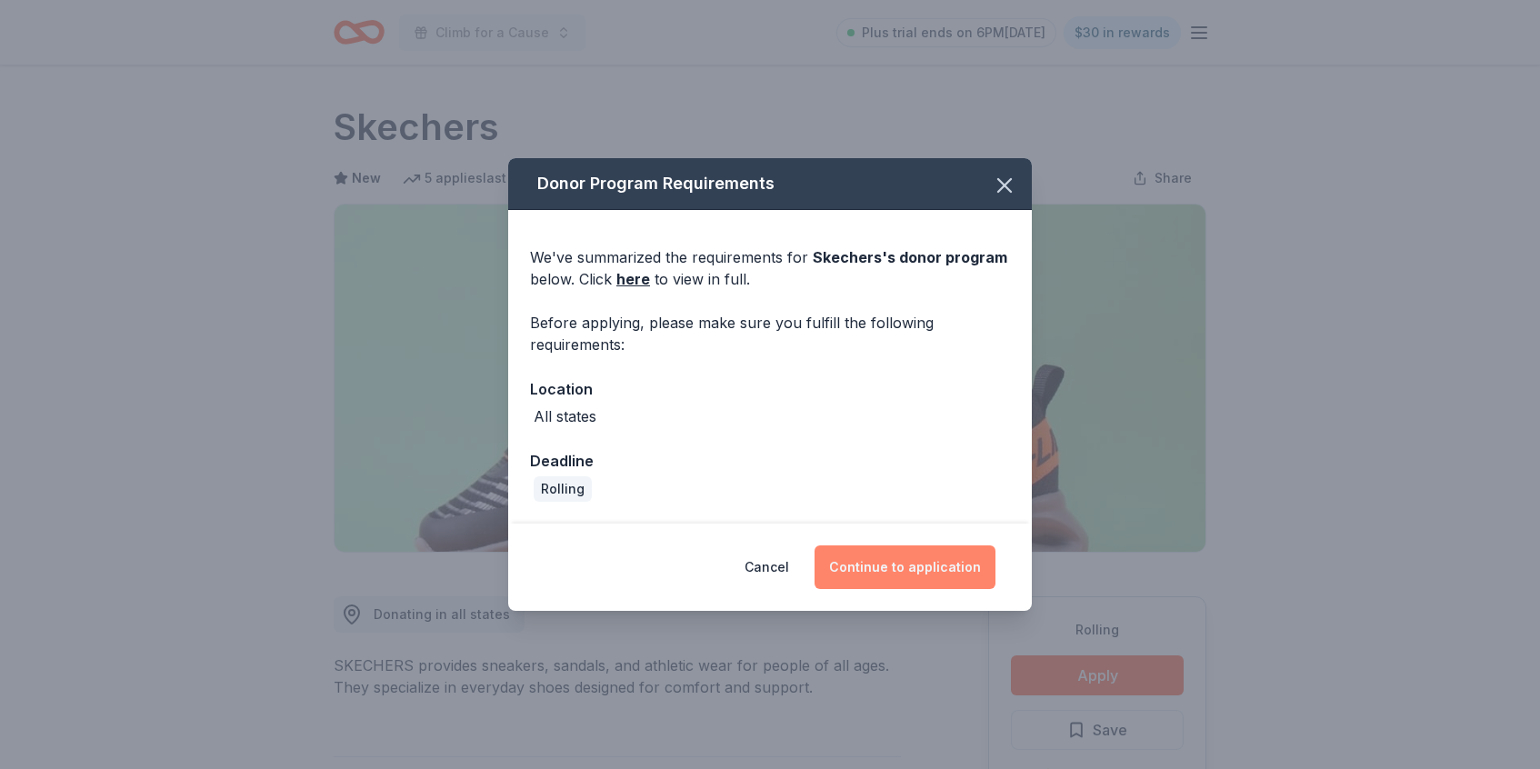
click at [927, 572] on button "Continue to application" at bounding box center [905, 568] width 181 height 44
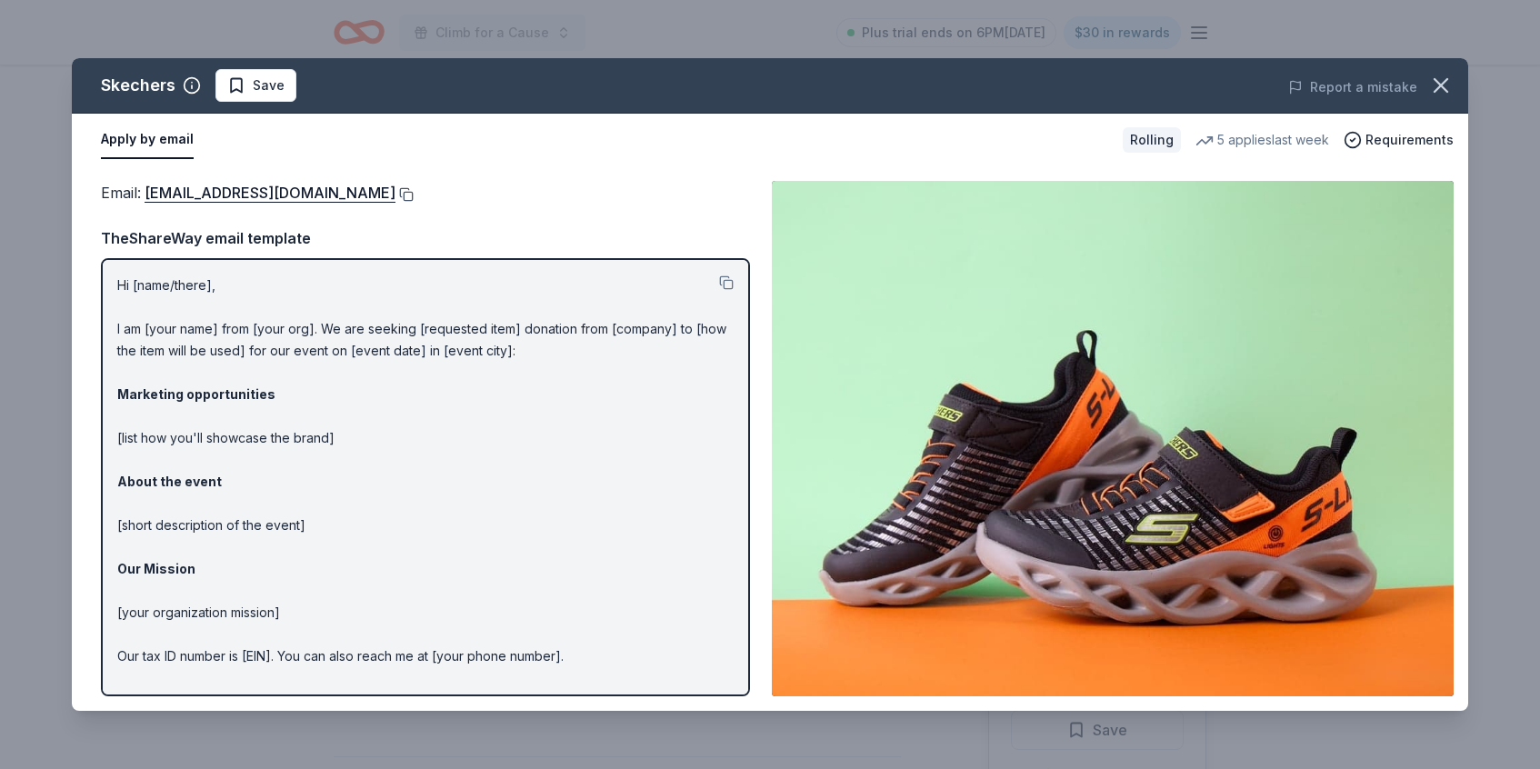
click at [396, 193] on button at bounding box center [405, 194] width 18 height 15
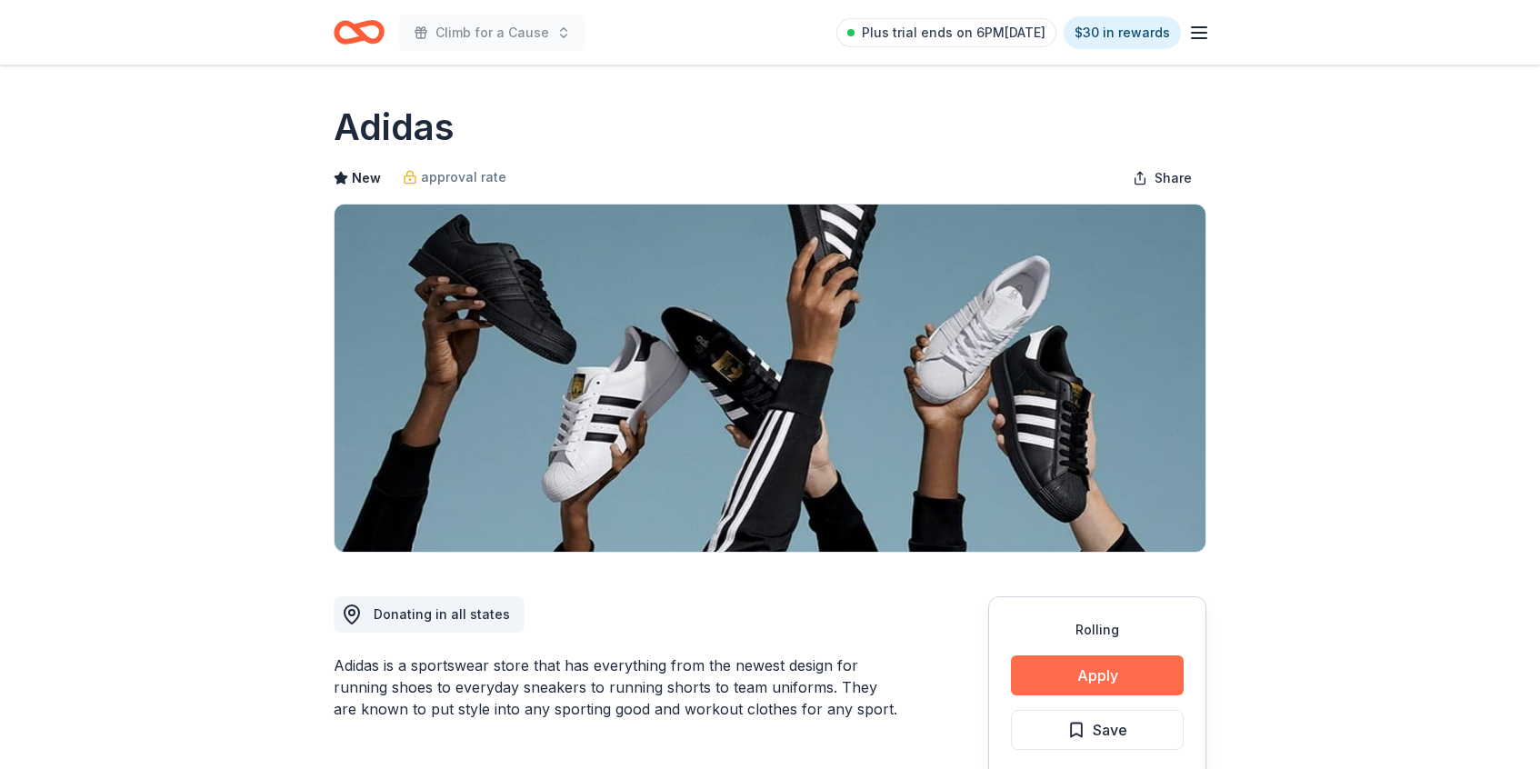
click at [1069, 676] on button "Apply" at bounding box center [1097, 676] width 173 height 40
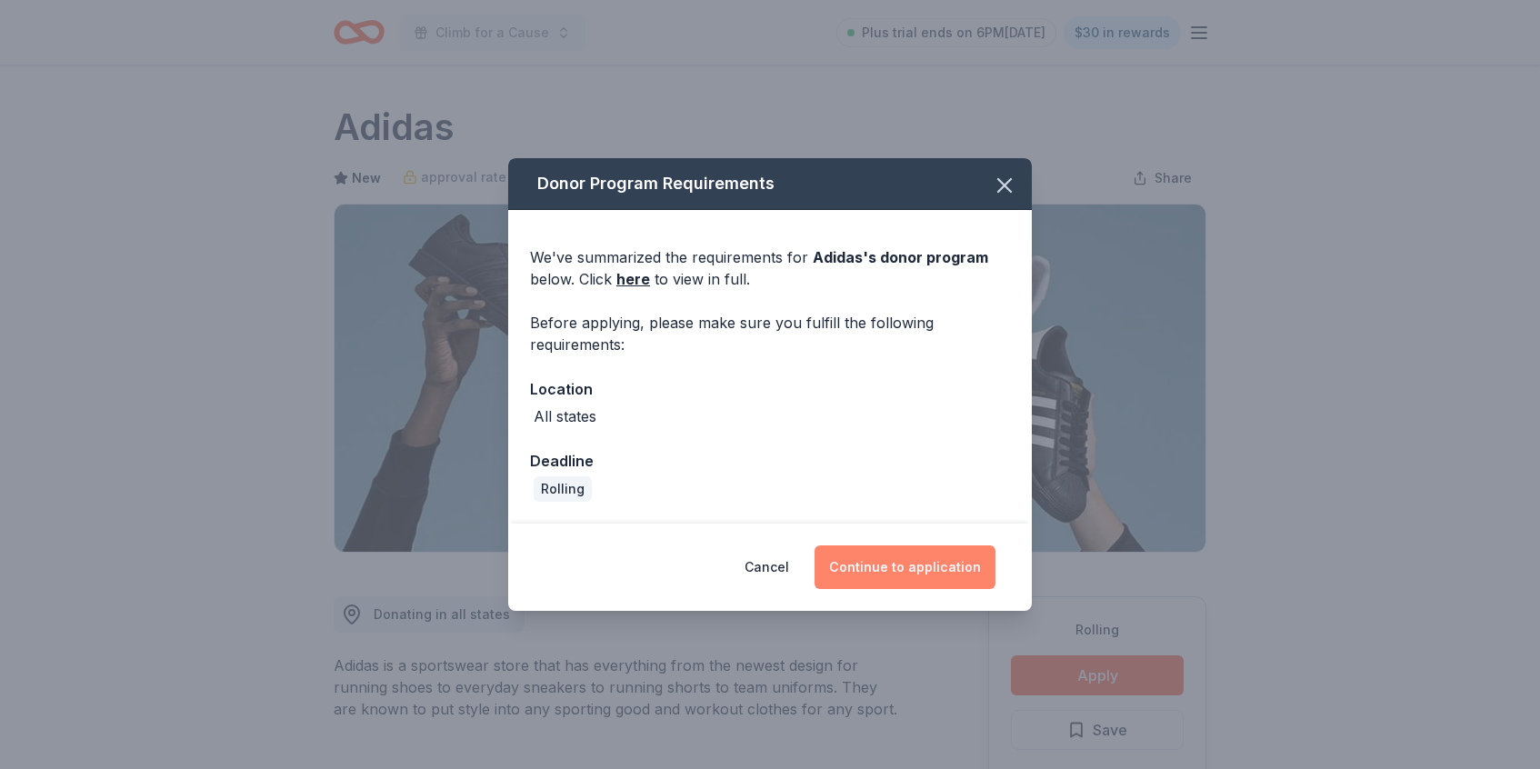
click at [917, 568] on button "Continue to application" at bounding box center [905, 568] width 181 height 44
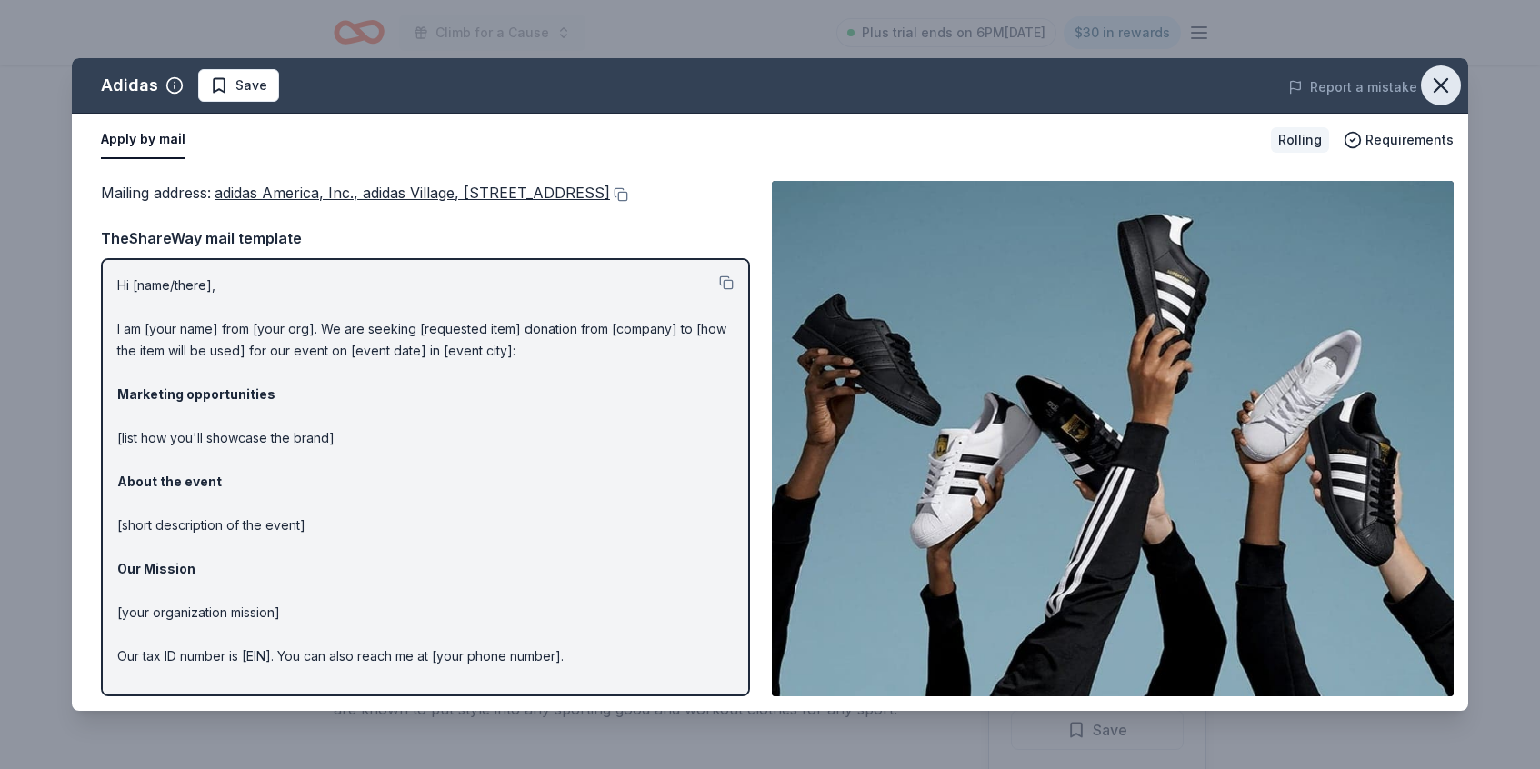
click at [1450, 85] on icon "button" at bounding box center [1440, 85] width 25 height 25
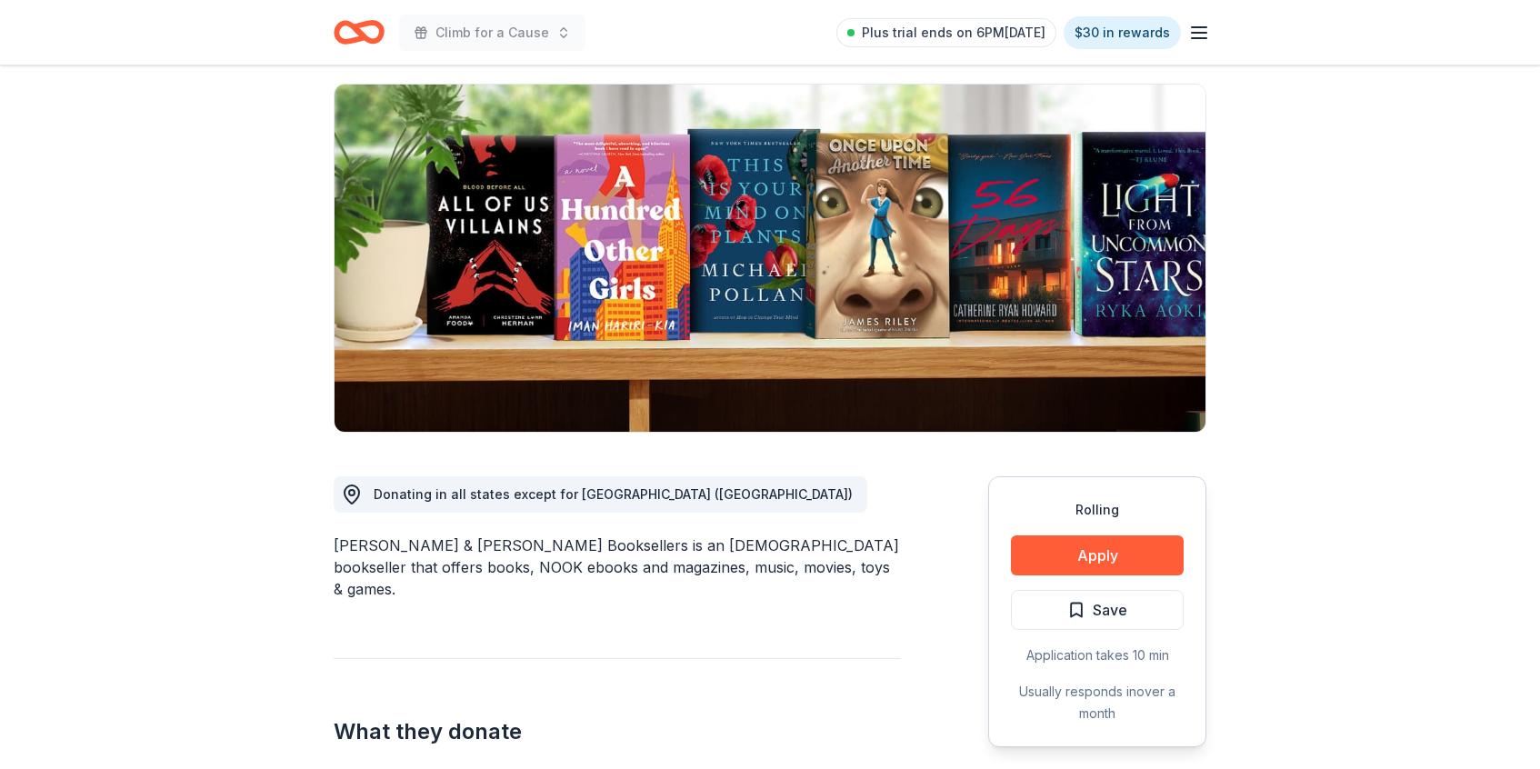
scroll to position [372, 0]
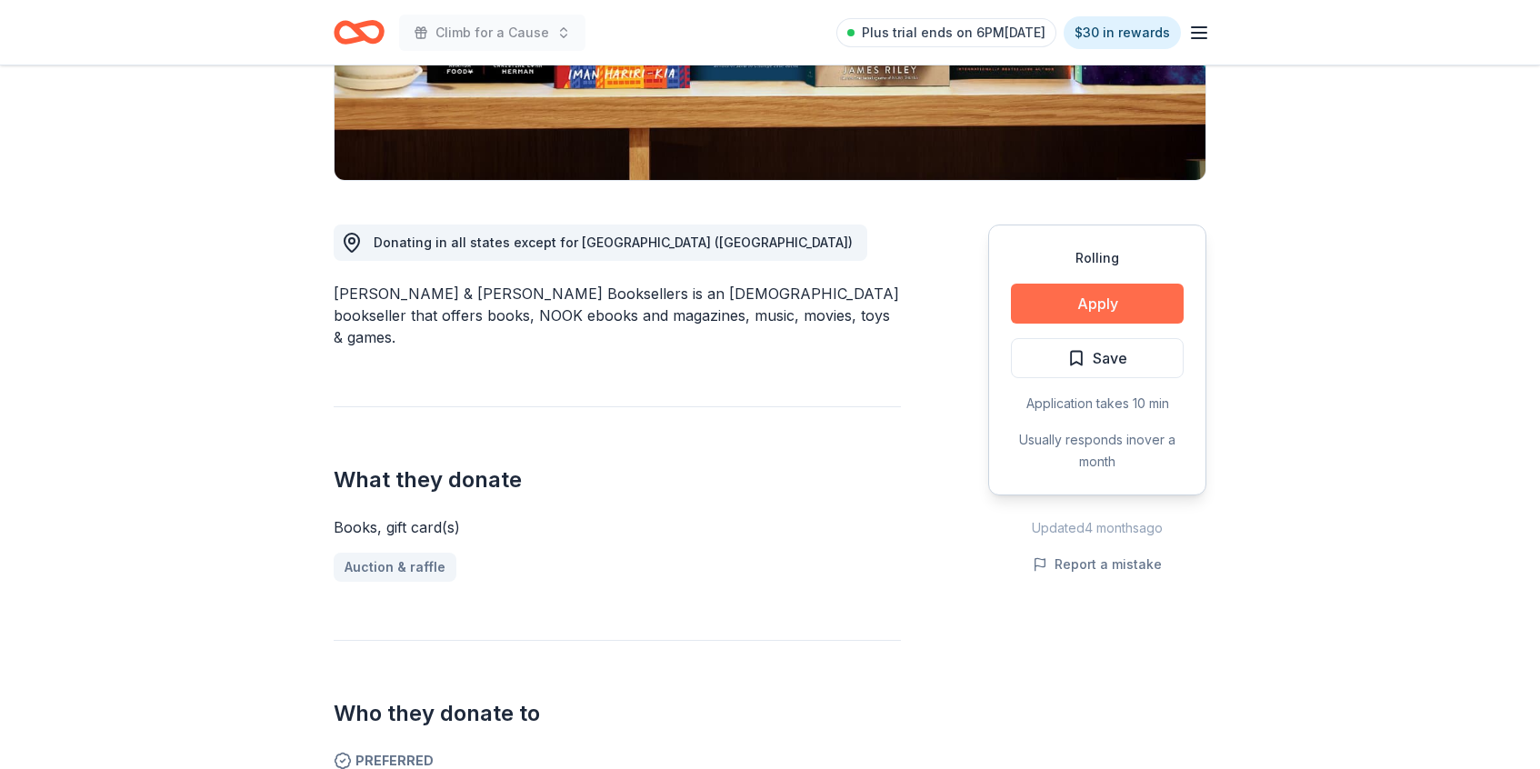
click at [1105, 312] on button "Apply" at bounding box center [1097, 304] width 173 height 40
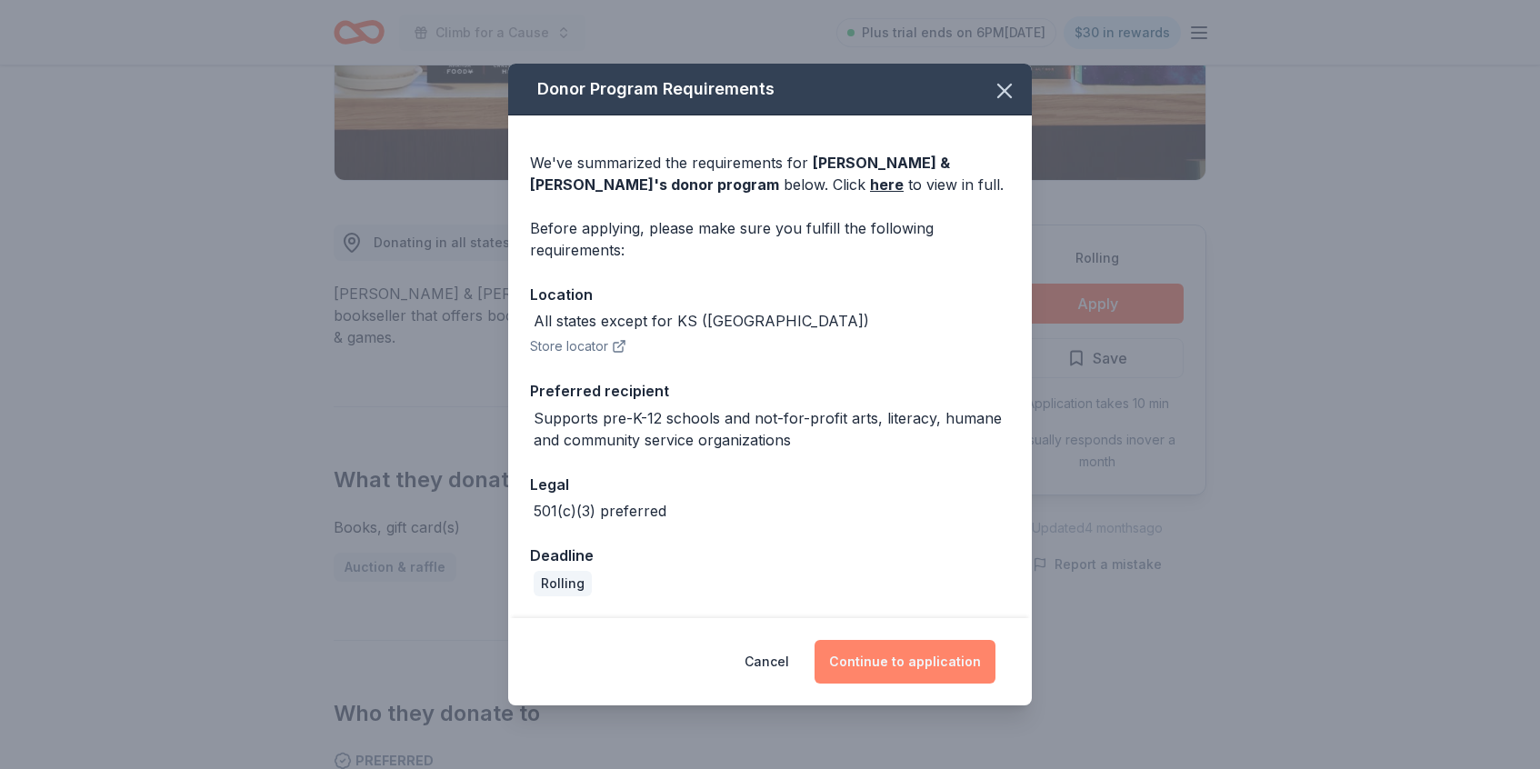
click at [902, 667] on button "Continue to application" at bounding box center [905, 662] width 181 height 44
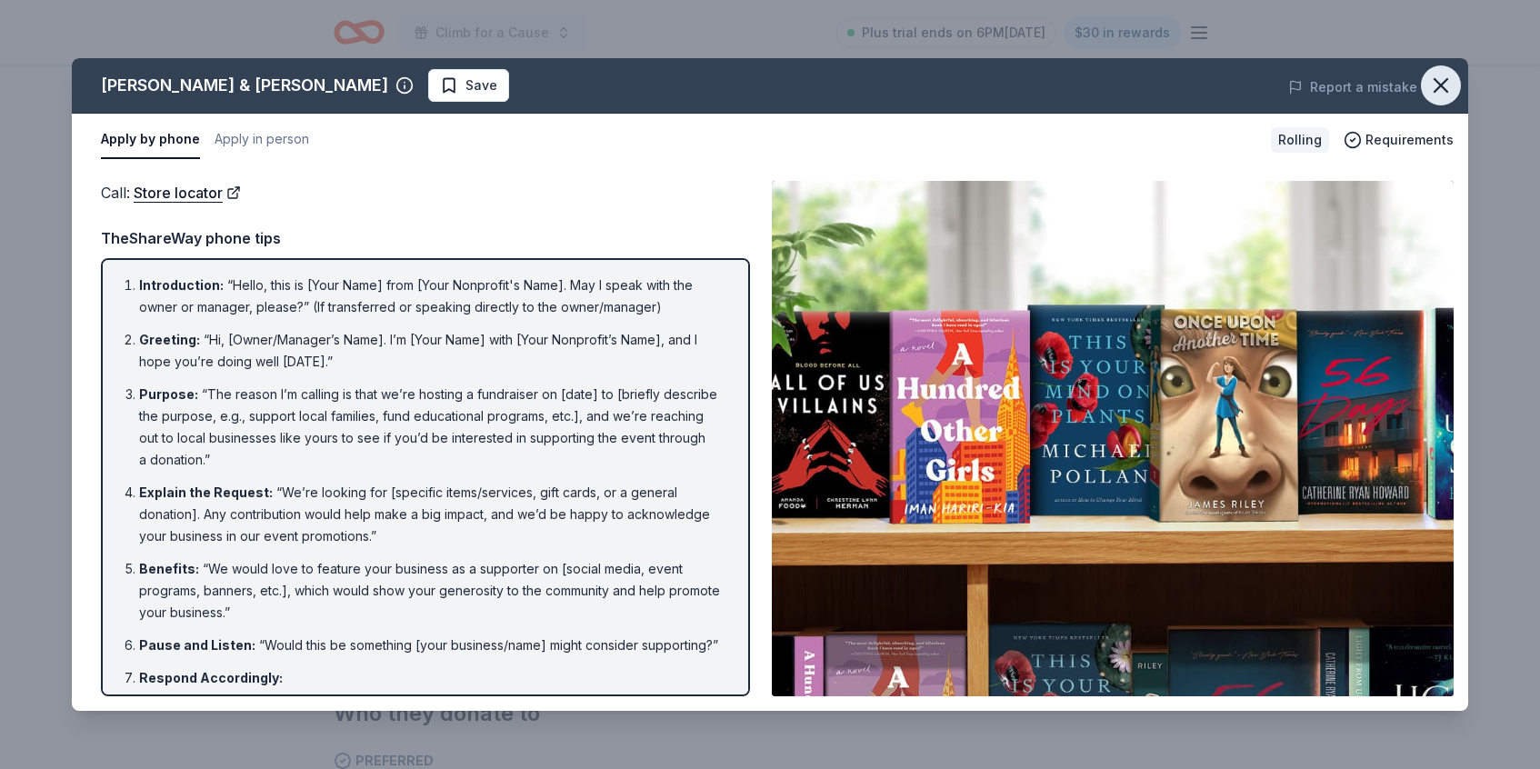
click at [1448, 86] on icon "button" at bounding box center [1440, 85] width 25 height 25
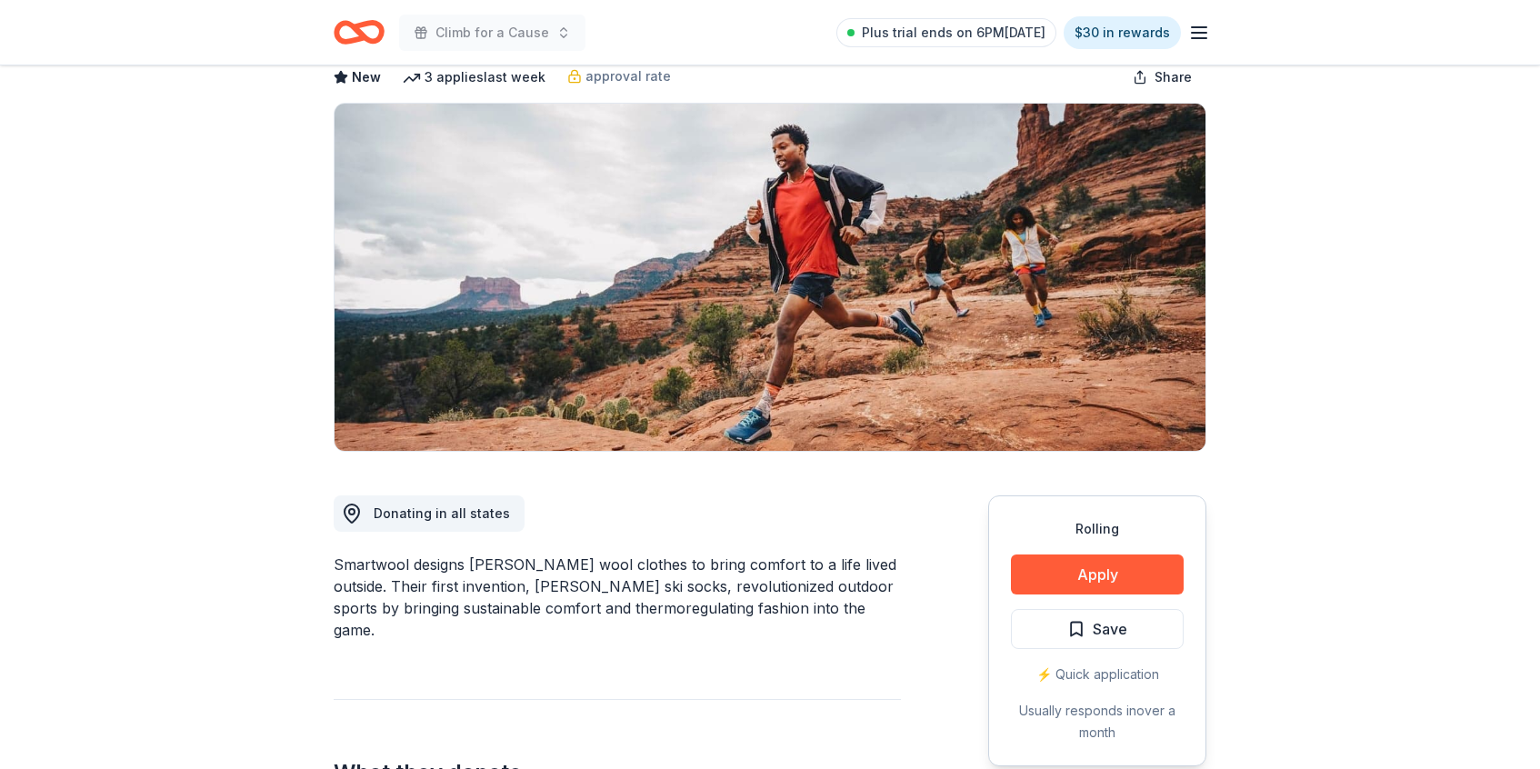
scroll to position [135, 0]
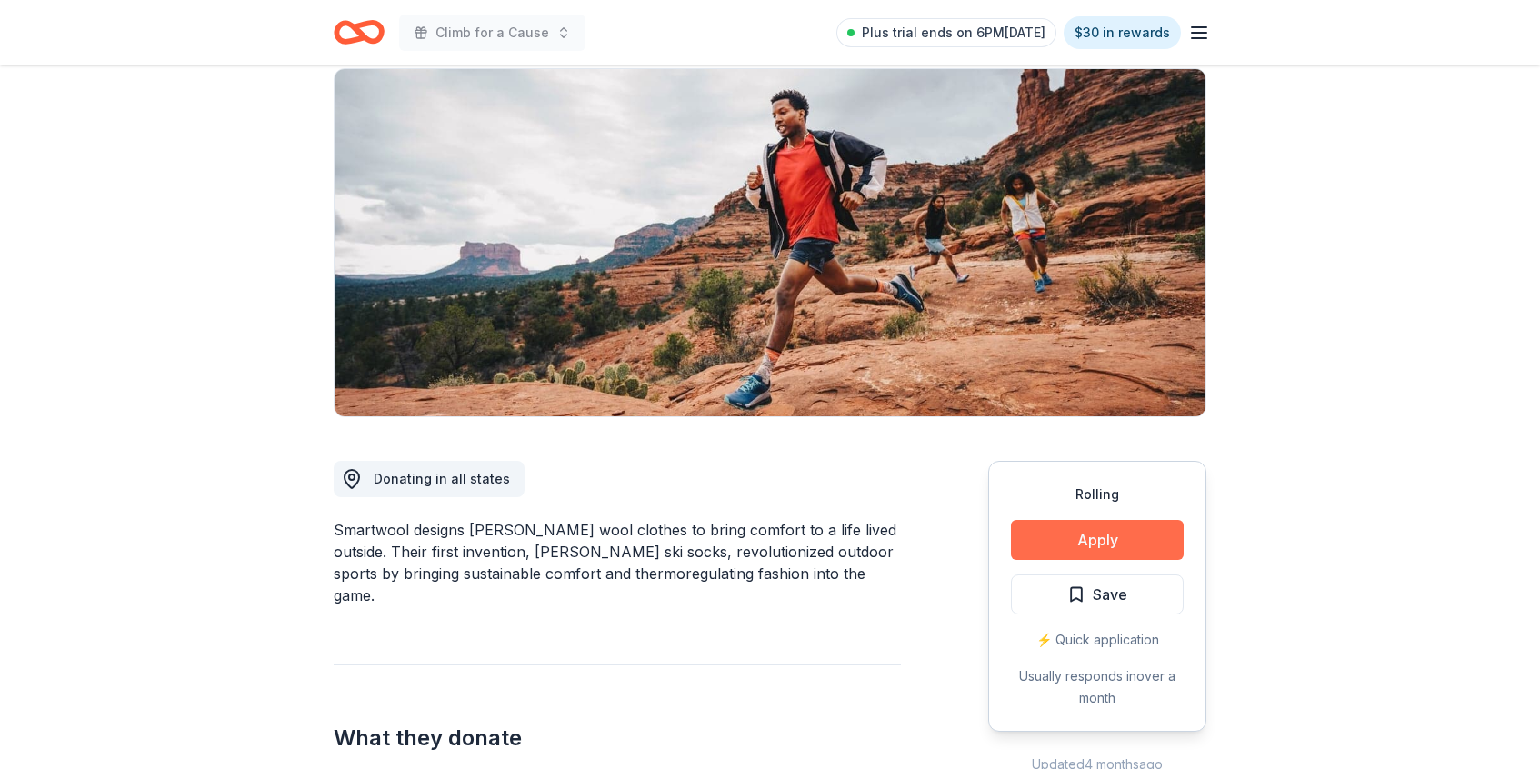
click at [1069, 547] on button "Apply" at bounding box center [1097, 540] width 173 height 40
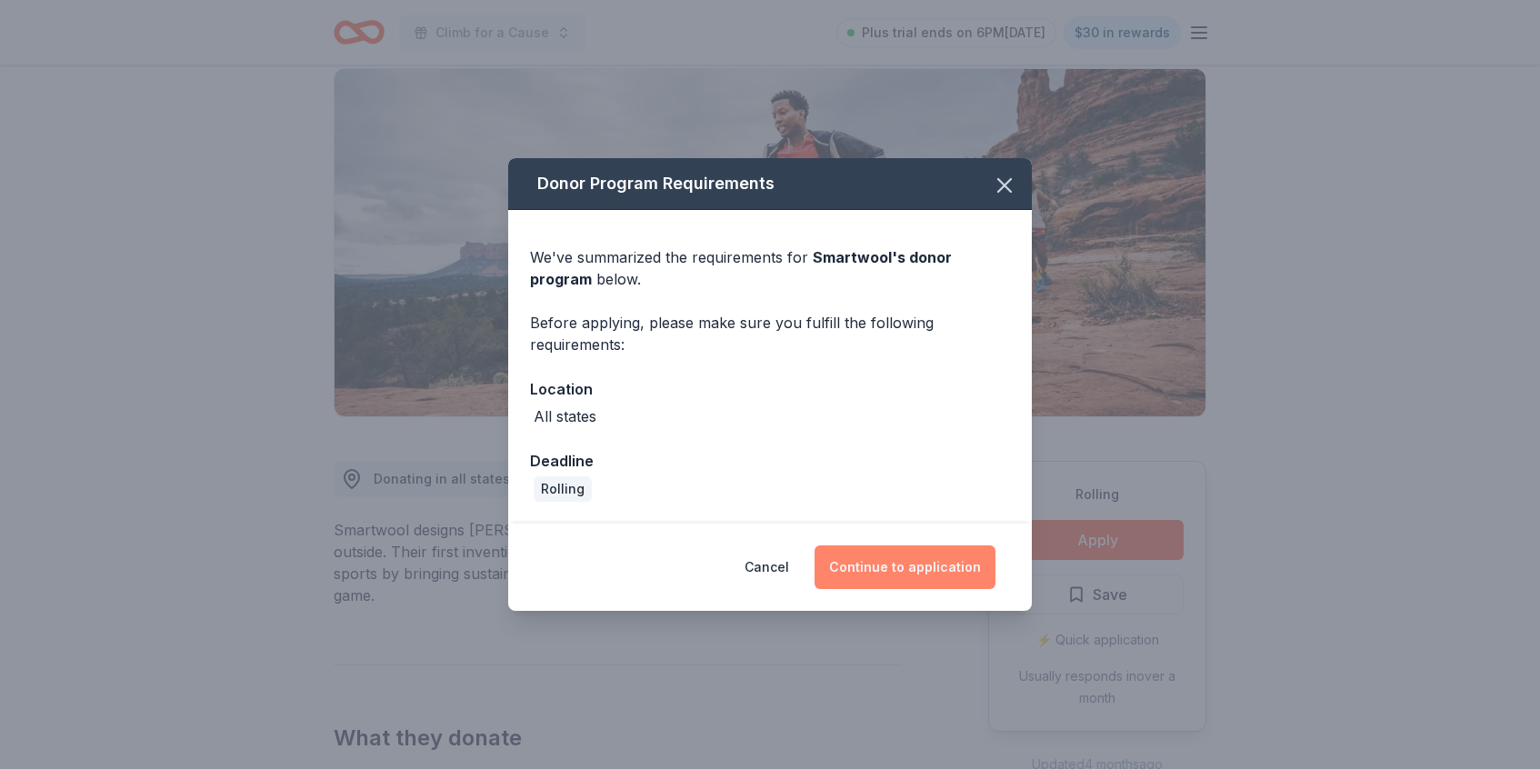
click at [882, 563] on button "Continue to application" at bounding box center [905, 568] width 181 height 44
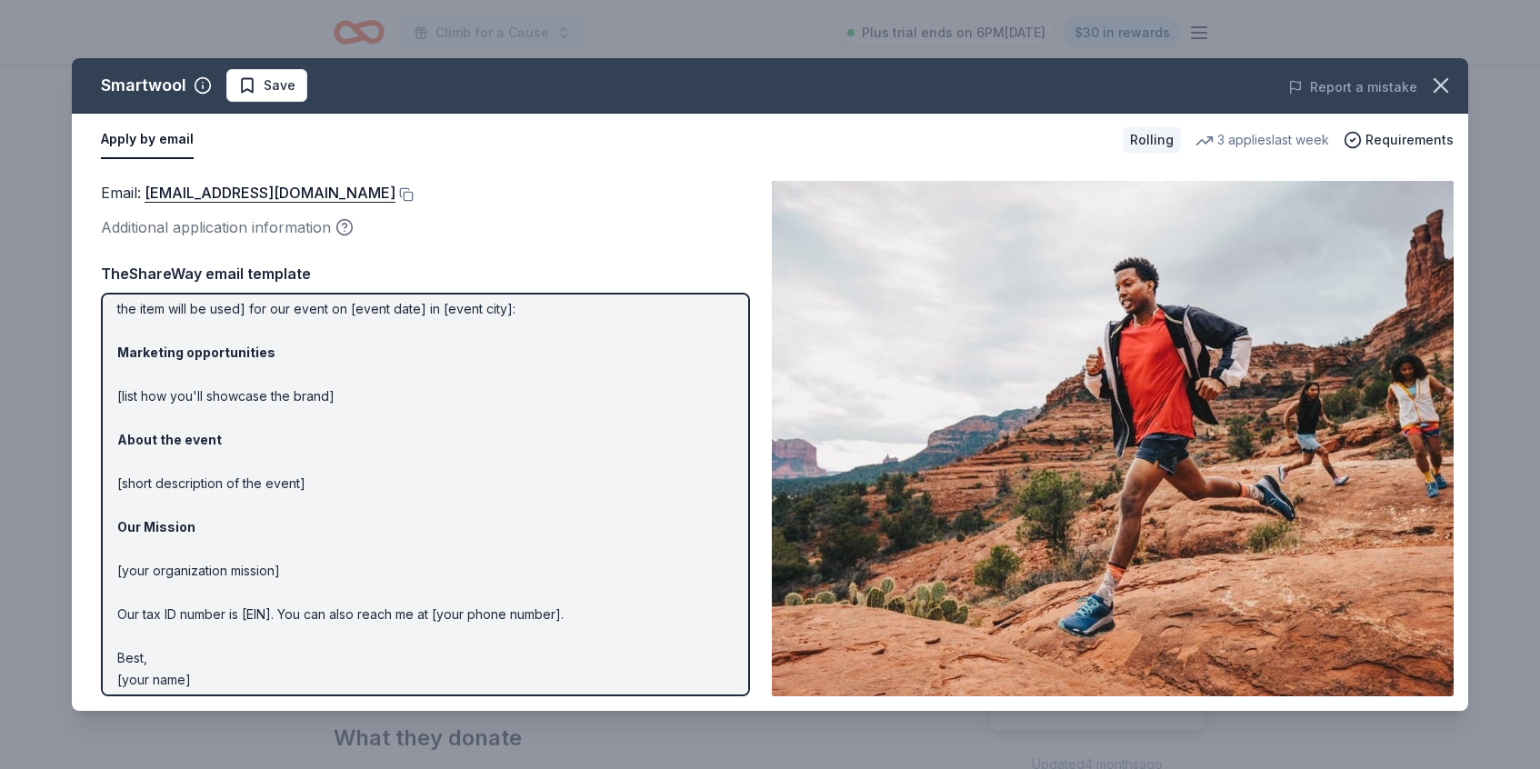
scroll to position [87, 0]
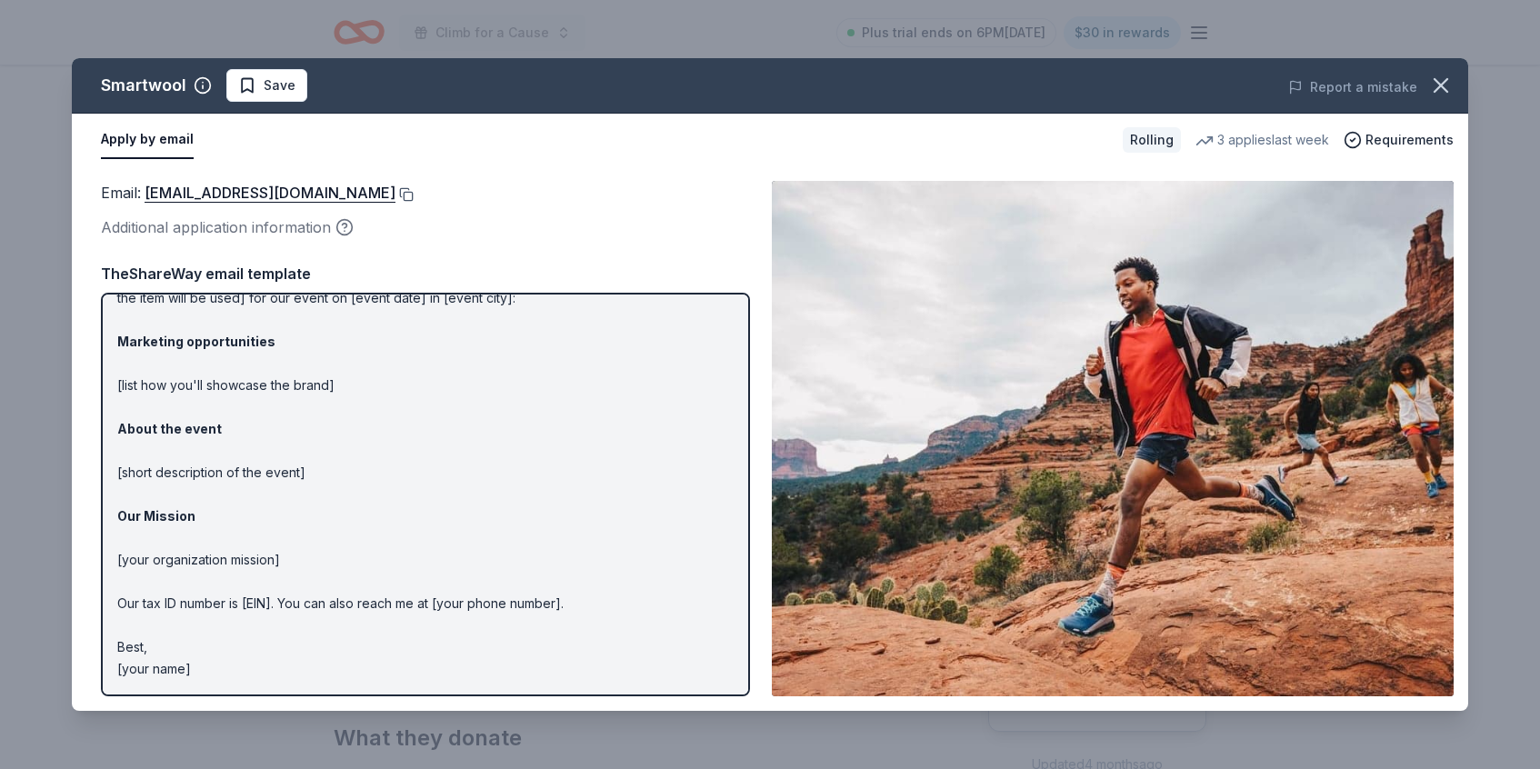
click at [396, 194] on button at bounding box center [405, 194] width 18 height 15
click at [1444, 88] on icon "button" at bounding box center [1441, 85] width 13 height 13
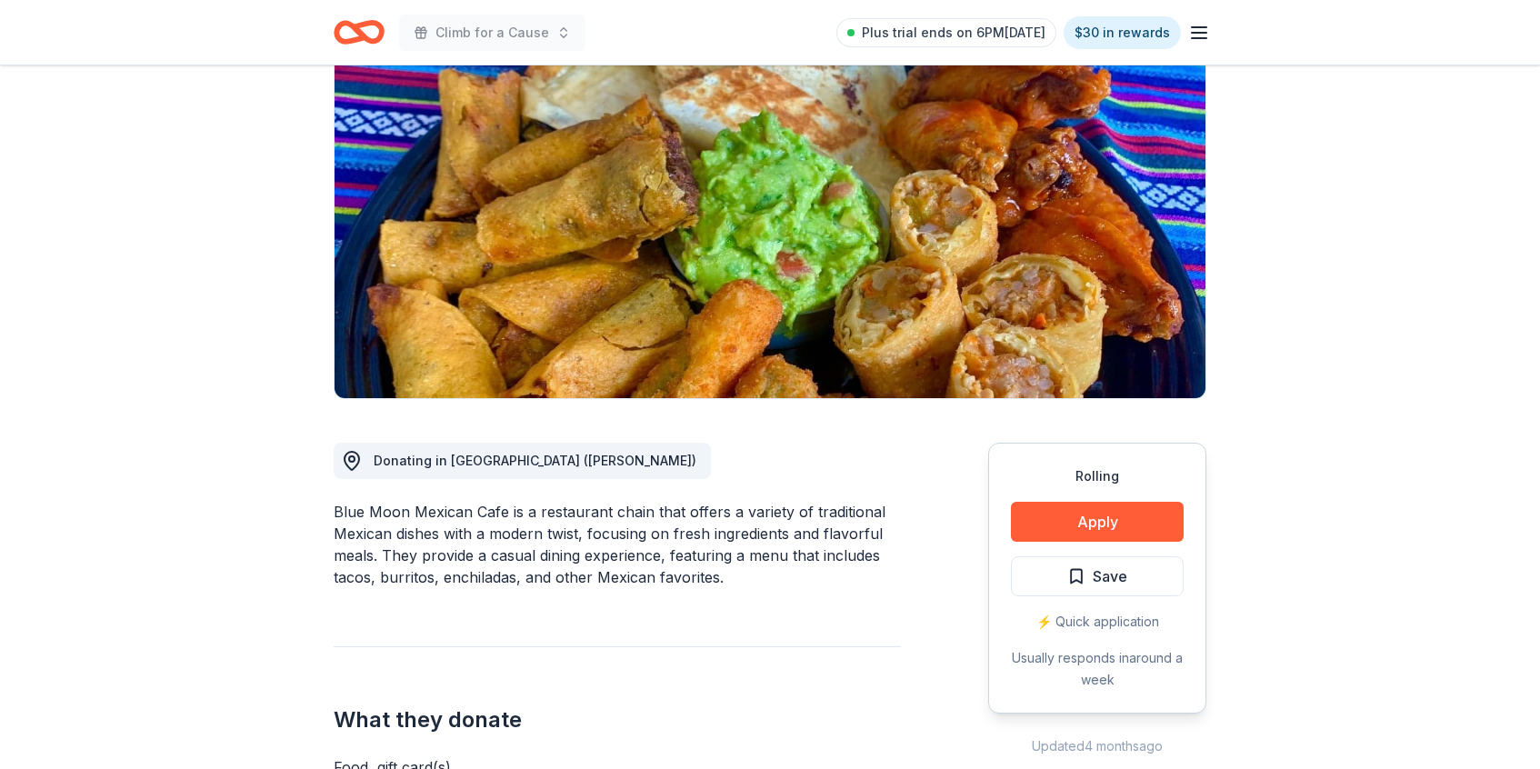
scroll to position [181, 0]
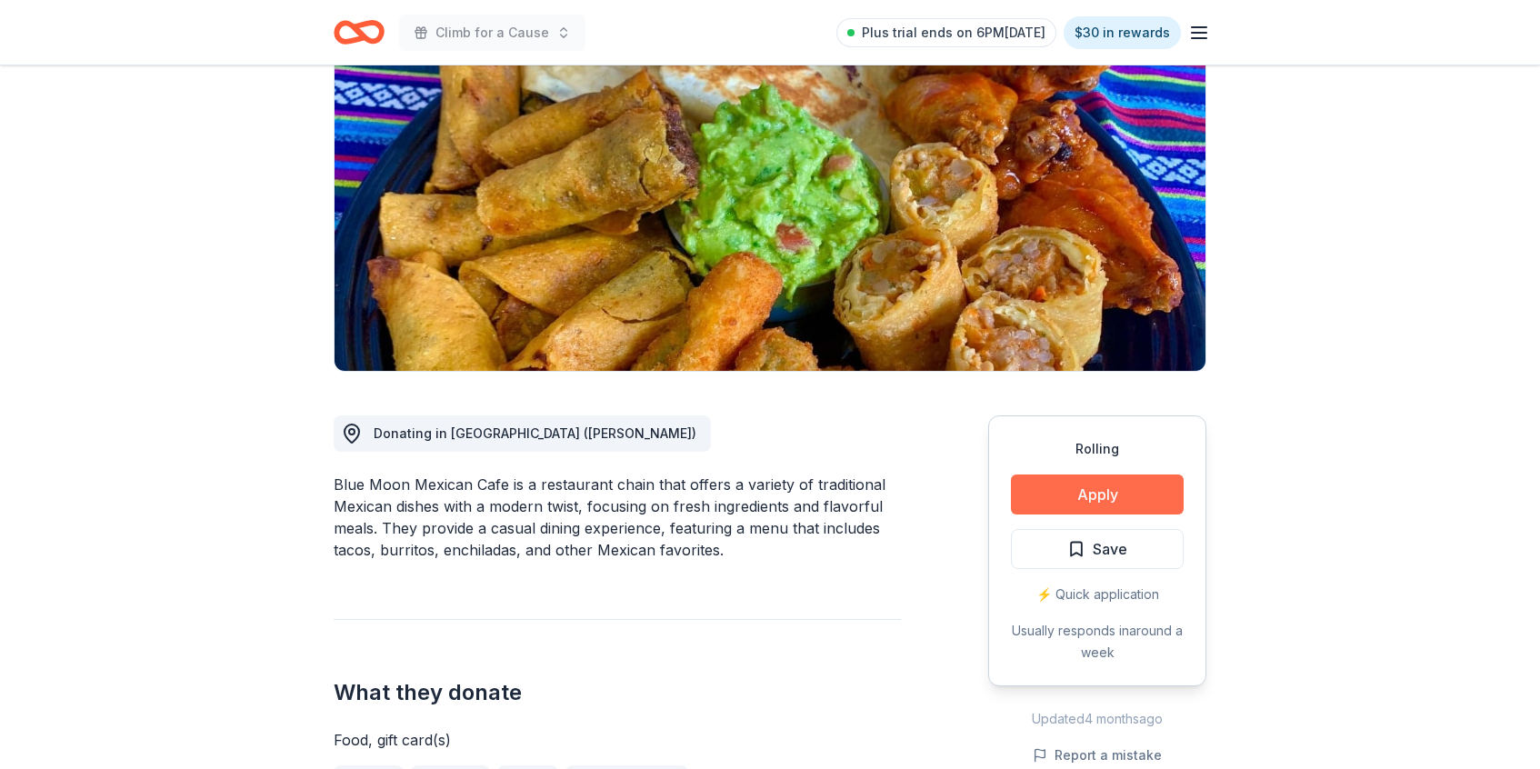
click at [1055, 496] on button "Apply" at bounding box center [1097, 495] width 173 height 40
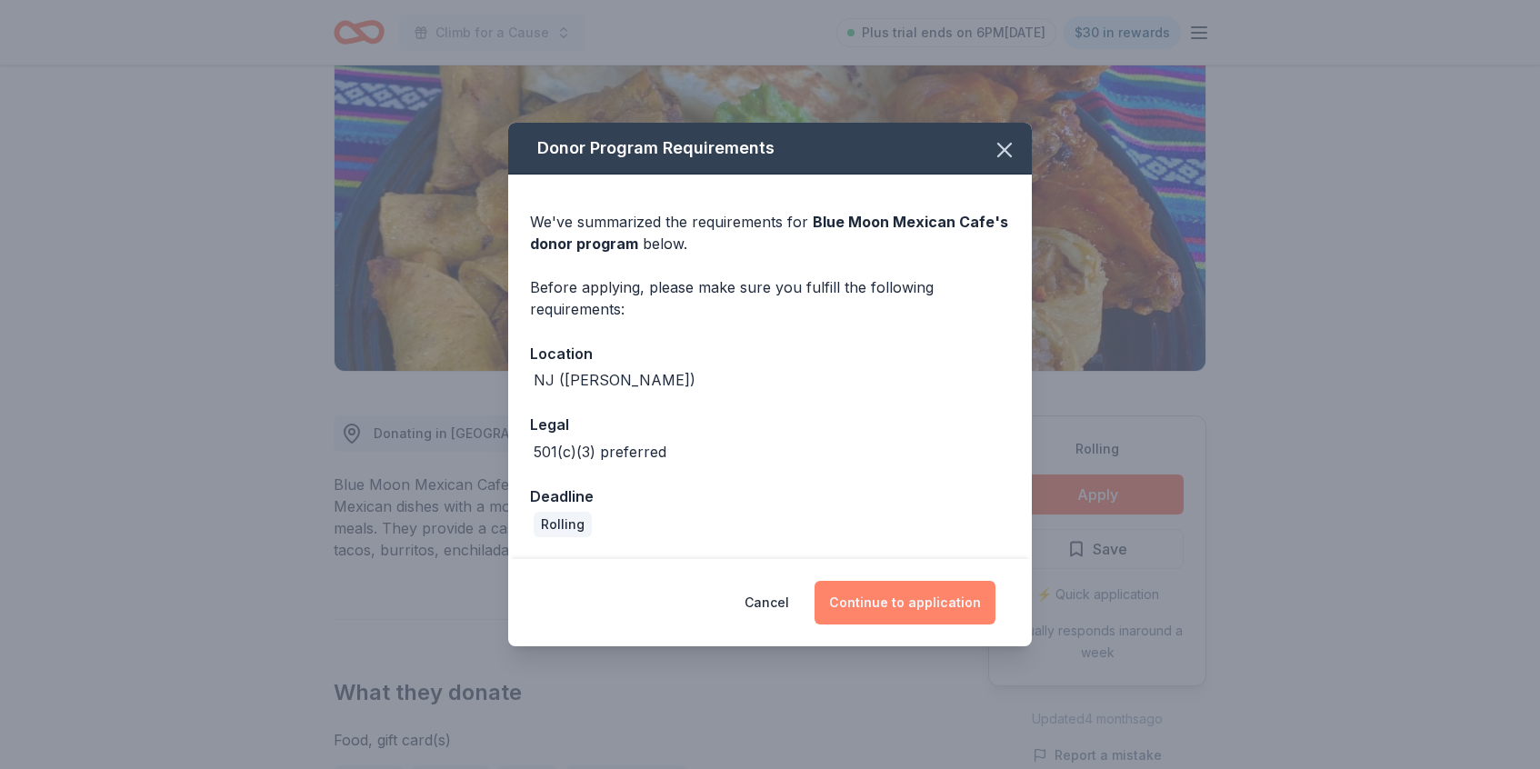
click at [859, 608] on button "Continue to application" at bounding box center [905, 603] width 181 height 44
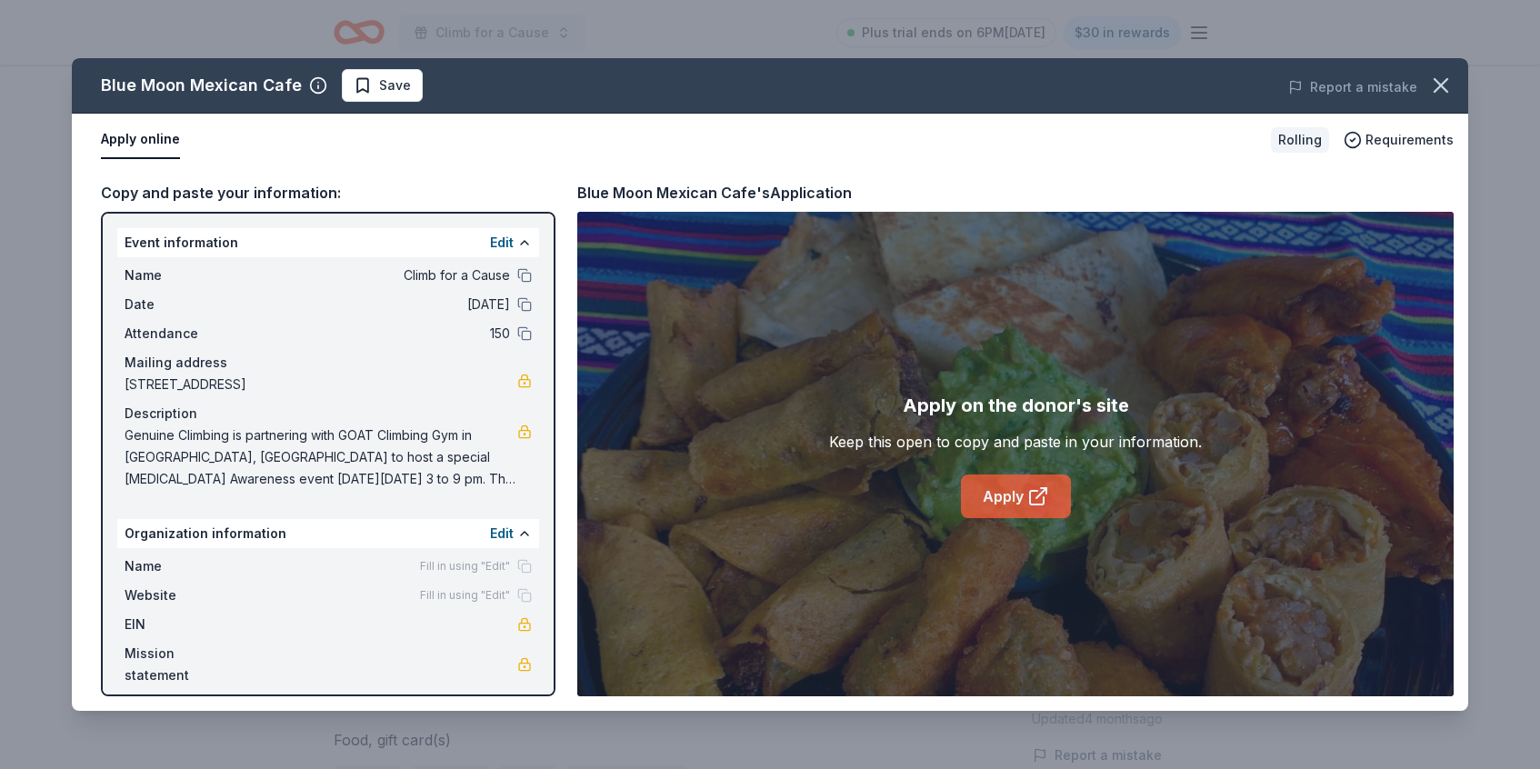
click at [1025, 494] on link "Apply" at bounding box center [1016, 497] width 110 height 44
click at [1441, 90] on icon "button" at bounding box center [1440, 85] width 25 height 25
